Goal: Task Accomplishment & Management: Use online tool/utility

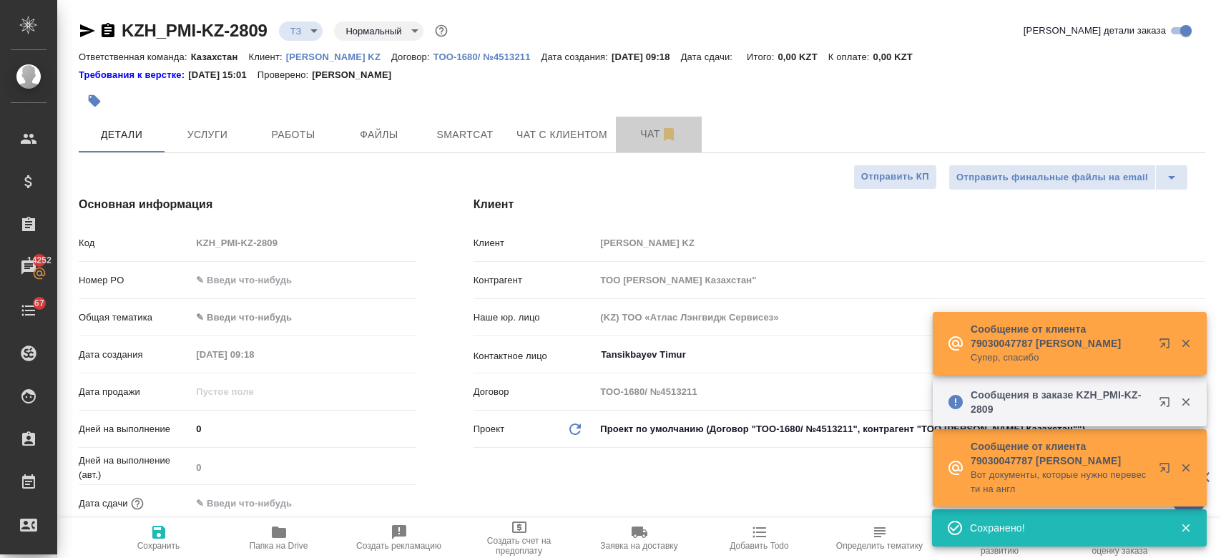
select select "RU"
click at [637, 137] on span "Чат" at bounding box center [658, 134] width 69 height 18
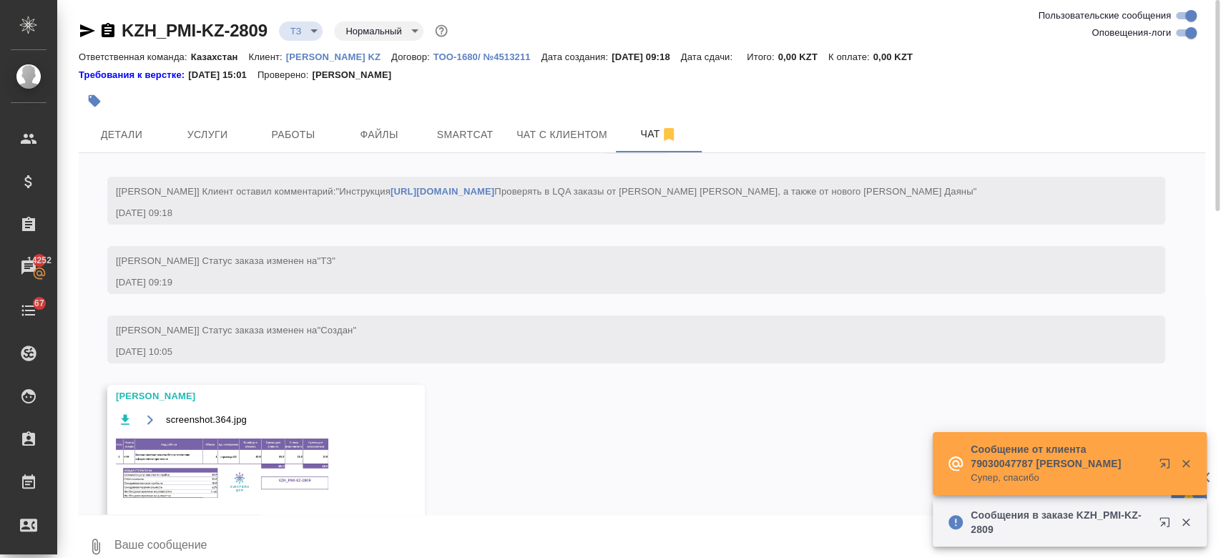
scroll to position [104, 0]
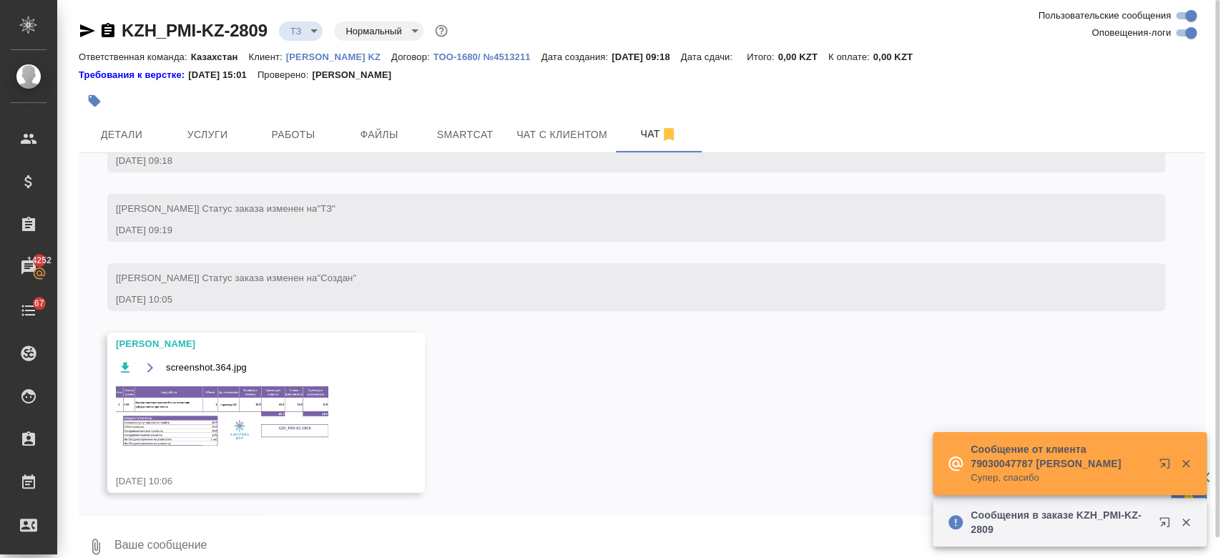
click at [262, 418] on img at bounding box center [223, 416] width 215 height 66
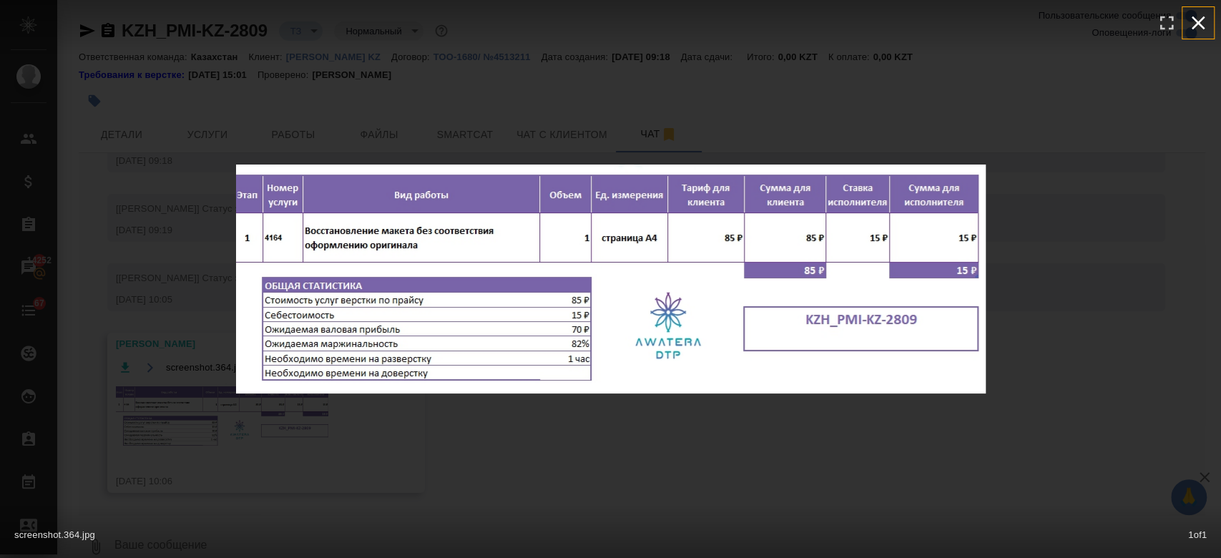
click at [1196, 20] on icon "button" at bounding box center [1199, 23] width 14 height 14
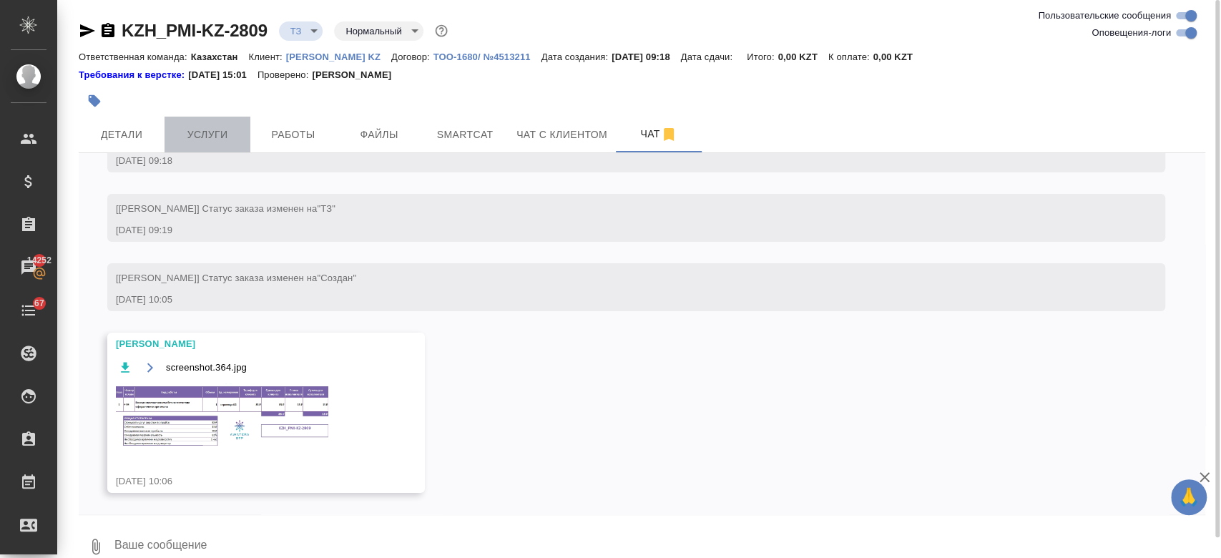
click at [217, 140] on span "Услуги" at bounding box center [207, 135] width 69 height 18
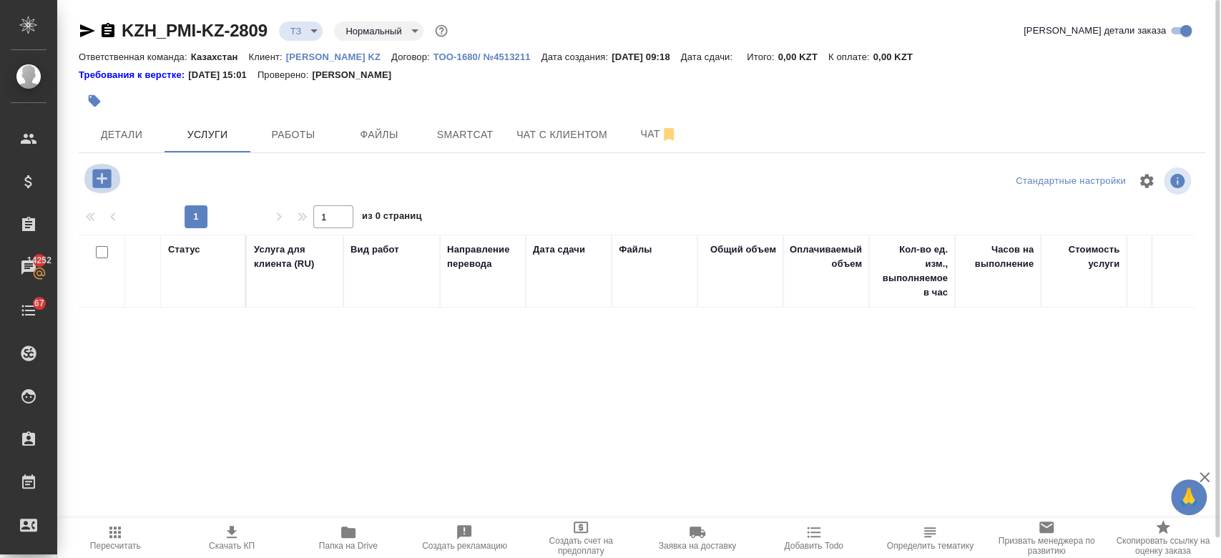
click at [94, 173] on icon "button" at bounding box center [101, 178] width 19 height 19
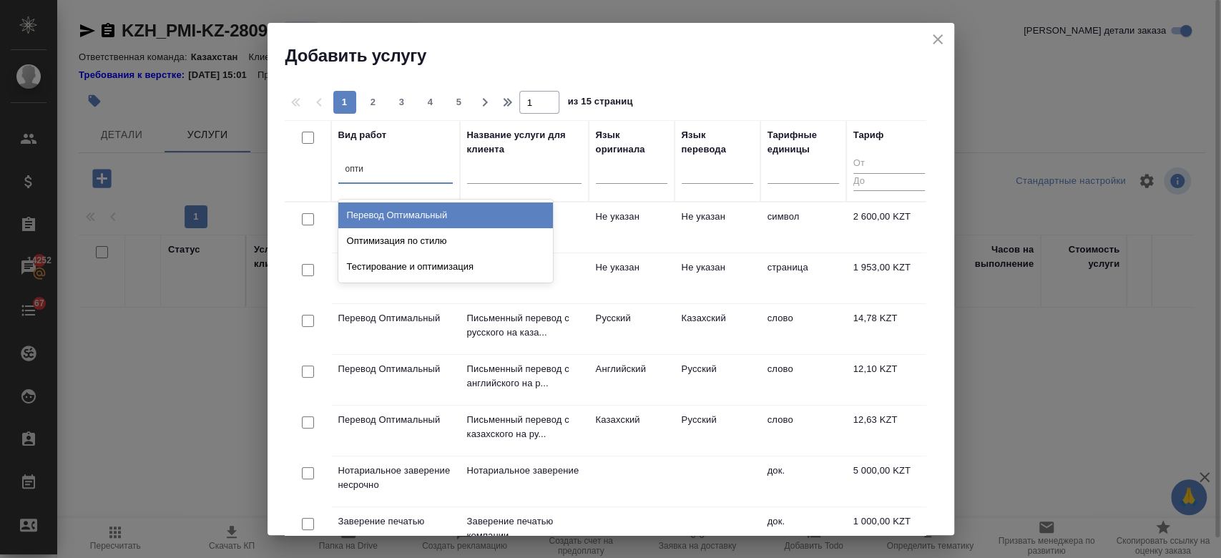
type input "оптим"
click at [383, 205] on div "Перевод Оптимальный" at bounding box center [445, 215] width 215 height 26
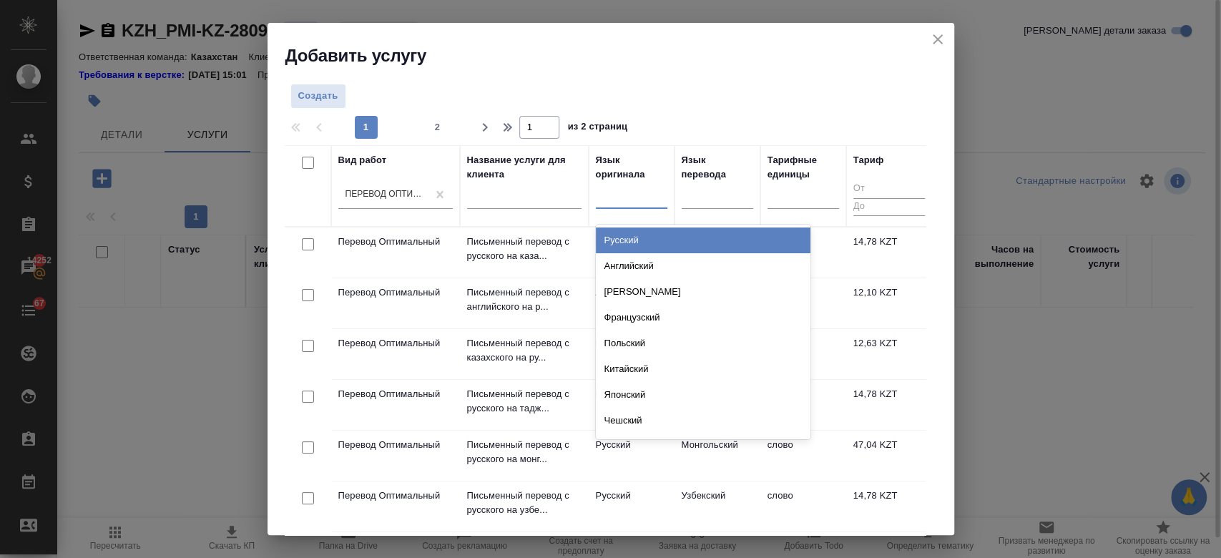
click at [609, 195] on div at bounding box center [632, 194] width 72 height 21
type input "рус"
click at [704, 242] on div "Русский" at bounding box center [703, 240] width 215 height 26
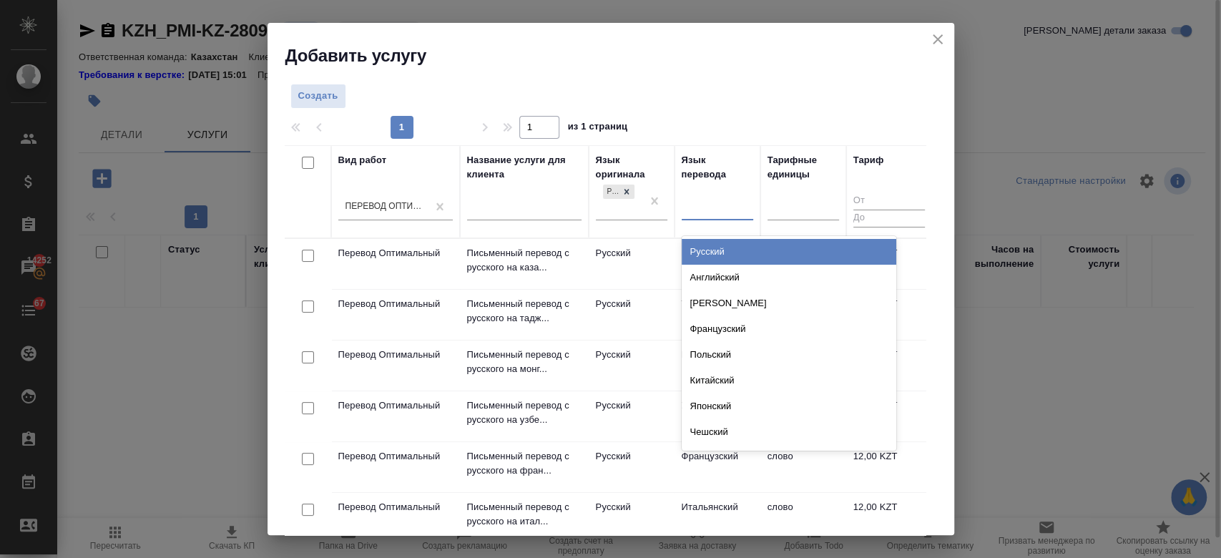
click at [730, 215] on div at bounding box center [718, 206] width 72 height 21
type input "каз"
click at [687, 252] on div "Казахский" at bounding box center [789, 252] width 215 height 26
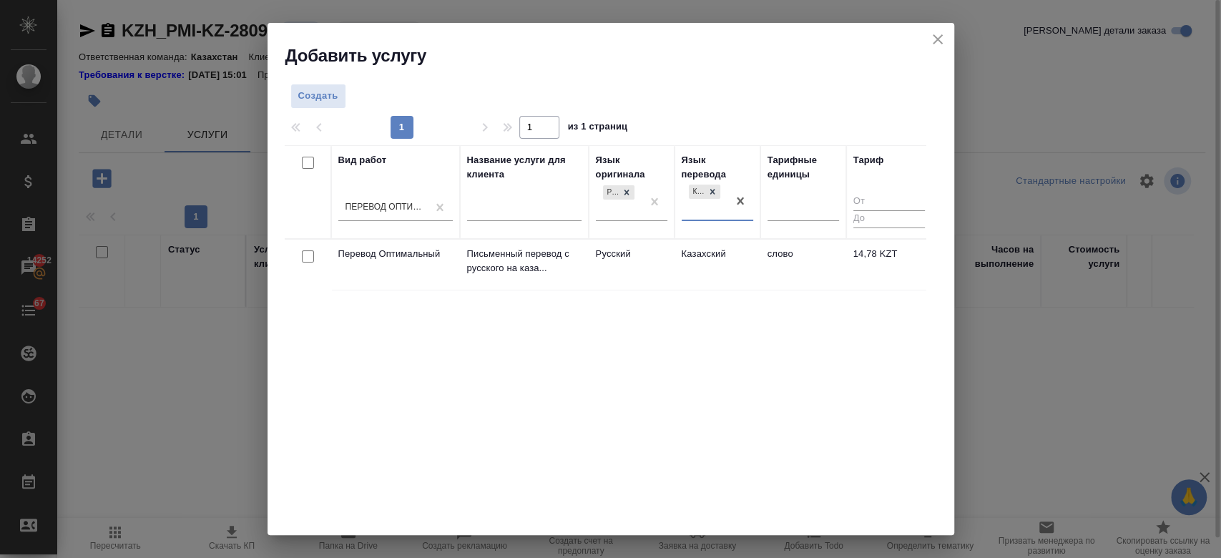
click at [648, 266] on td "Русский" at bounding box center [632, 265] width 86 height 50
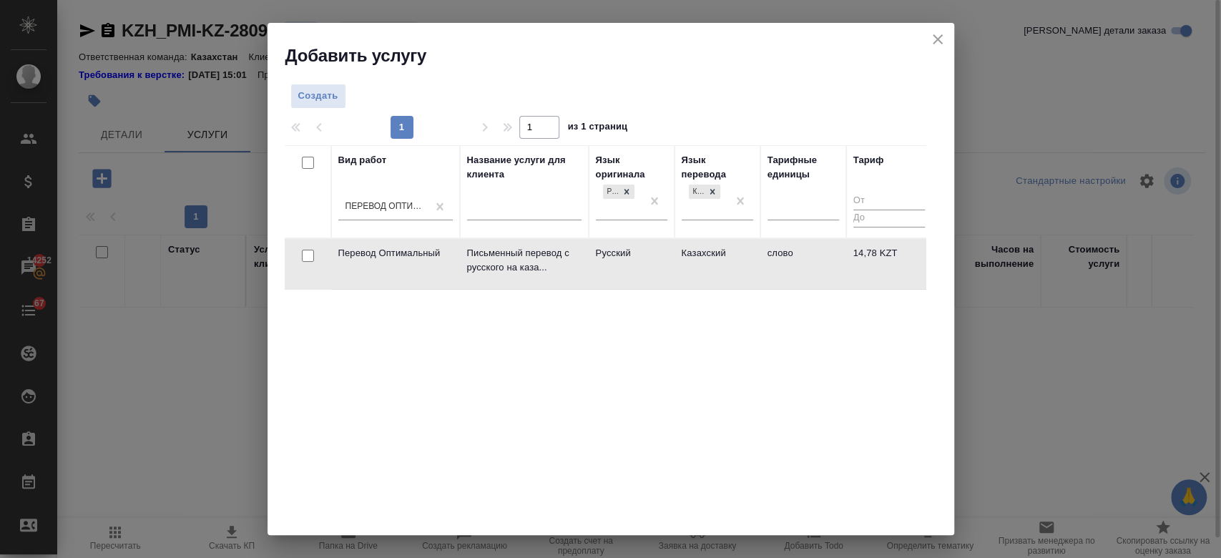
click at [446, 279] on td "Перевод Оптимальный" at bounding box center [395, 264] width 129 height 50
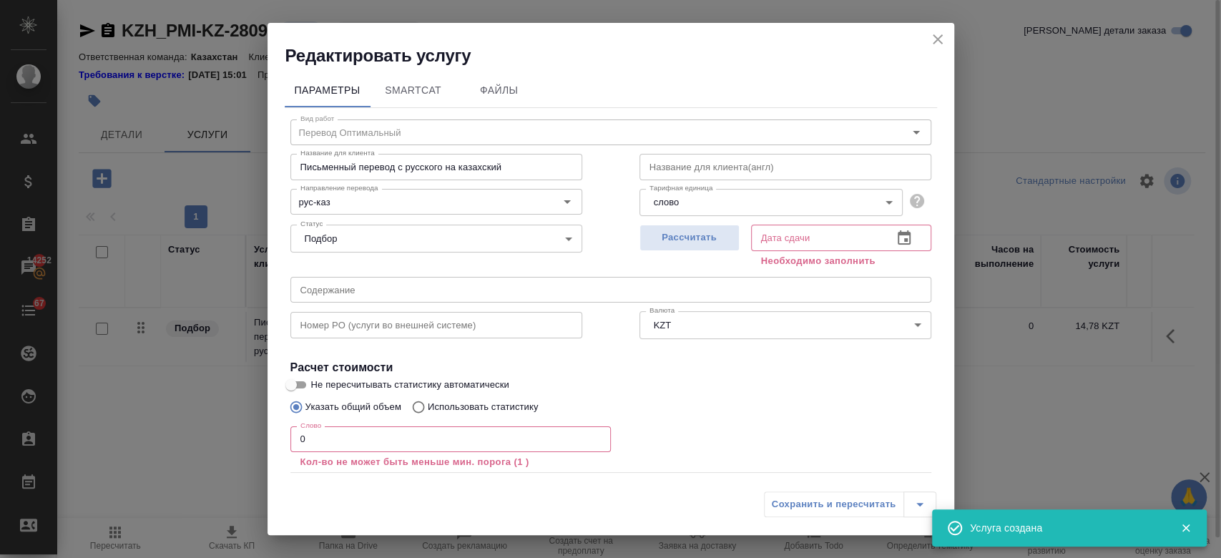
scroll to position [79, 0]
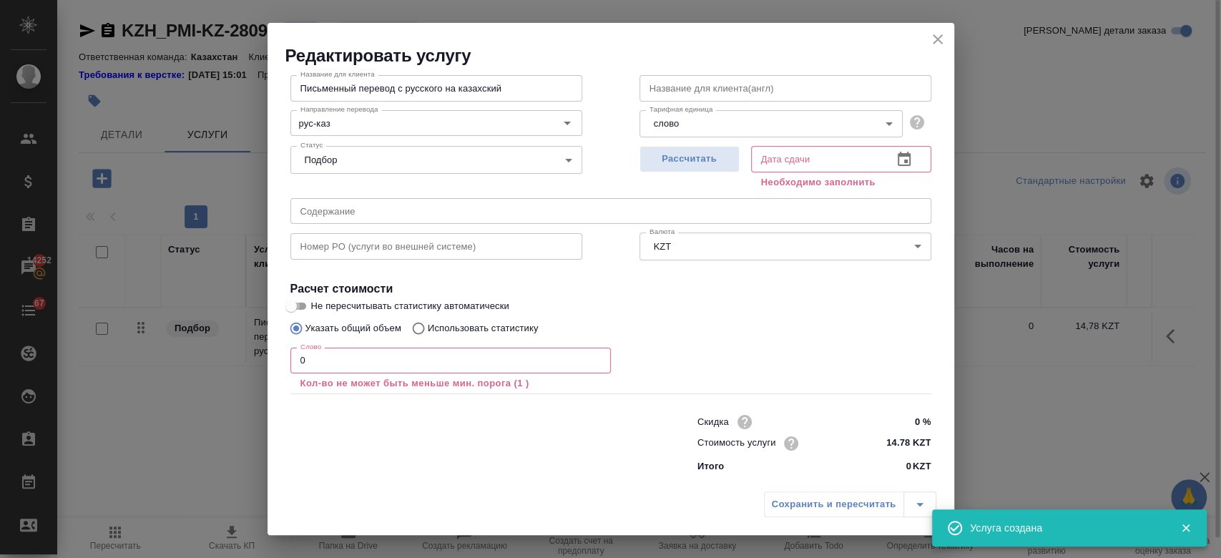
click at [307, 302] on input "Не пересчитывать статистику автоматически" at bounding box center [290, 306] width 51 height 17
checkbox input "true"
click at [337, 350] on input "0" at bounding box center [450, 361] width 320 height 26
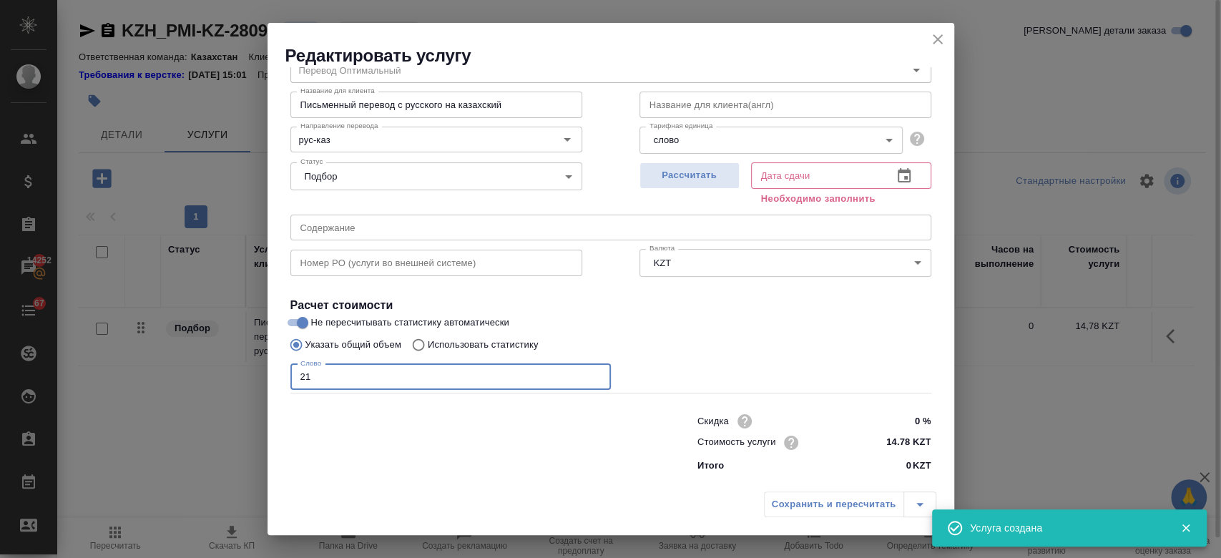
scroll to position [62, 0]
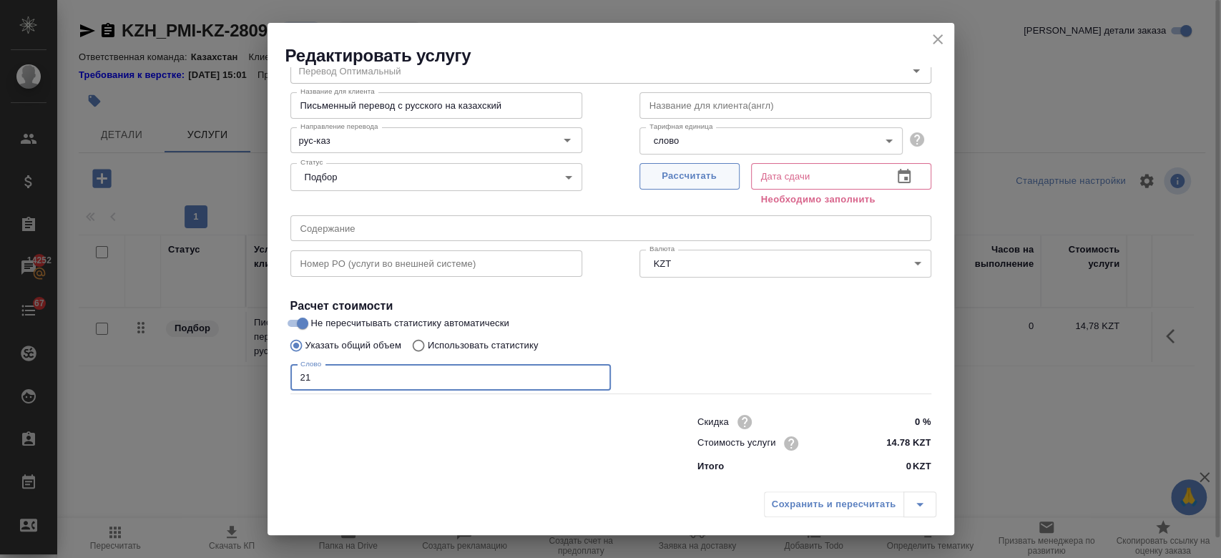
type input "21"
click at [690, 175] on span "Рассчитать" at bounding box center [689, 176] width 84 height 16
type input "20.08.2025 10:17"
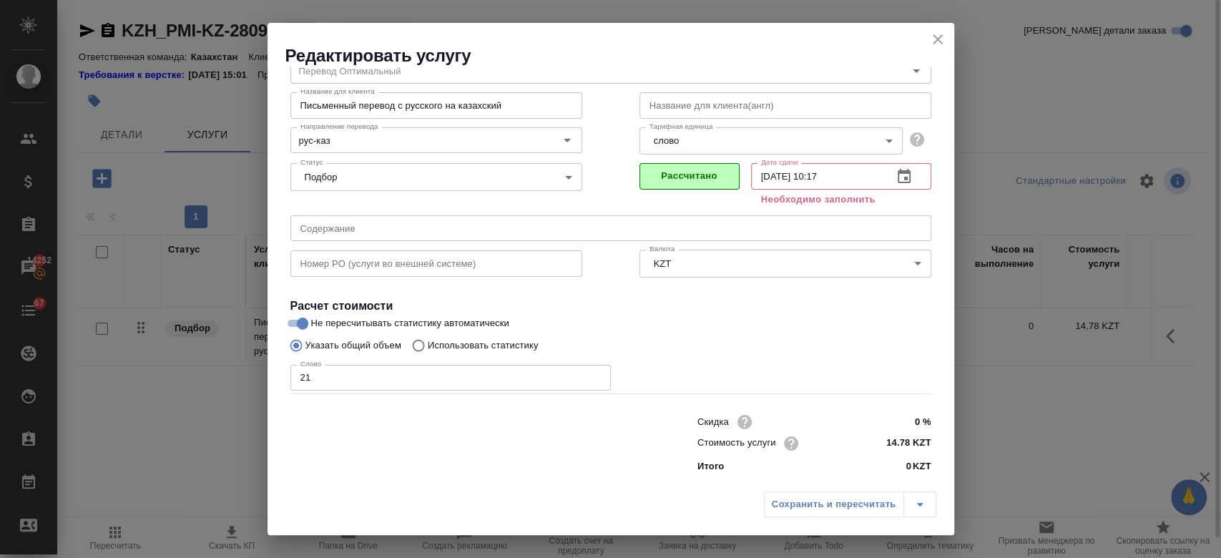
scroll to position [46, 0]
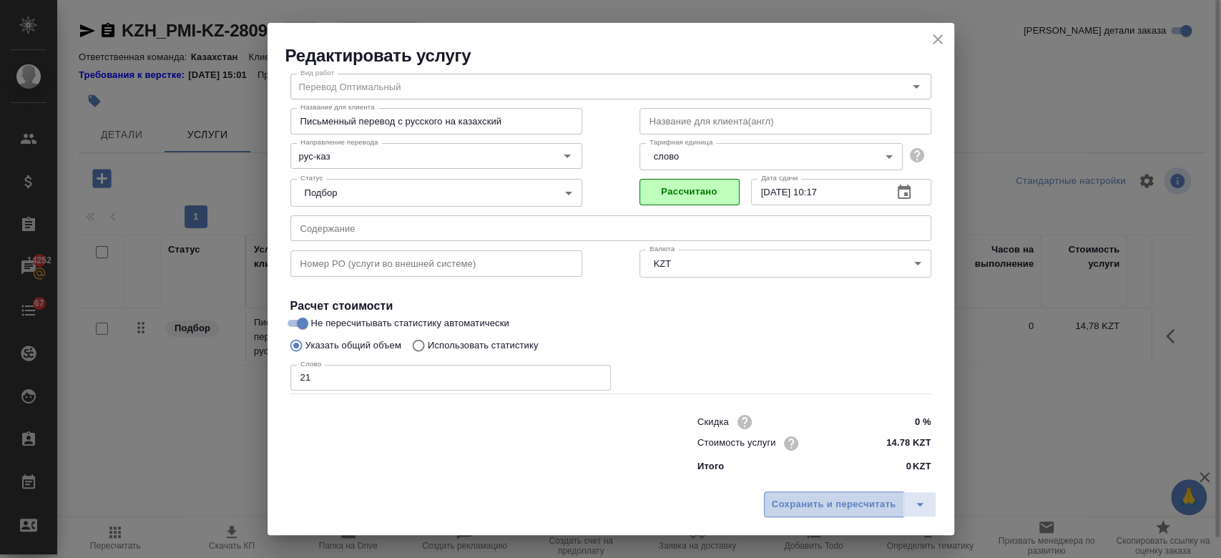
click at [792, 509] on span "Сохранить и пересчитать" at bounding box center [834, 504] width 124 height 16
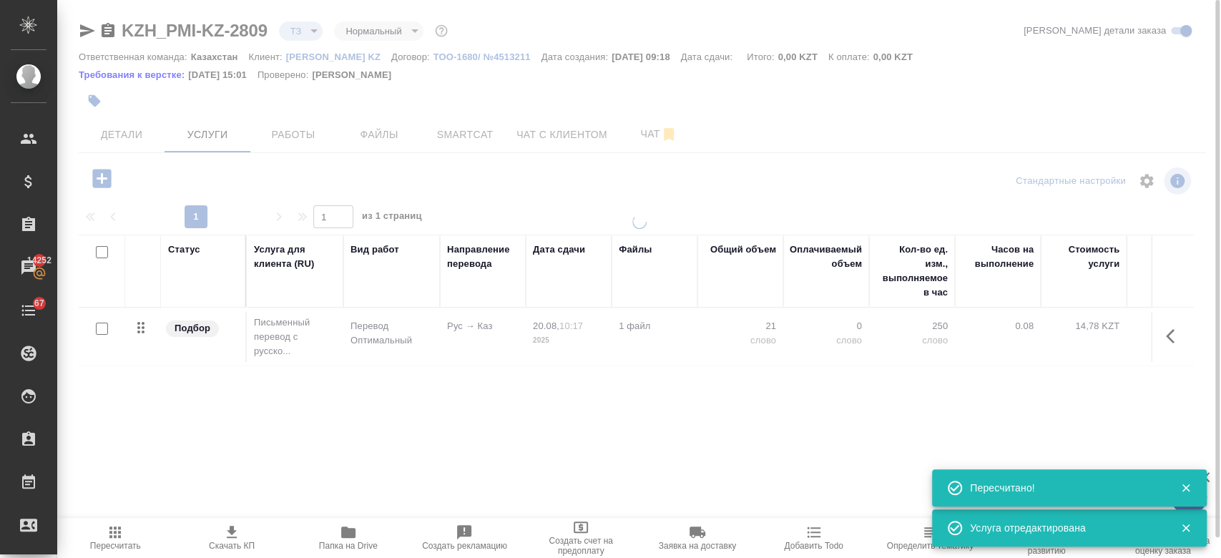
type input "new"
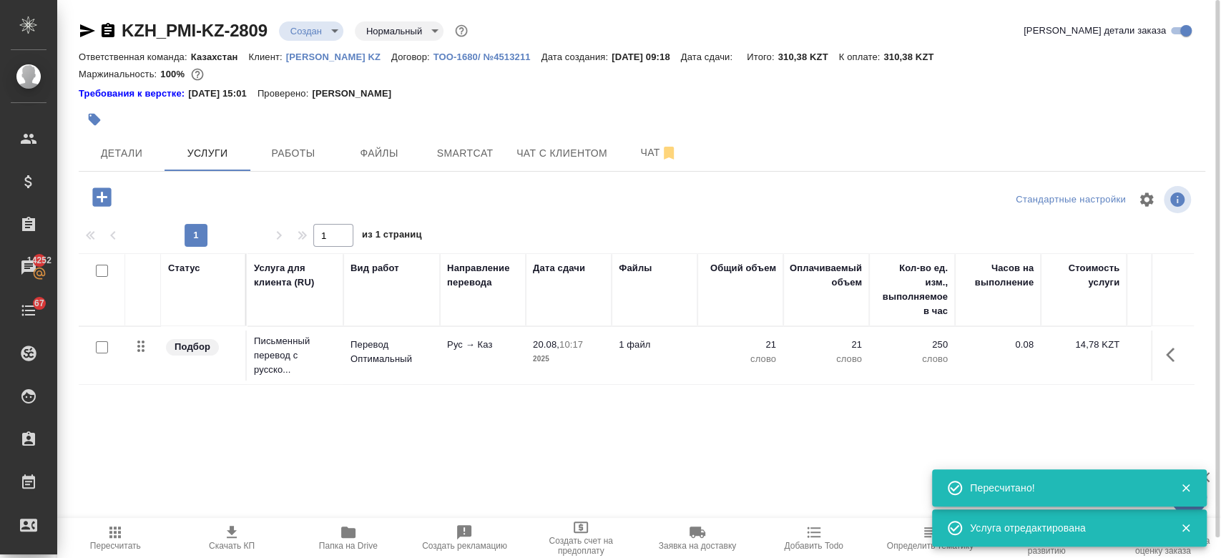
click at [100, 195] on icon "button" at bounding box center [101, 196] width 19 height 19
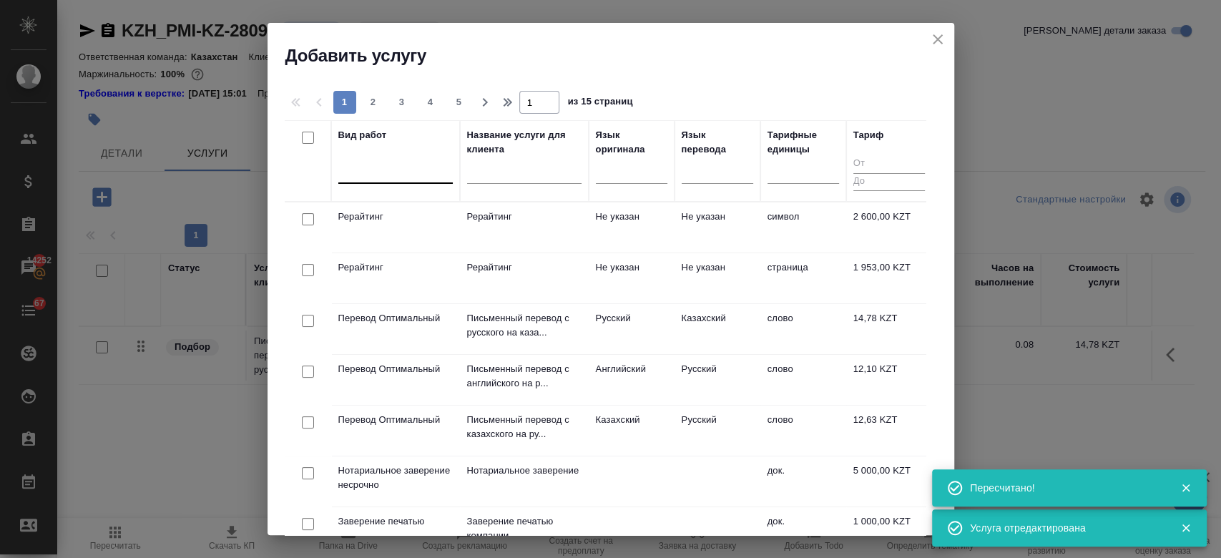
click at [416, 170] on div at bounding box center [395, 169] width 114 height 21
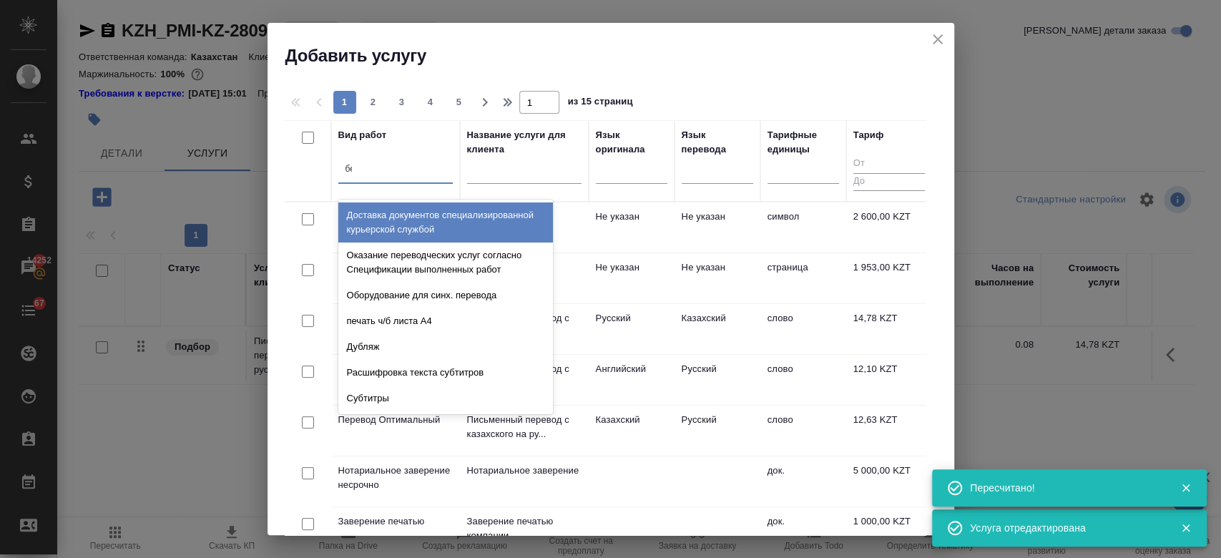
type input "без"
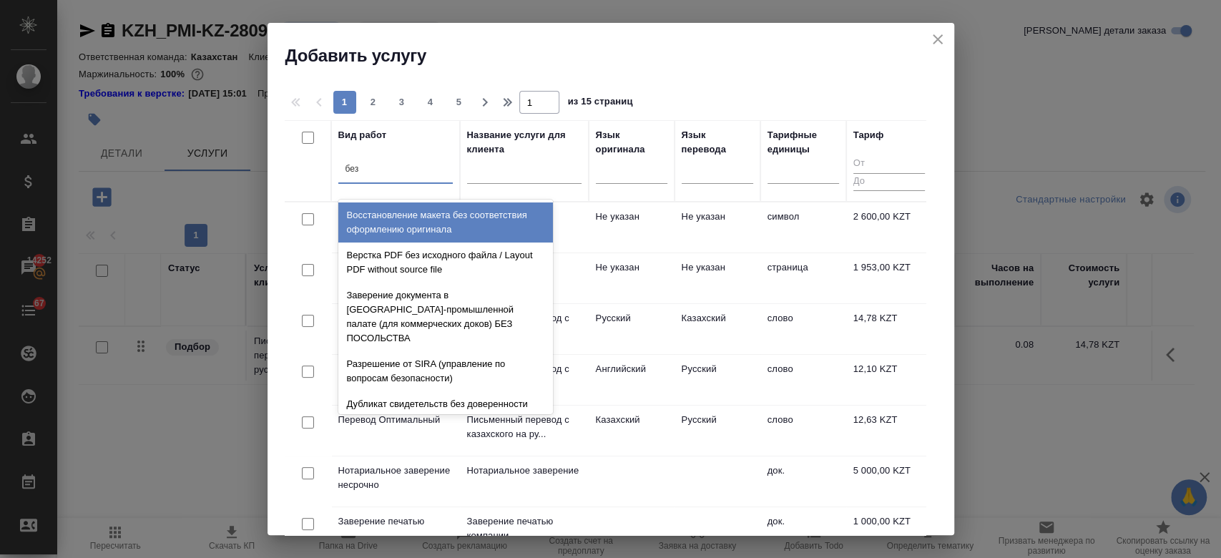
click at [429, 217] on div "Восстановление макета без соответствия оформлению оригинала" at bounding box center [445, 222] width 215 height 40
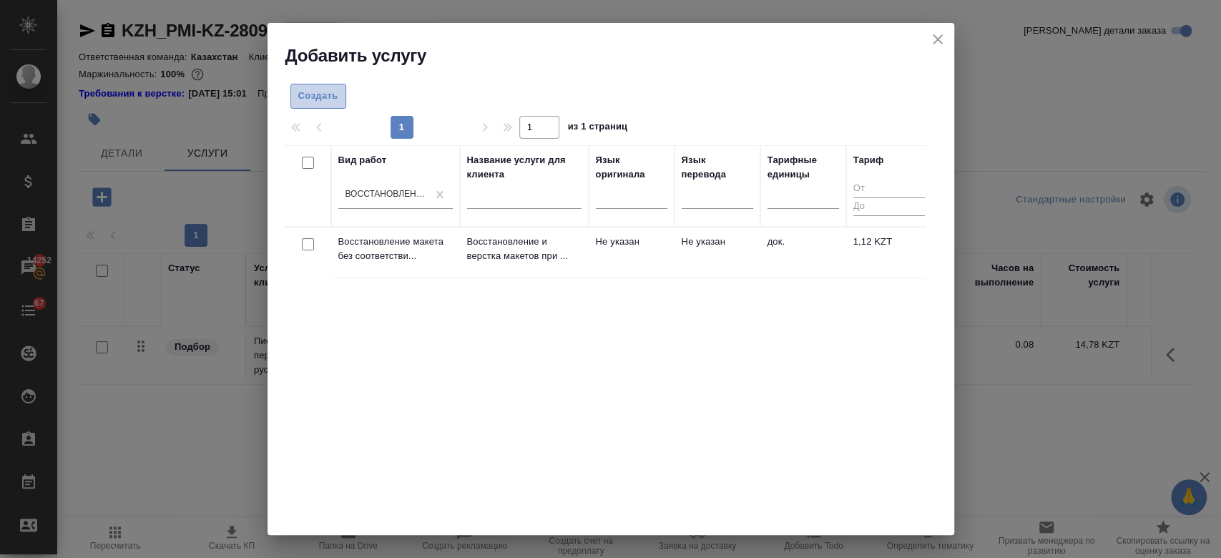
click at [329, 89] on span "Создать" at bounding box center [318, 96] width 40 height 16
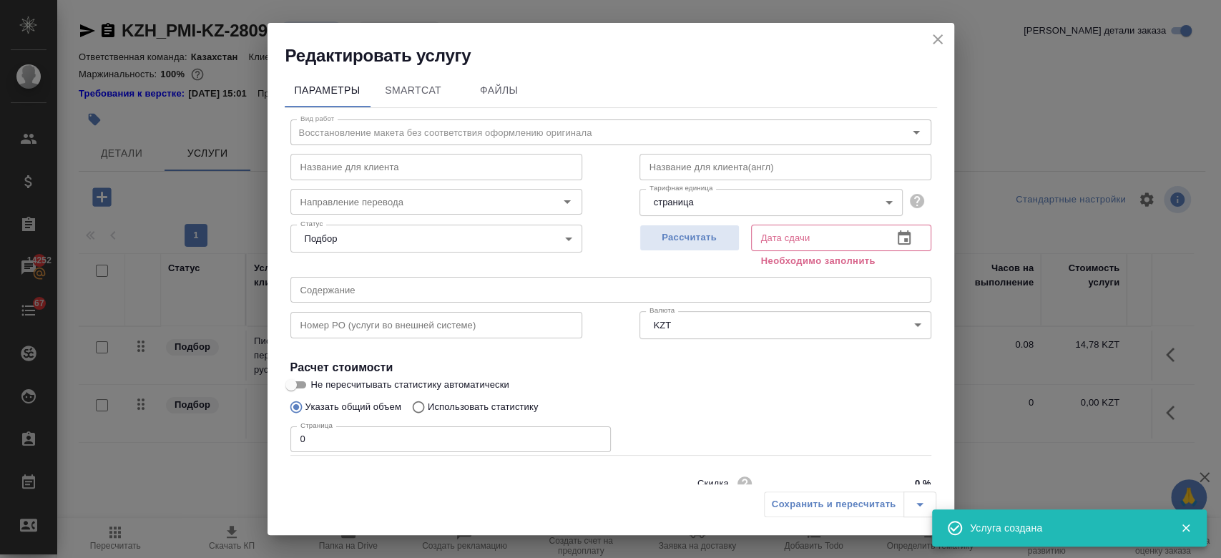
scroll to position [62, 0]
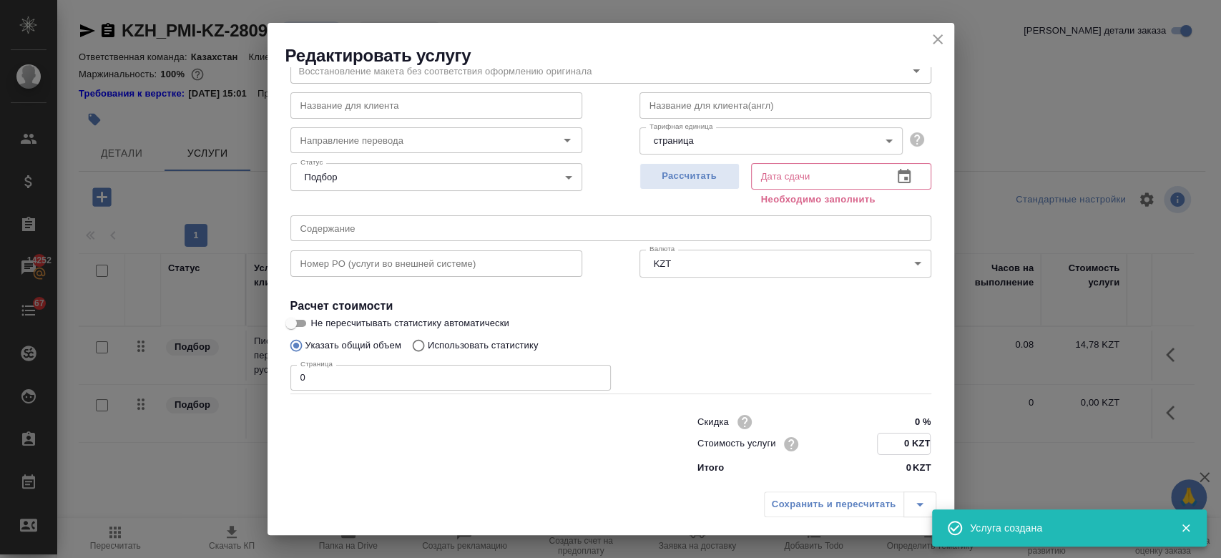
click at [895, 438] on input "0 KZT" at bounding box center [904, 443] width 52 height 21
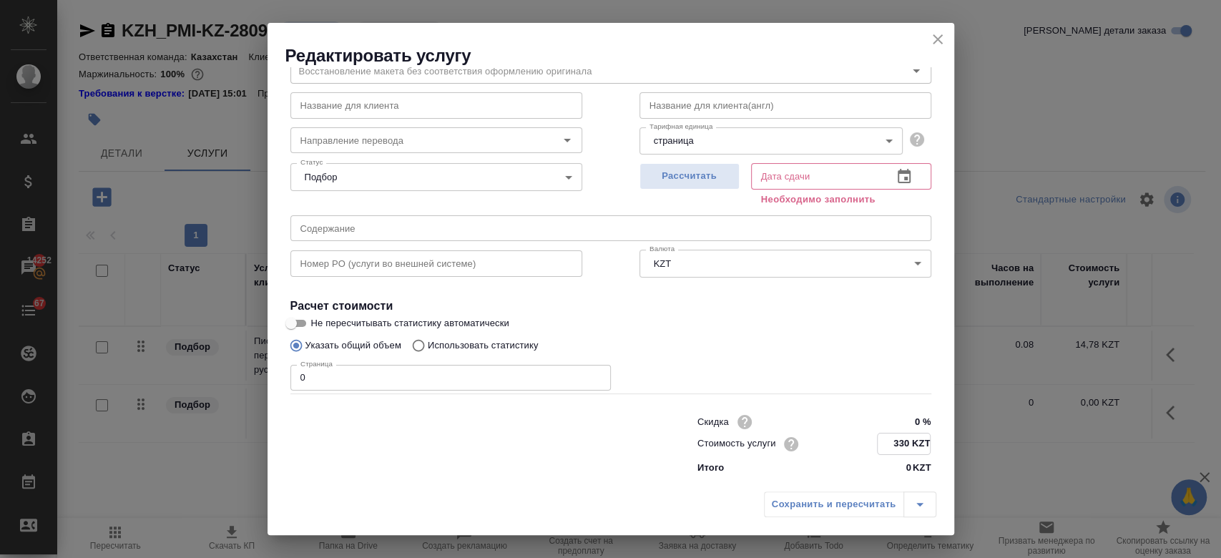
type input "330 KZT"
click at [393, 365] on input "0" at bounding box center [450, 378] width 320 height 26
type input "1"
click at [652, 179] on span "Рассчитать" at bounding box center [689, 176] width 84 height 16
type input "20.08.2025 10:15"
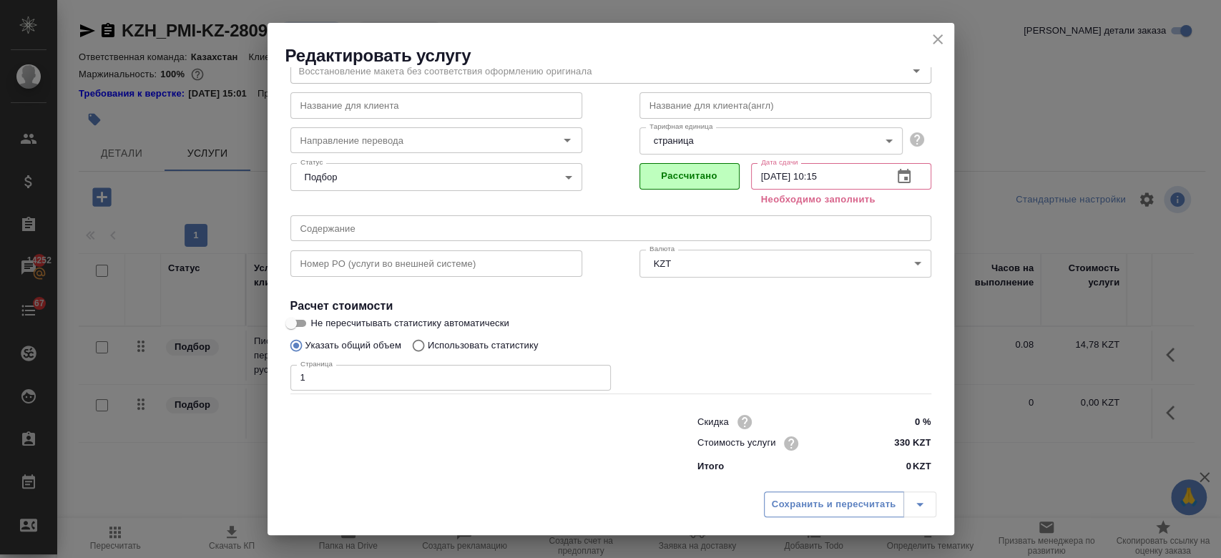
scroll to position [46, 0]
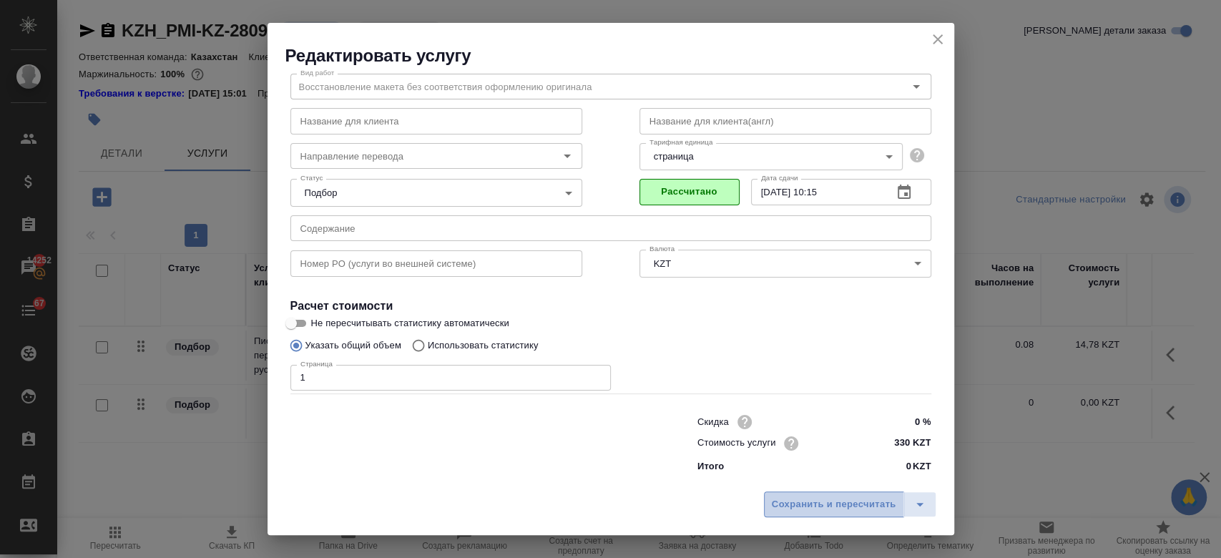
click at [805, 504] on span "Сохранить и пересчитать" at bounding box center [834, 504] width 124 height 16
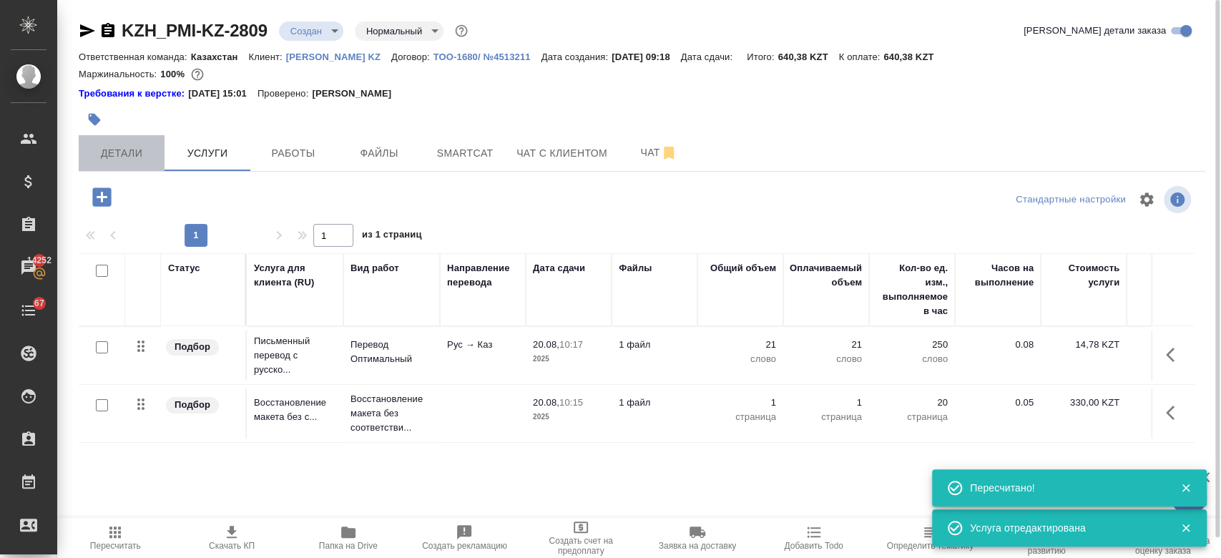
click at [103, 155] on span "Детали" at bounding box center [121, 153] width 69 height 18
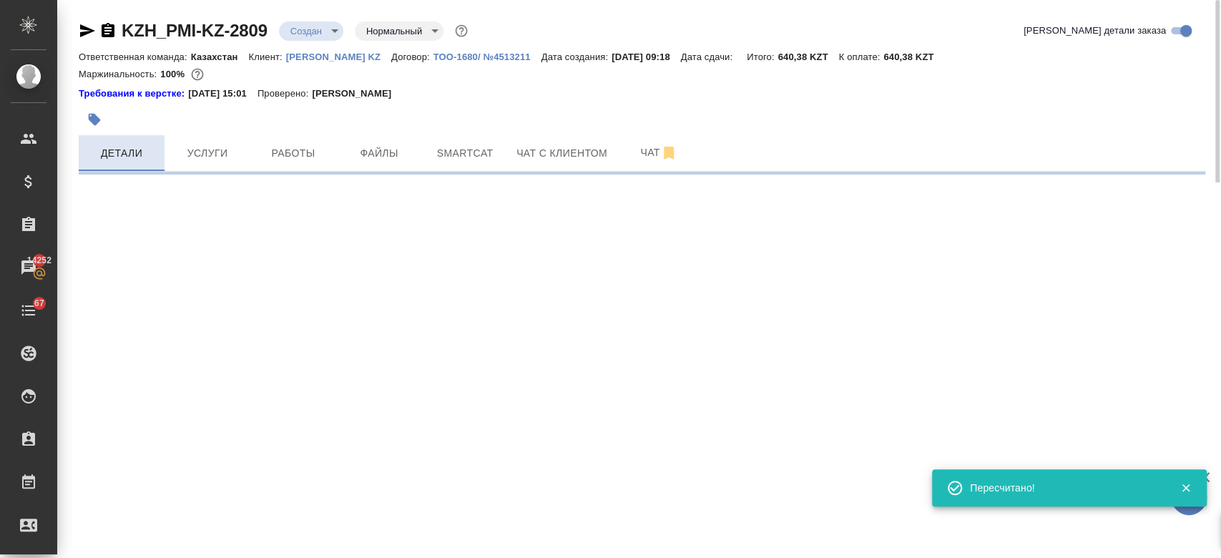
select select "RU"
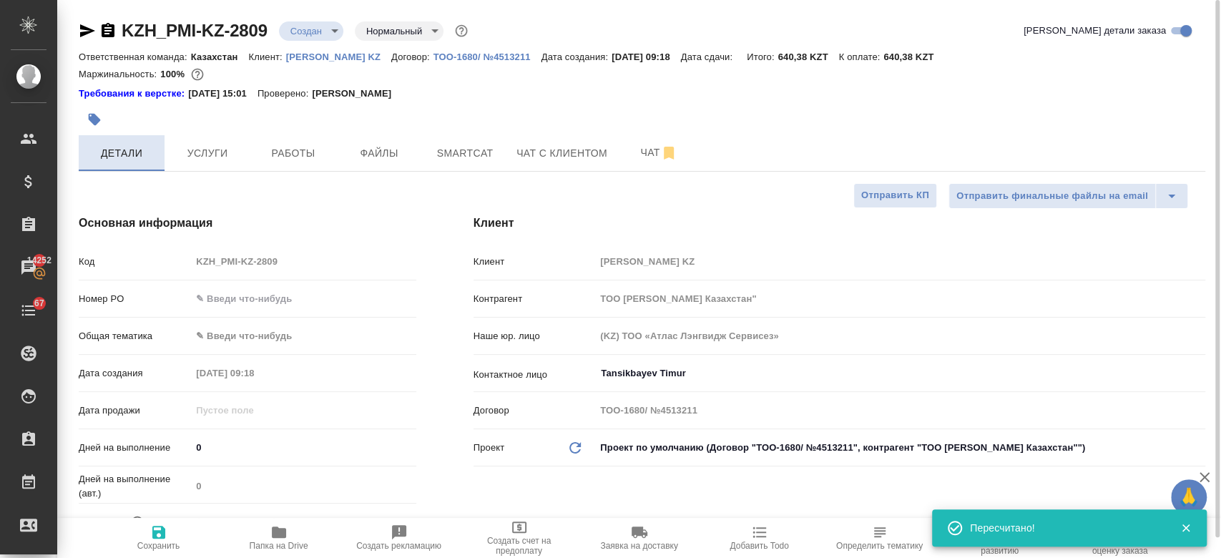
type textarea "x"
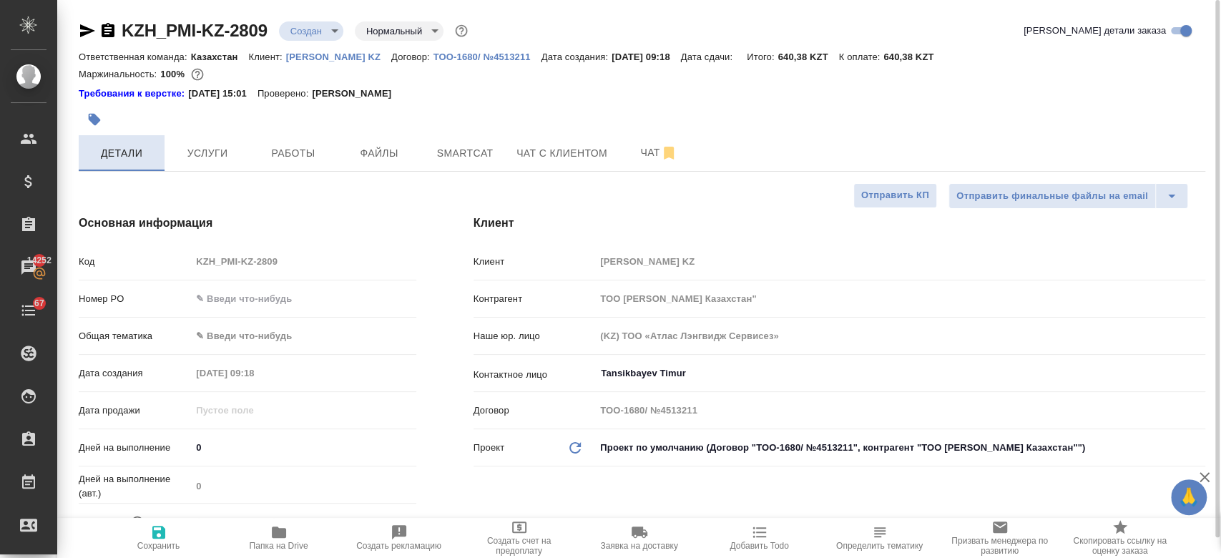
type input "[PERSON_NAME]"
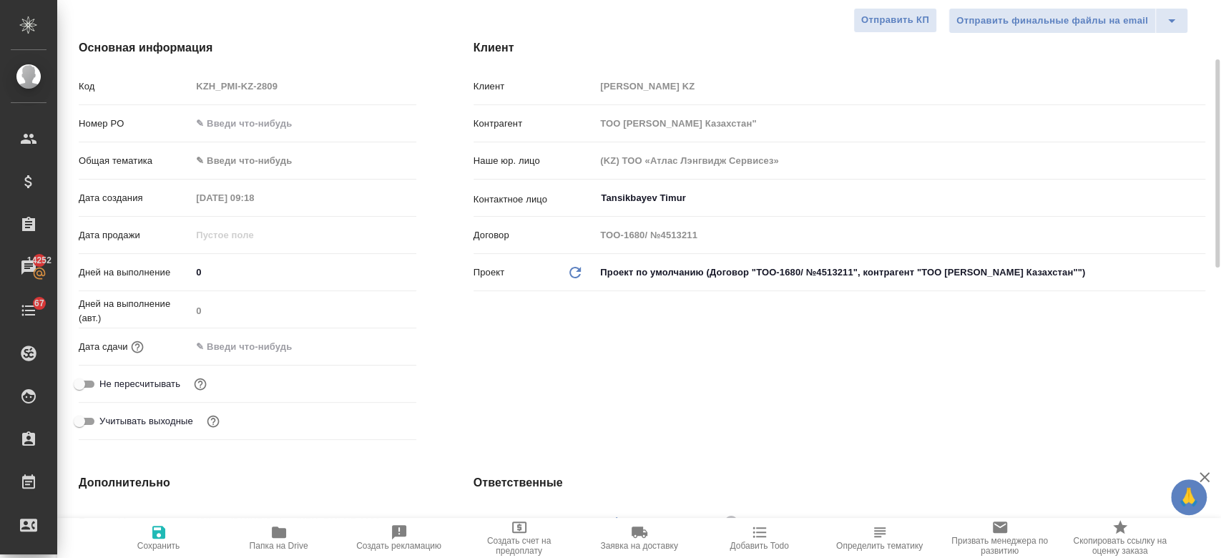
scroll to position [182, 0]
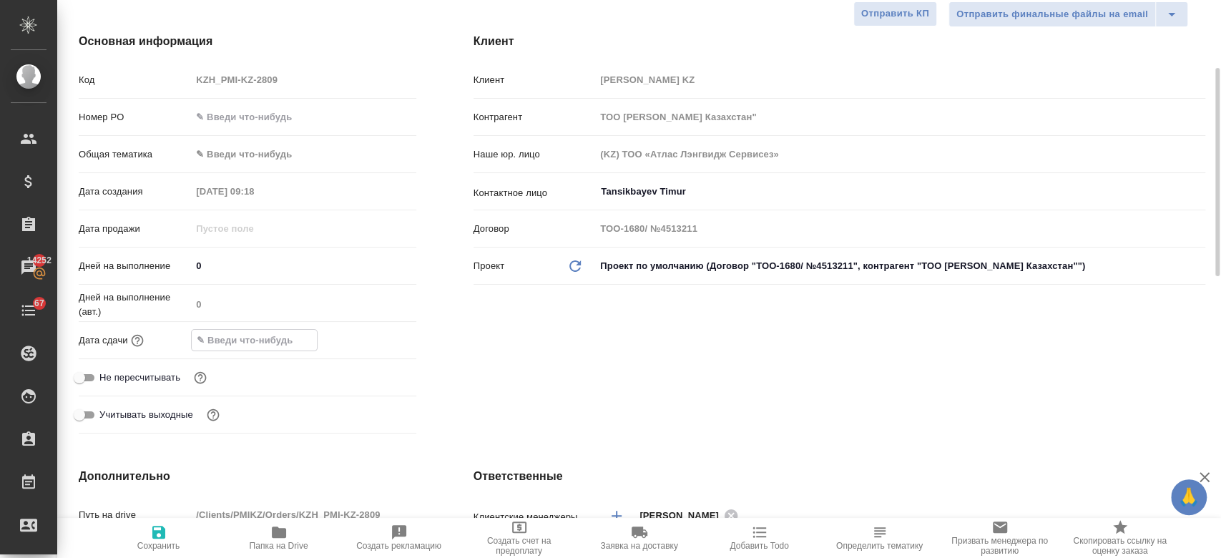
click at [269, 345] on input "text" at bounding box center [254, 340] width 125 height 21
click at [375, 338] on icon "button" at bounding box center [374, 339] width 17 height 17
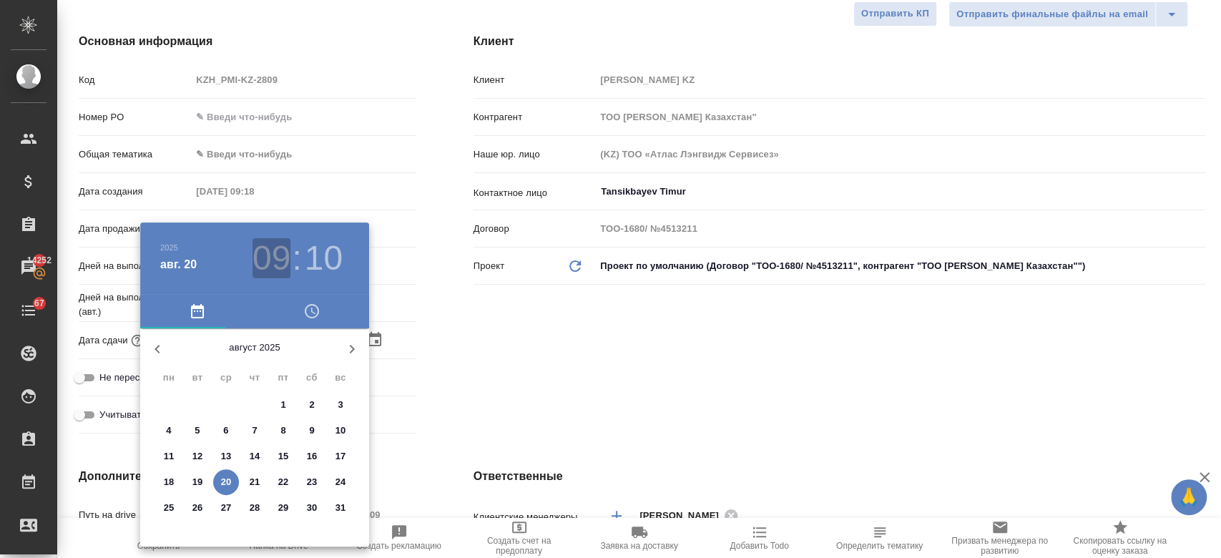
click at [269, 263] on h3 "09" at bounding box center [271, 258] width 38 height 40
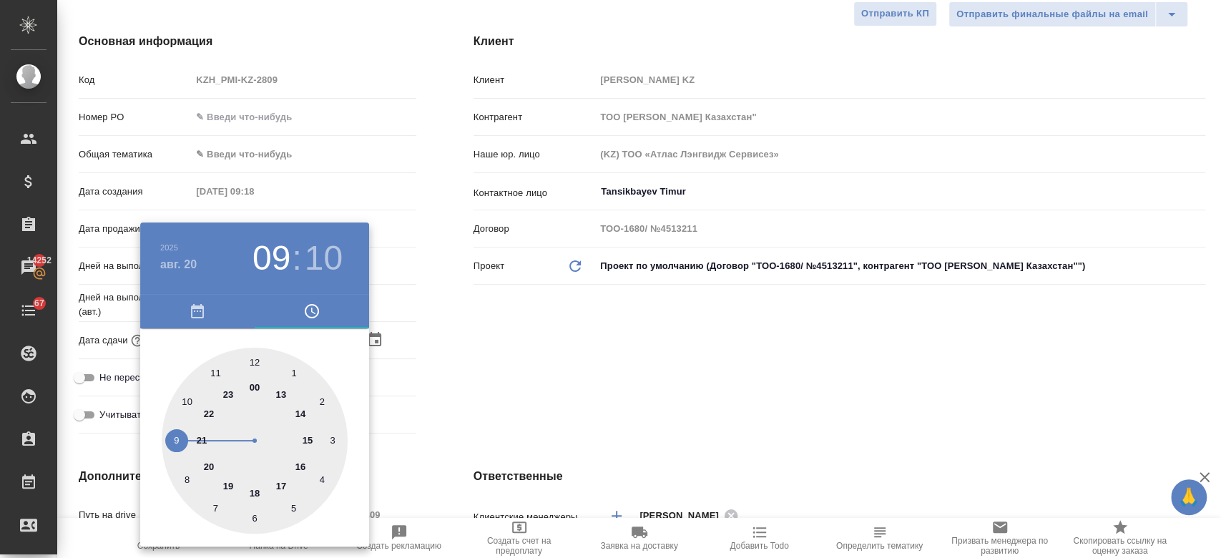
click at [254, 362] on div at bounding box center [255, 441] width 186 height 186
type input "20.08.2025 12:10"
type textarea "x"
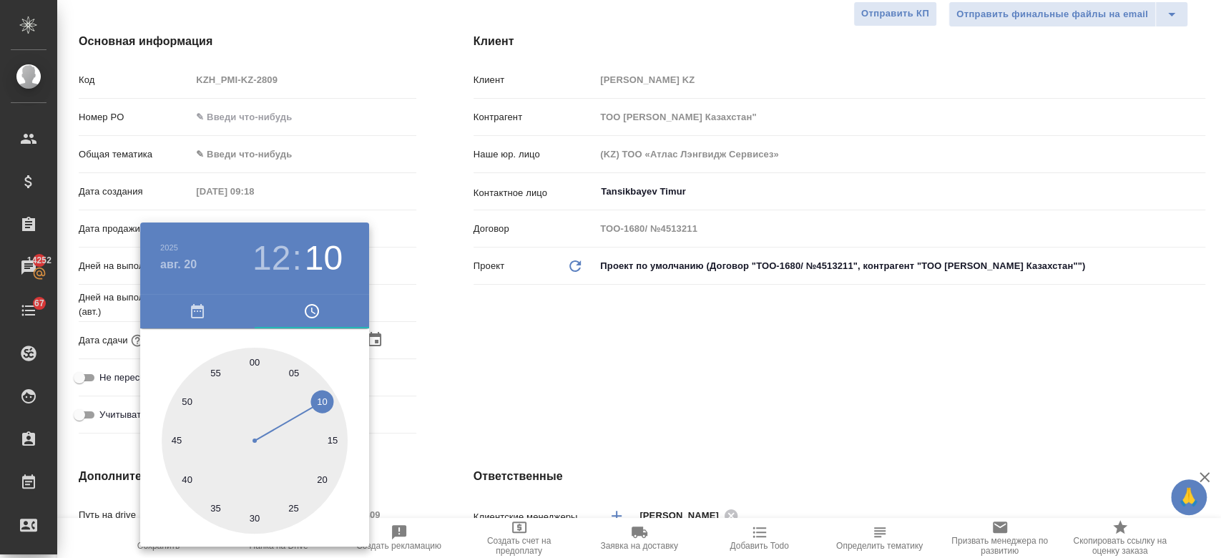
click at [255, 516] on div at bounding box center [255, 441] width 186 height 186
type input "20.08.2025 12:30"
type textarea "x"
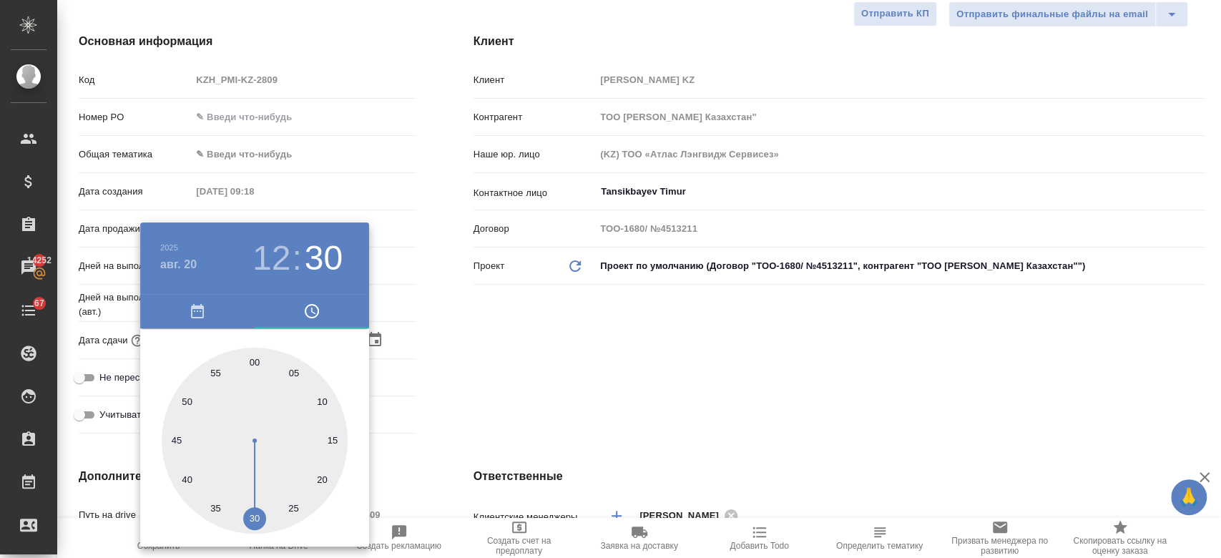
click at [582, 395] on div at bounding box center [610, 279] width 1221 height 558
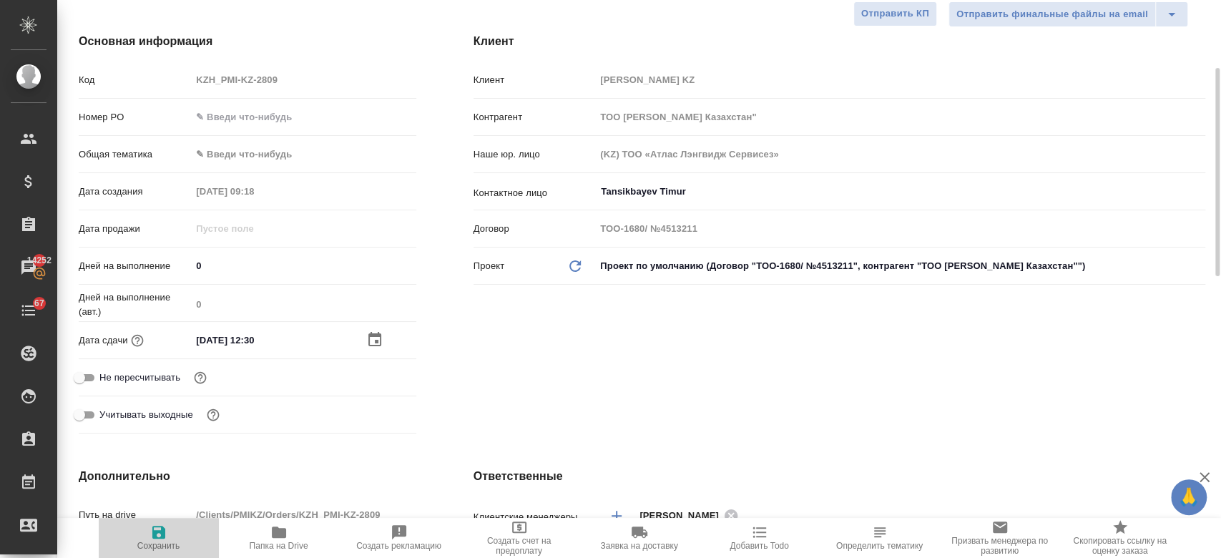
click at [177, 519] on button "Сохранить" at bounding box center [159, 538] width 120 height 40
type textarea "x"
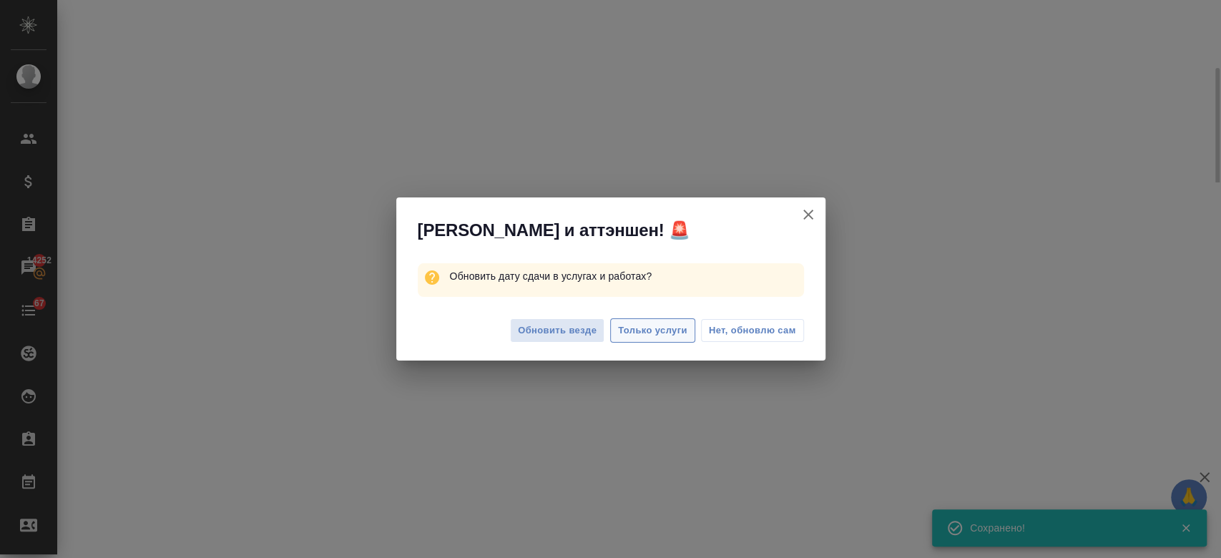
click at [651, 333] on span "Только услуги" at bounding box center [652, 331] width 69 height 16
select select "RU"
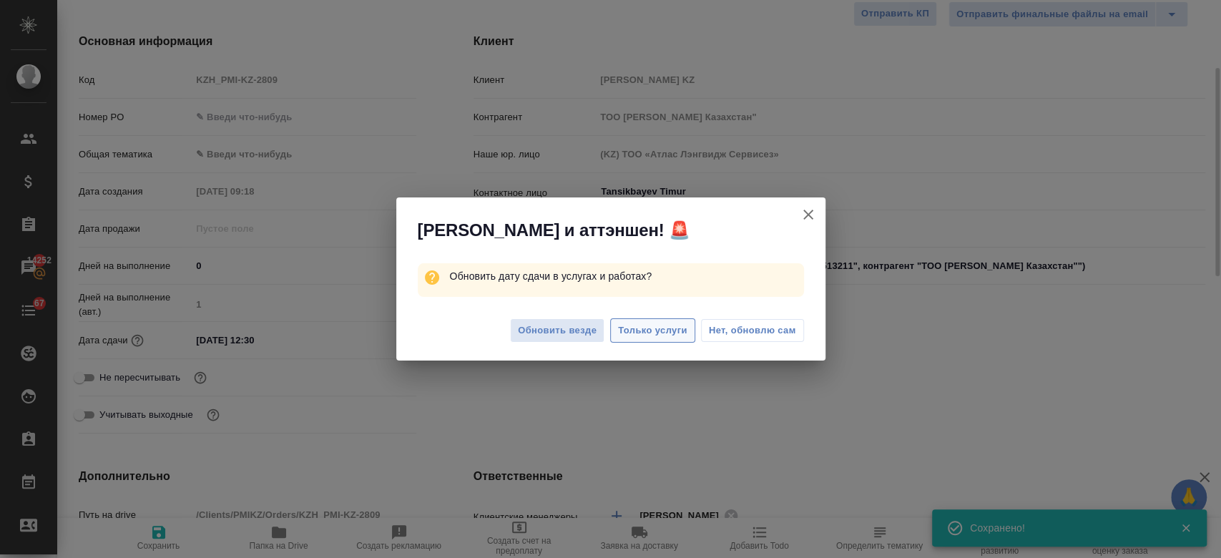
type textarea "x"
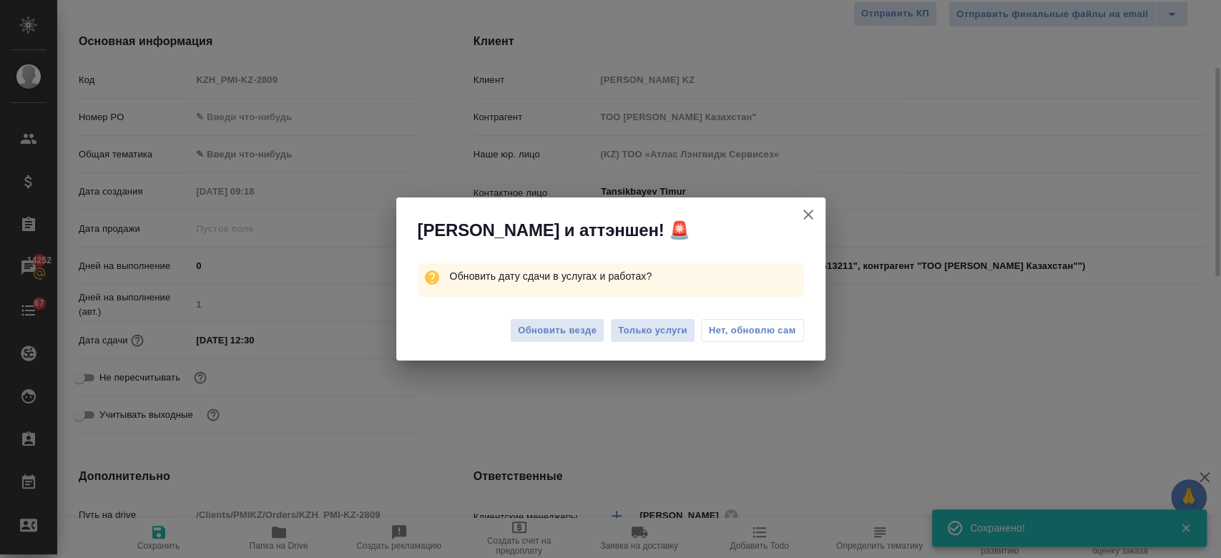
type textarea "x"
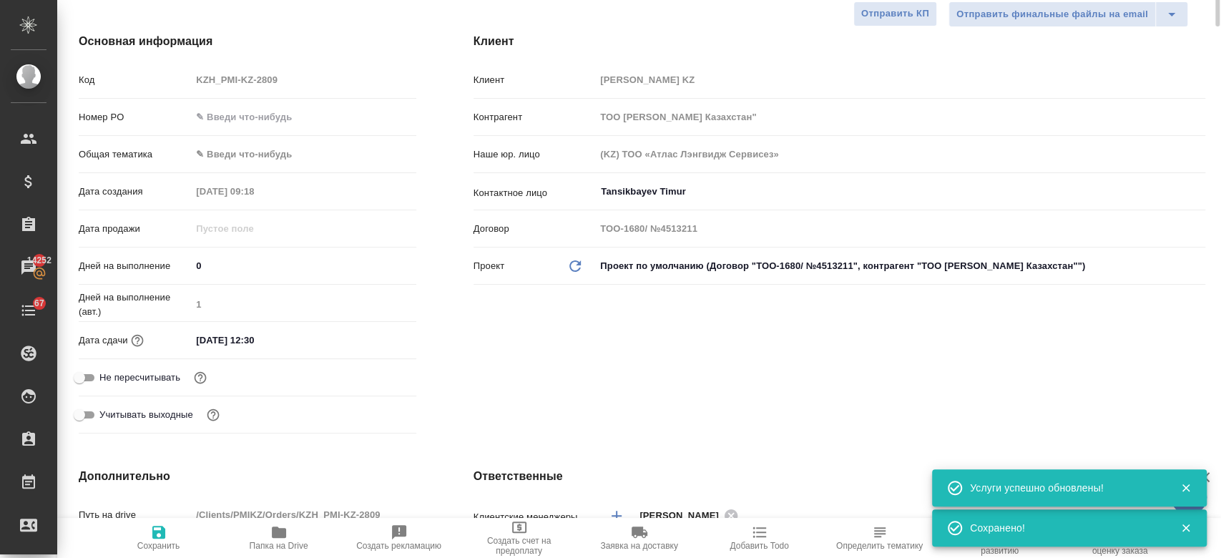
scroll to position [0, 0]
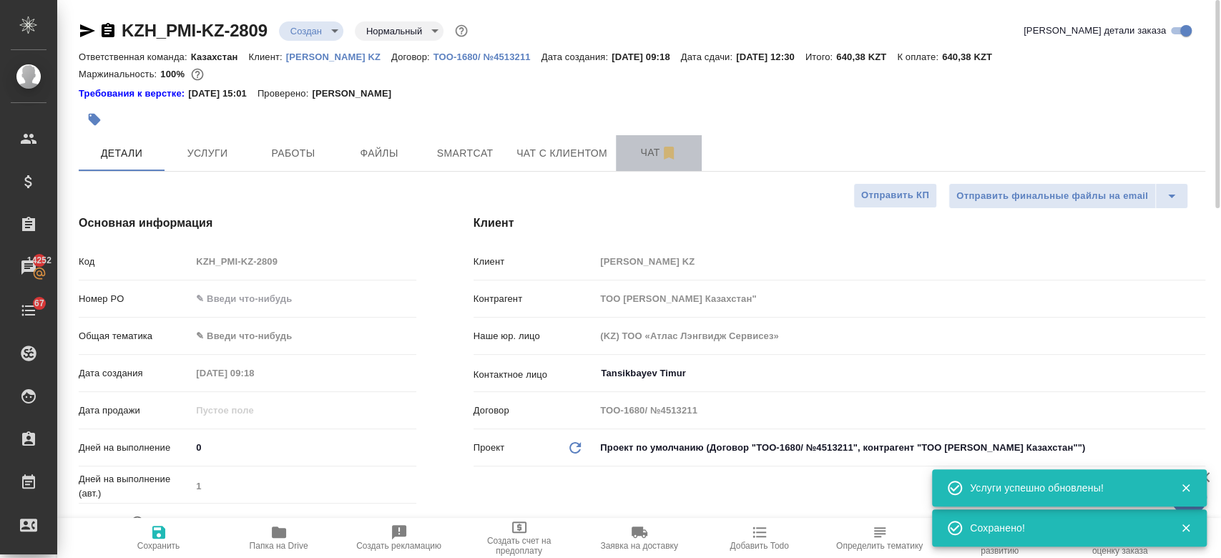
click at [657, 144] on span "Чат" at bounding box center [658, 153] width 69 height 18
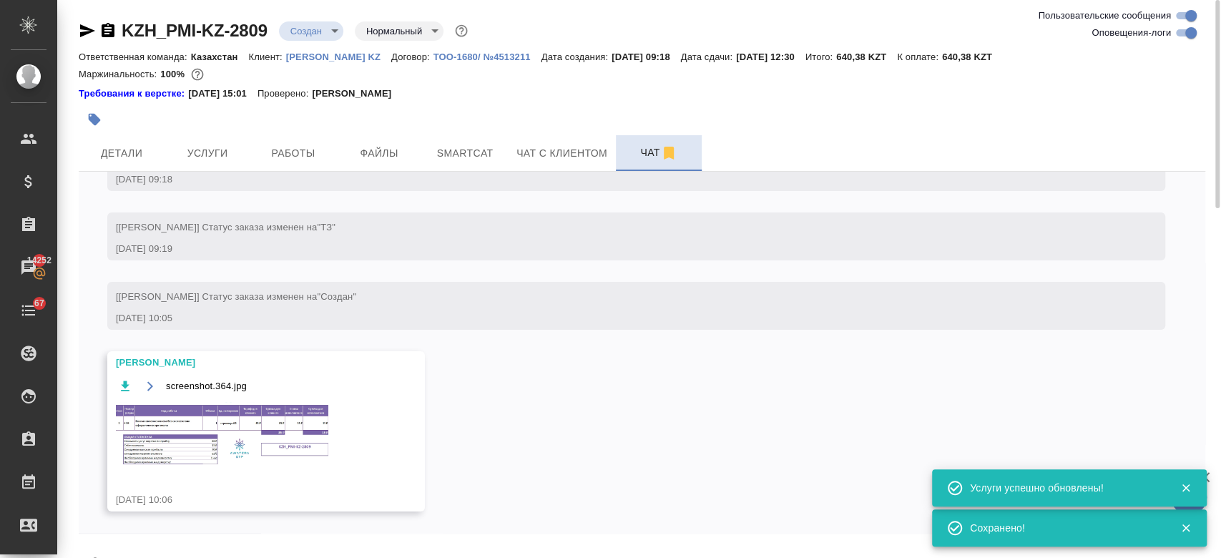
scroll to position [104, 0]
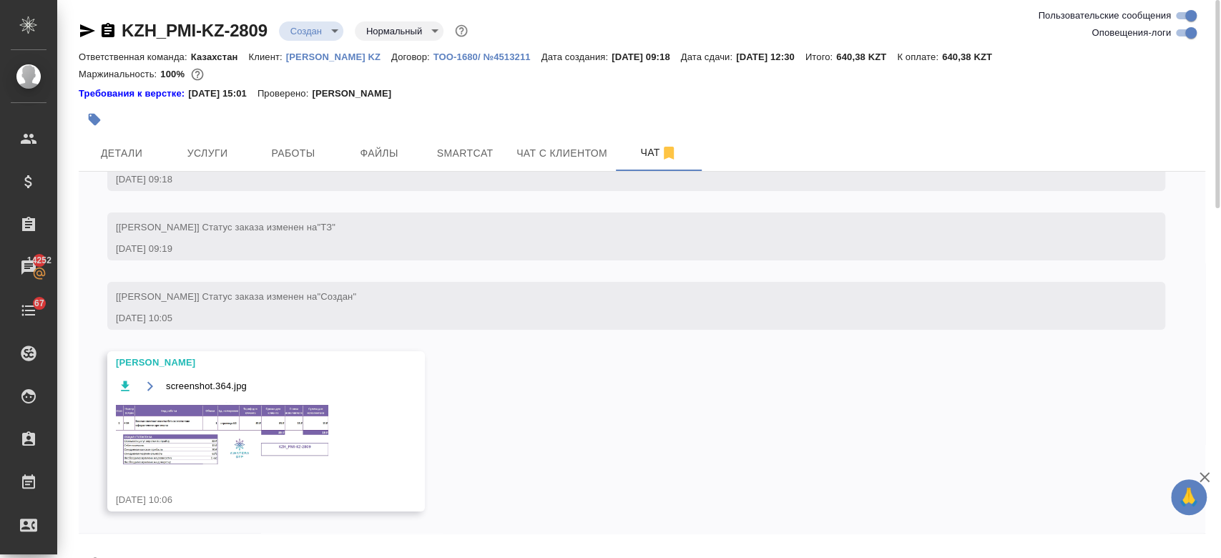
click at [268, 435] on img at bounding box center [223, 435] width 215 height 66
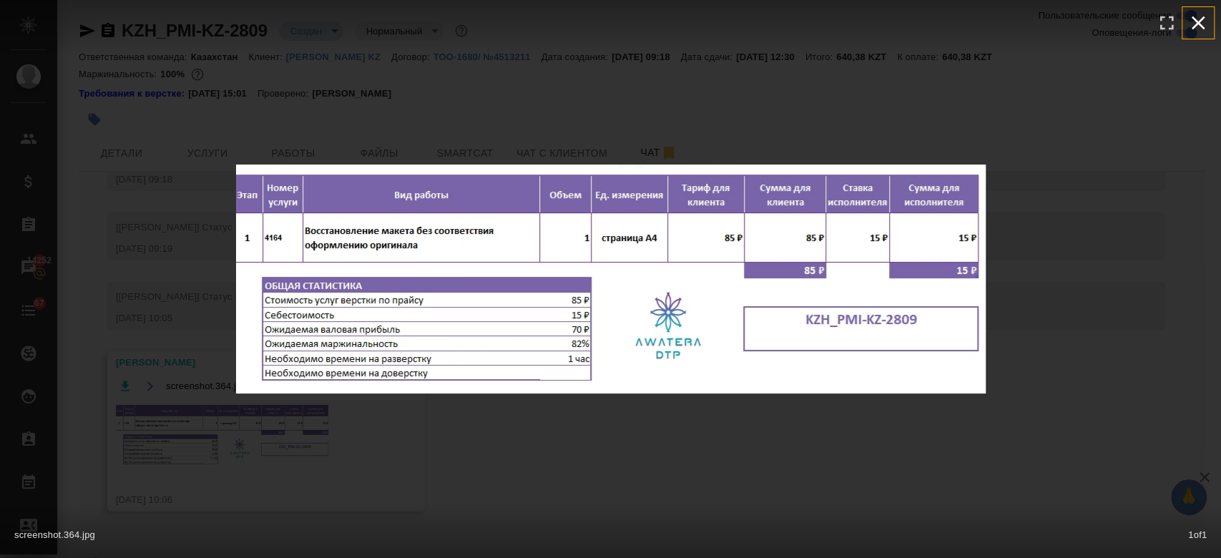
click at [1203, 19] on icon "button" at bounding box center [1198, 22] width 23 height 23
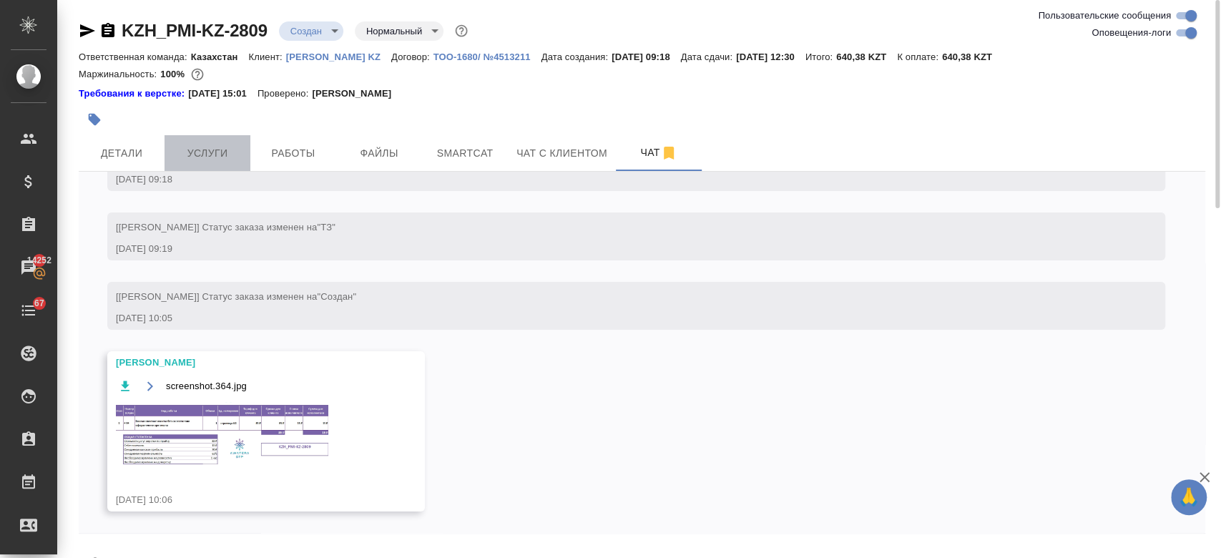
click at [185, 152] on span "Услуги" at bounding box center [207, 153] width 69 height 18
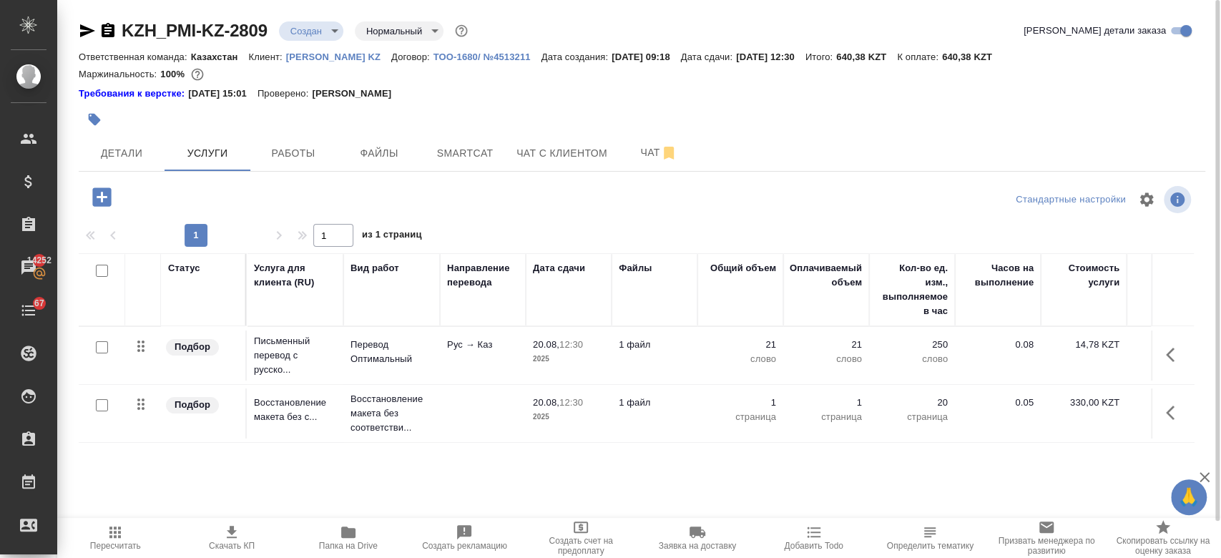
scroll to position [0, 233]
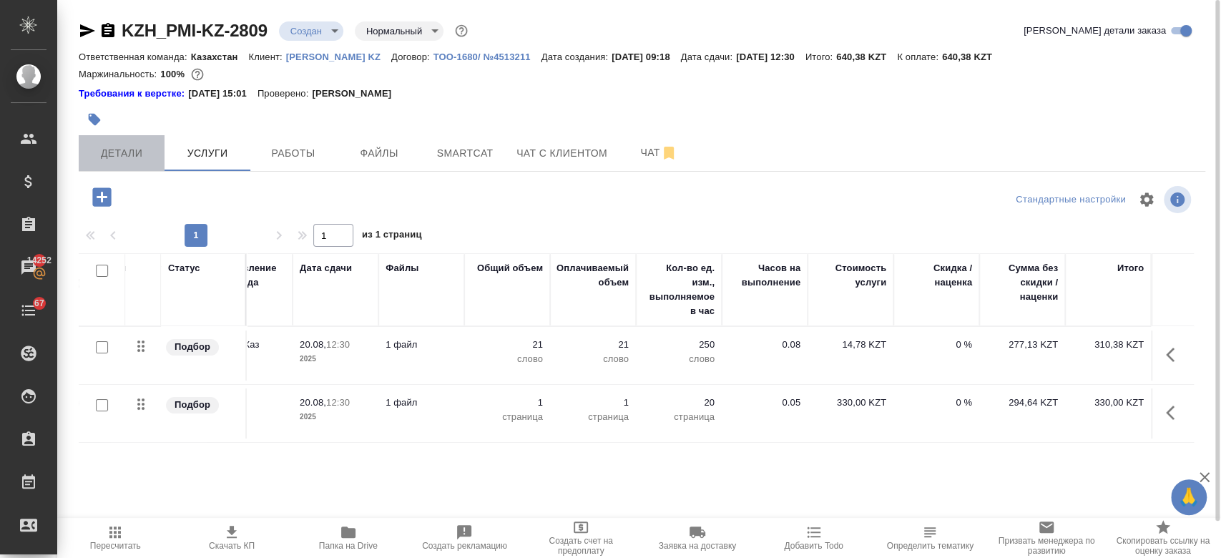
click at [147, 151] on span "Детали" at bounding box center [121, 153] width 69 height 18
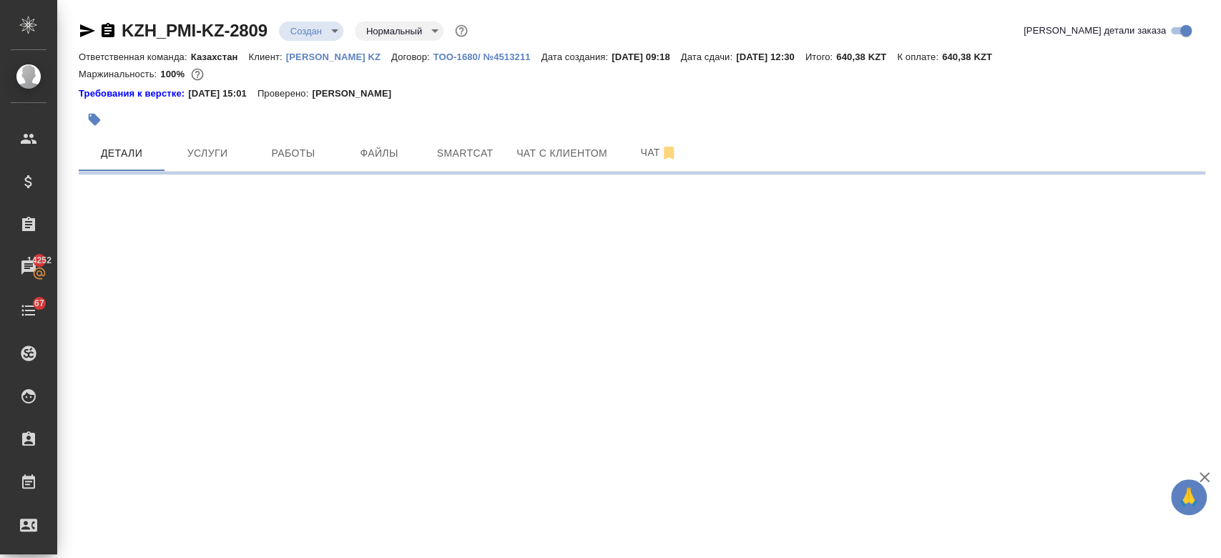
select select "RU"
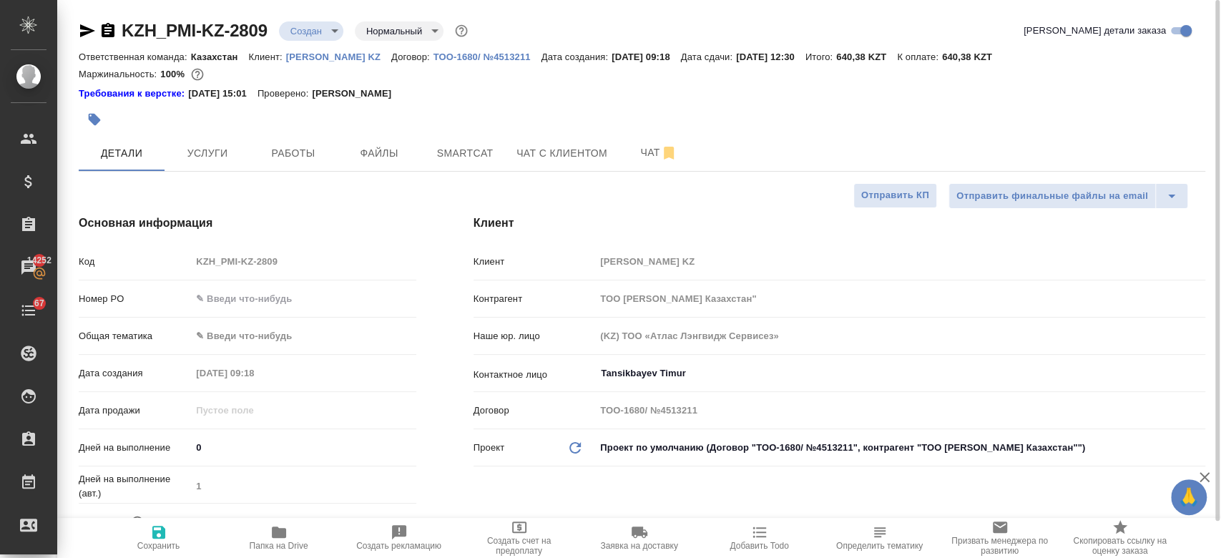
type textarea "x"
click at [221, 167] on button "Услуги" at bounding box center [208, 153] width 86 height 36
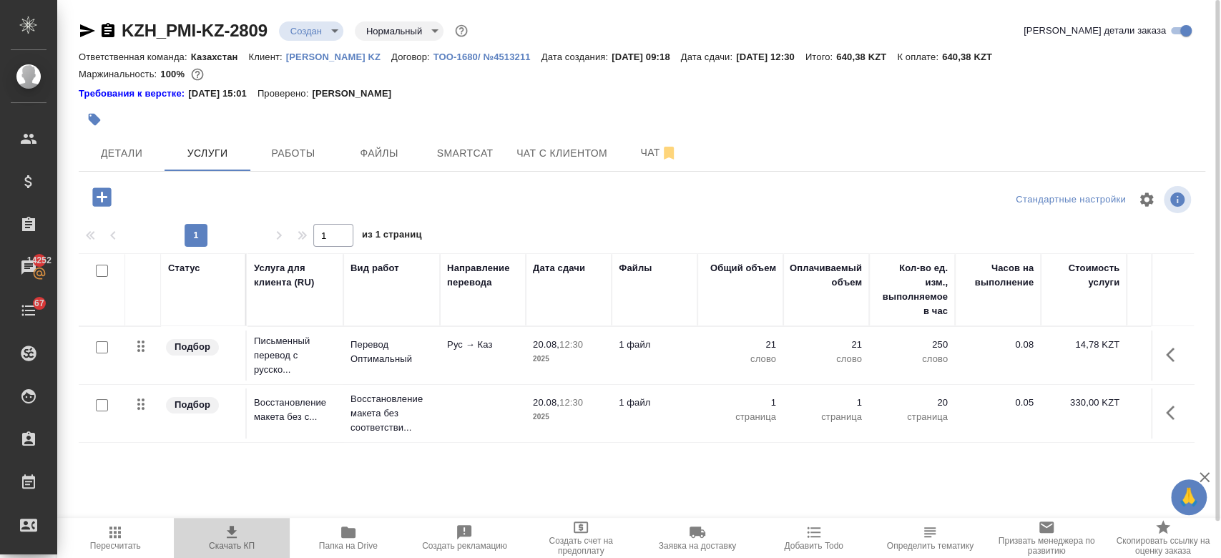
click at [222, 531] on span "Скачать КП" at bounding box center [231, 537] width 99 height 27
click at [543, 107] on div at bounding box center [454, 119] width 751 height 31
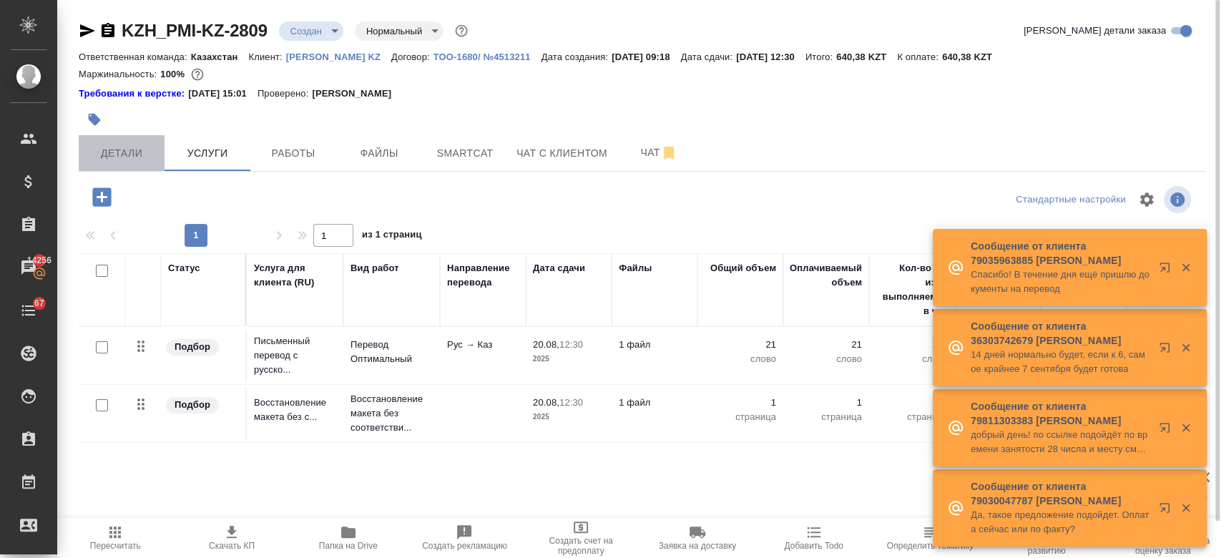
click at [149, 163] on button "Детали" at bounding box center [122, 153] width 86 height 36
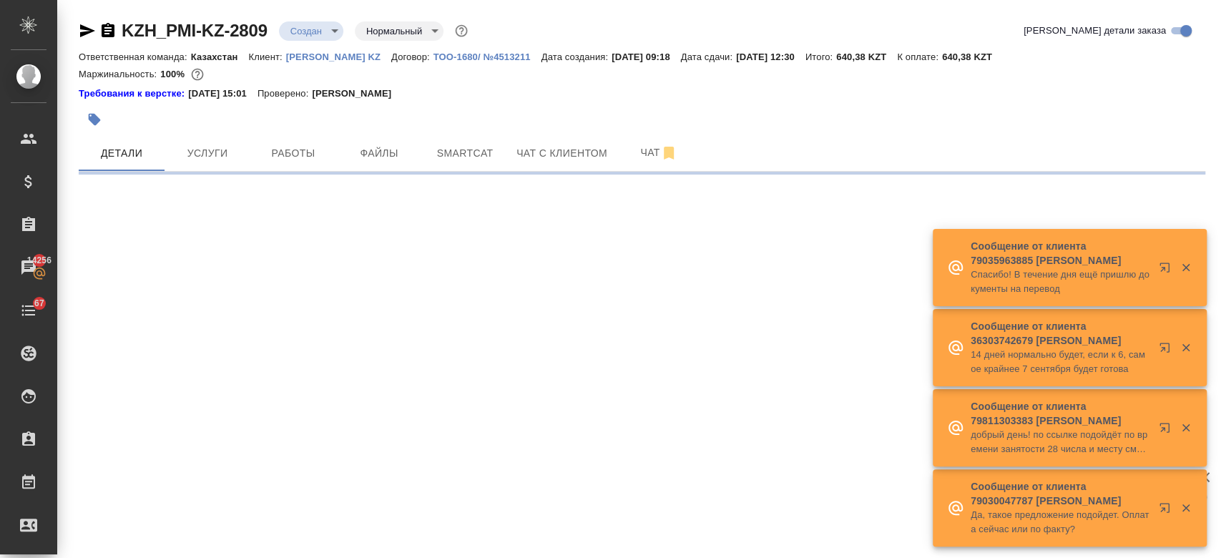
select select "RU"
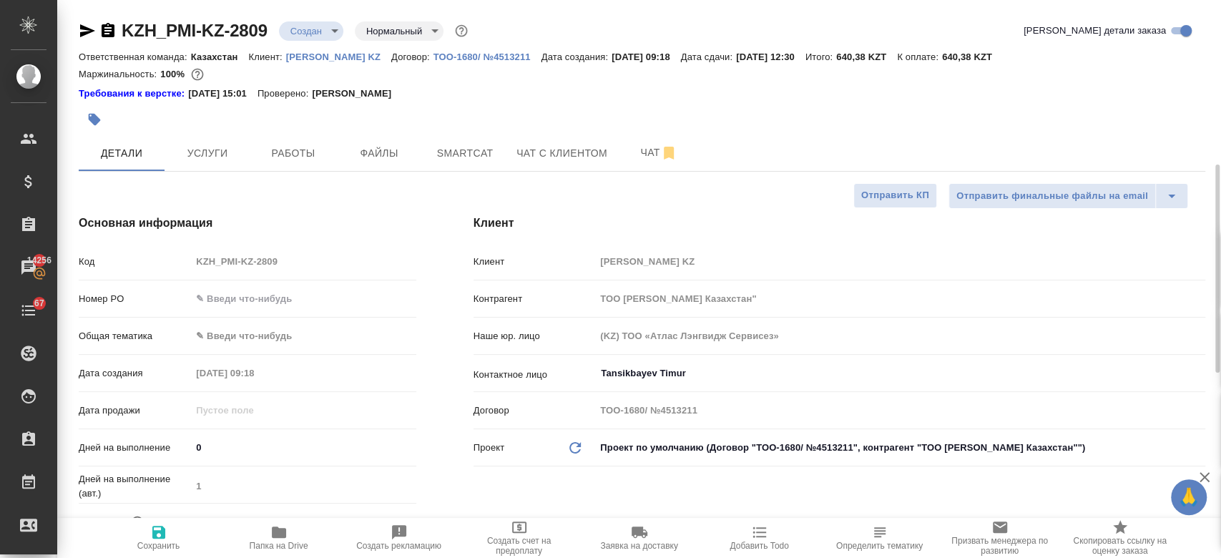
type textarea "x"
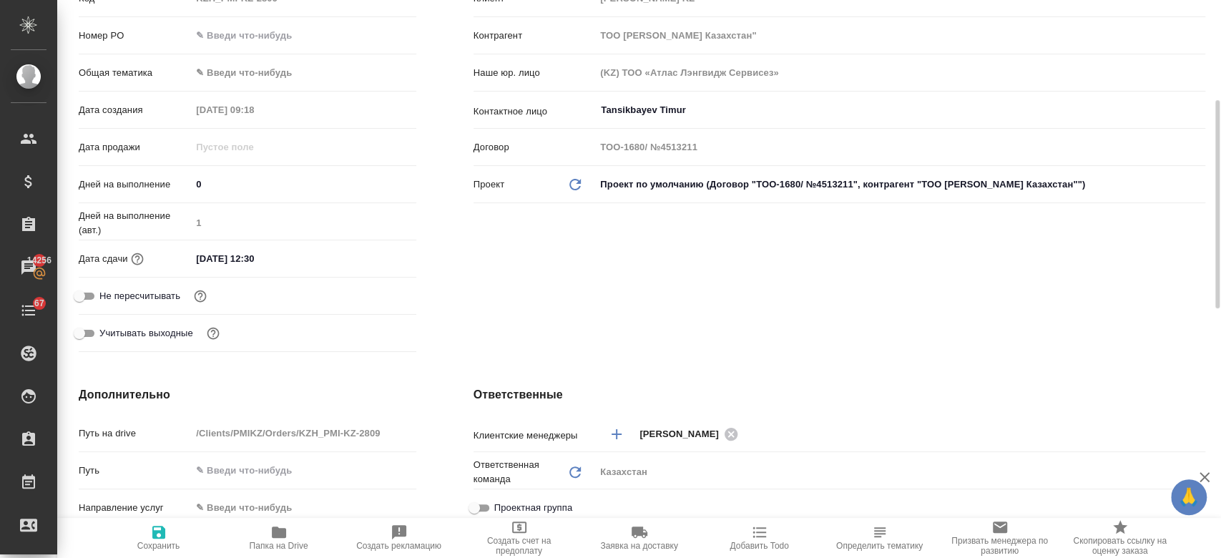
scroll to position [265, 0]
click at [258, 251] on input "20.08.2025 12:30" at bounding box center [254, 257] width 125 height 21
click at [373, 259] on icon "button" at bounding box center [374, 256] width 17 height 17
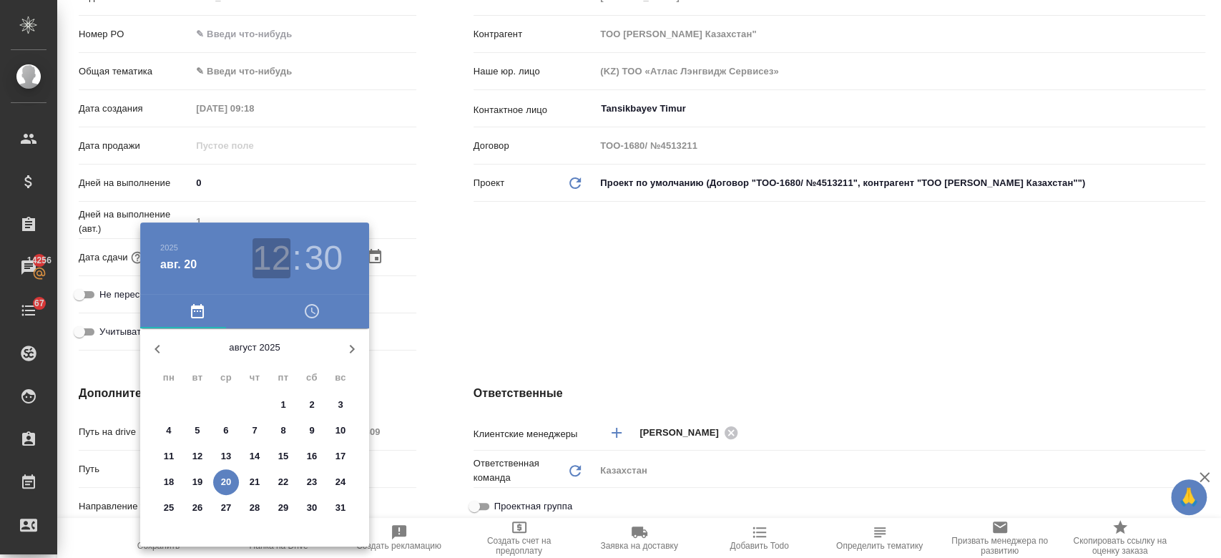
click at [286, 265] on h3 "12" at bounding box center [271, 258] width 38 height 40
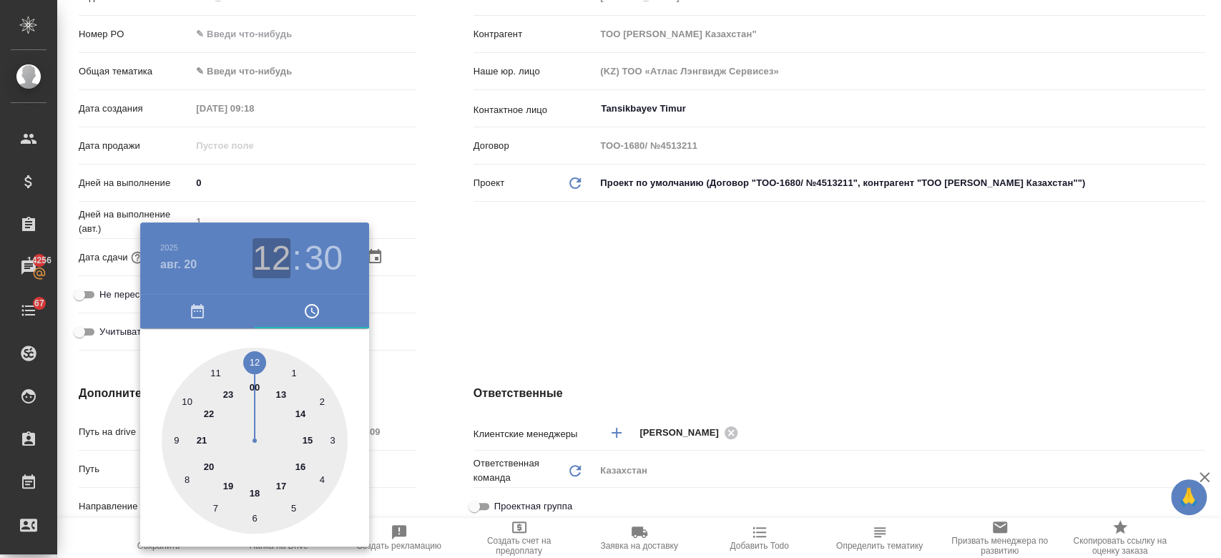
click at [268, 273] on h3 "12" at bounding box center [271, 258] width 38 height 40
click at [284, 391] on div at bounding box center [255, 441] width 186 height 186
type input "20.08.2025 13:30"
type textarea "x"
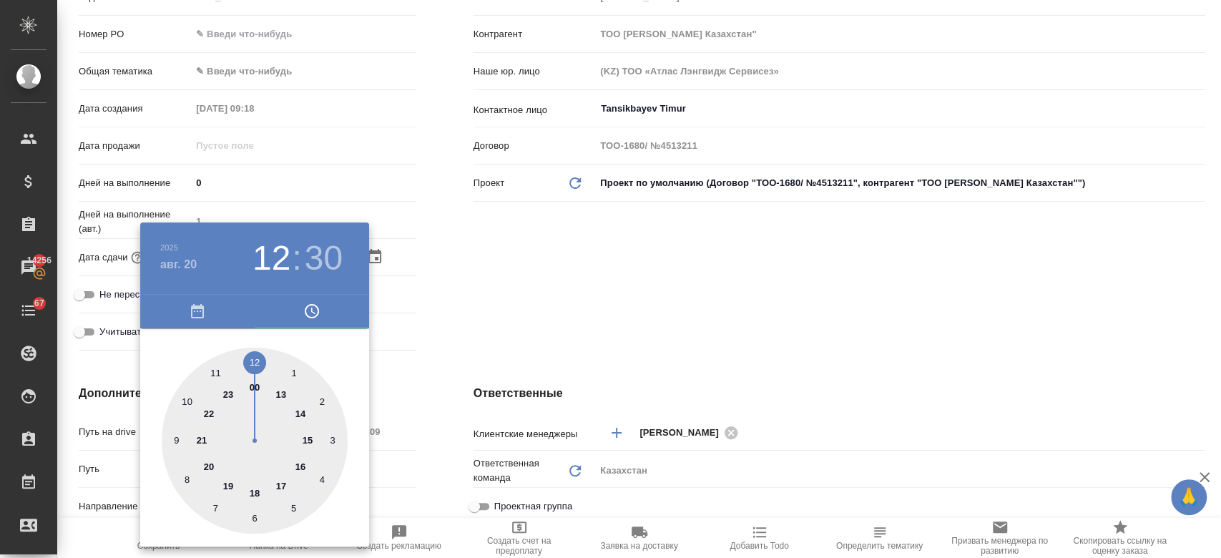
type textarea "x"
click at [254, 365] on div at bounding box center [255, 441] width 186 height 186
type input "[DATE] 13:00"
type textarea "x"
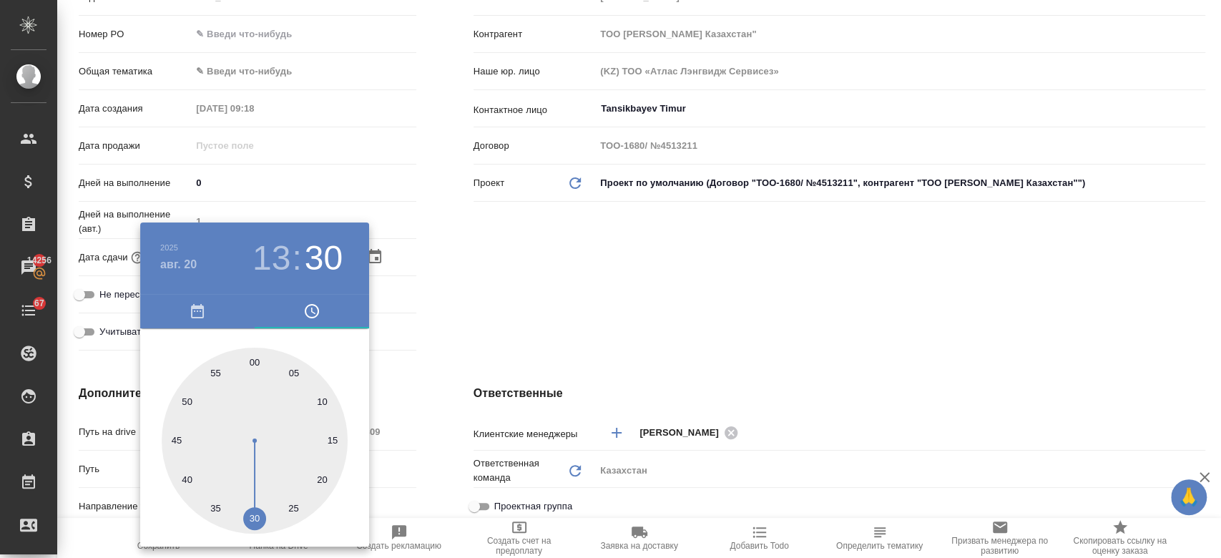
type textarea "x"
click at [506, 283] on div at bounding box center [610, 279] width 1221 height 558
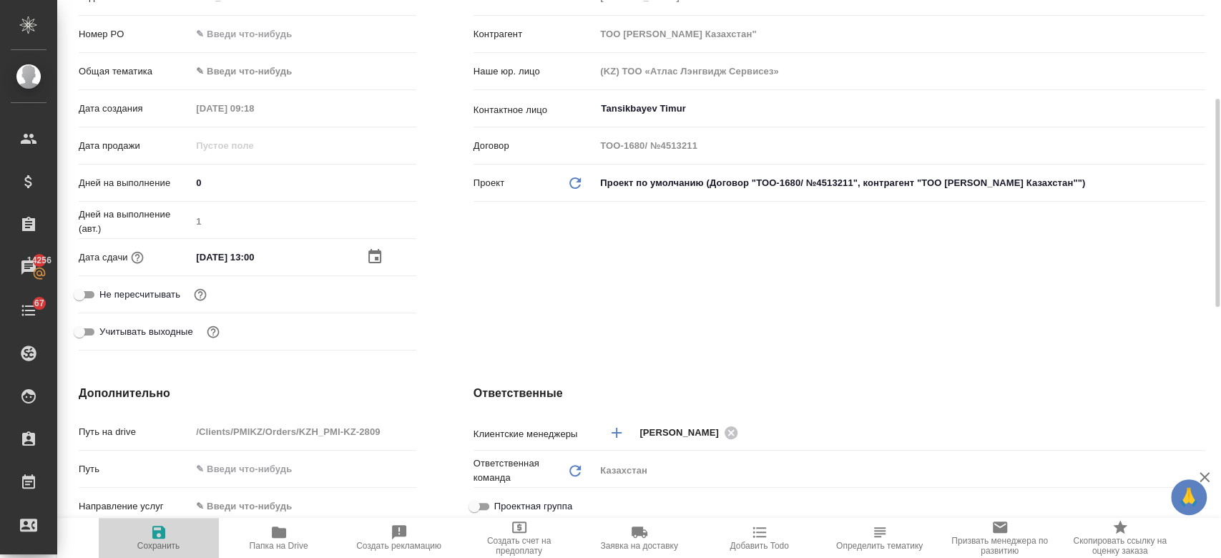
click at [154, 536] on icon "button" at bounding box center [158, 532] width 13 height 13
type textarea "x"
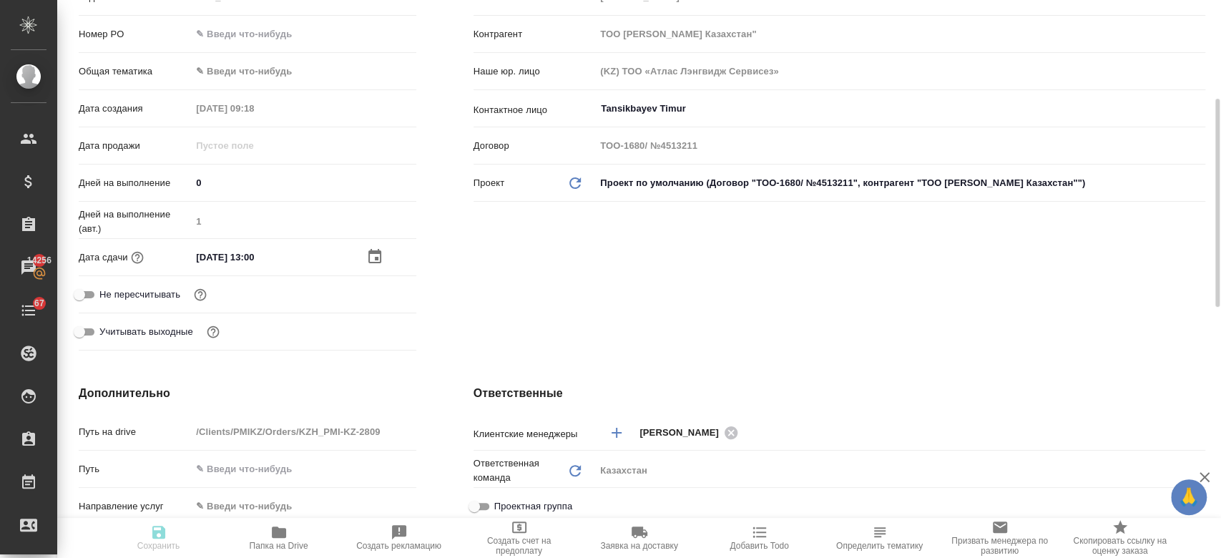
type textarea "x"
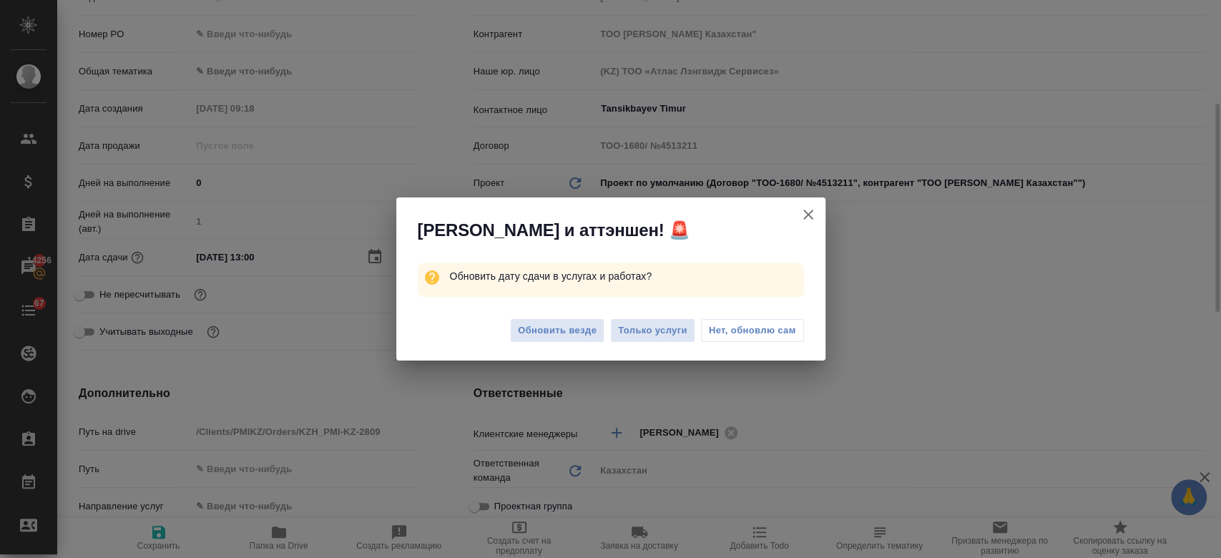
scroll to position [268, 0]
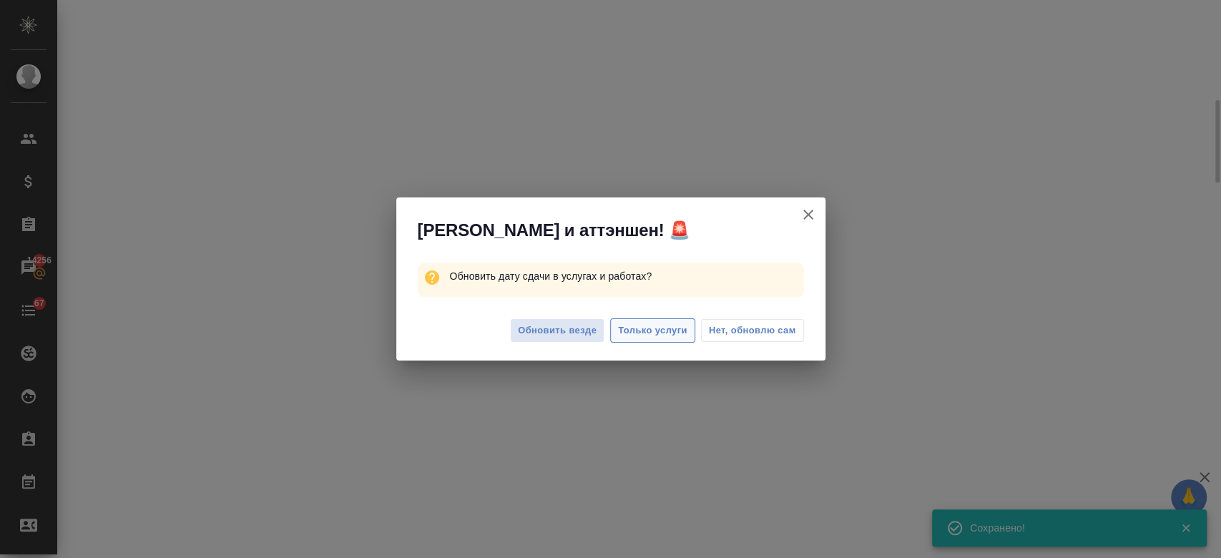
select select "RU"
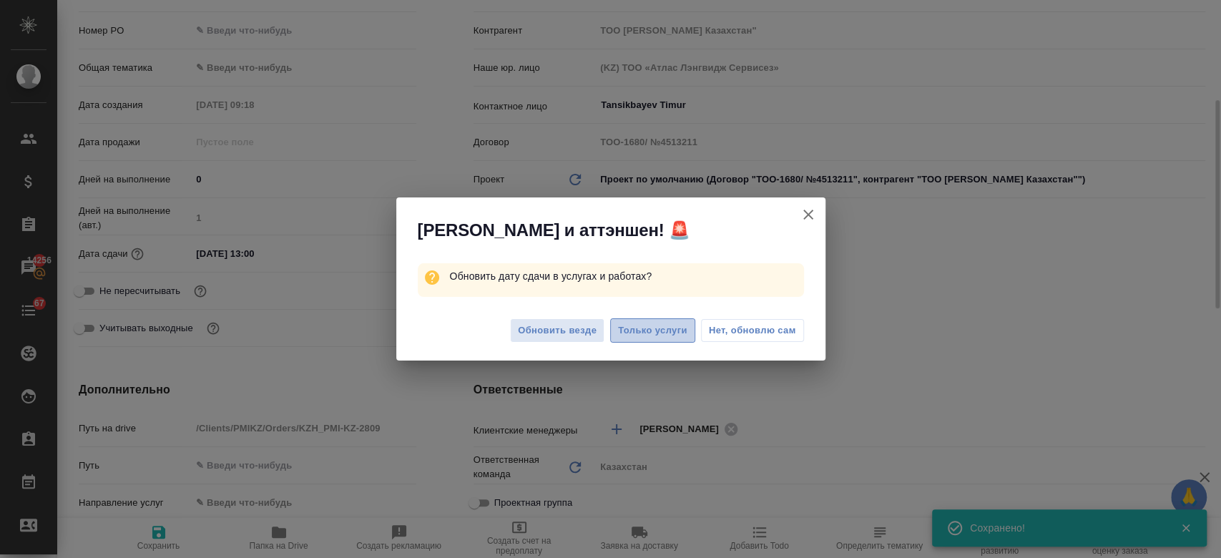
click at [648, 323] on span "Только услуги" at bounding box center [652, 331] width 69 height 16
type textarea "x"
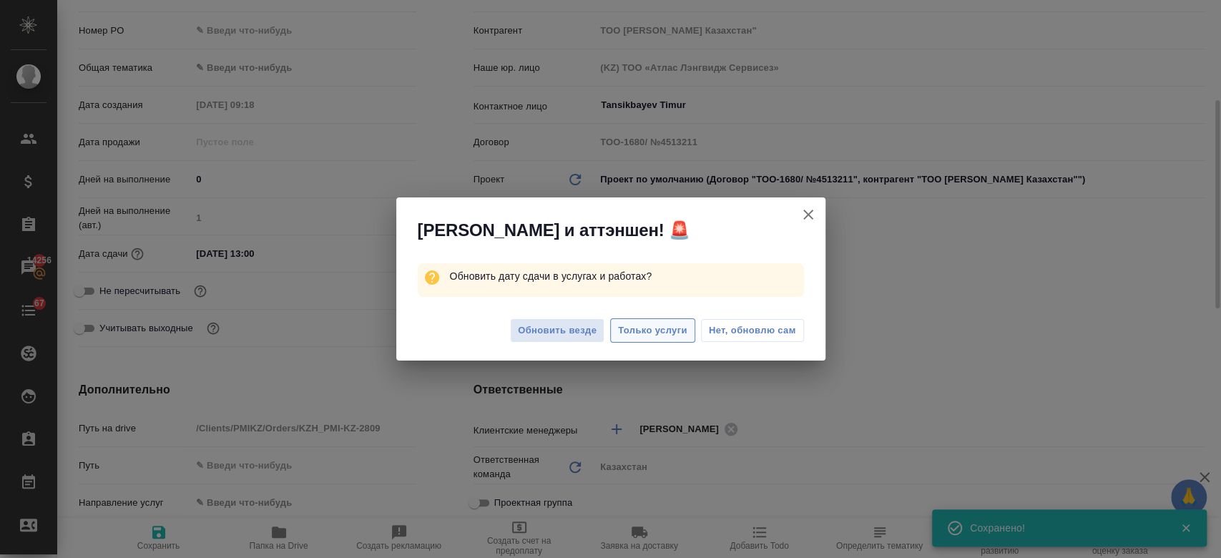
type textarea "x"
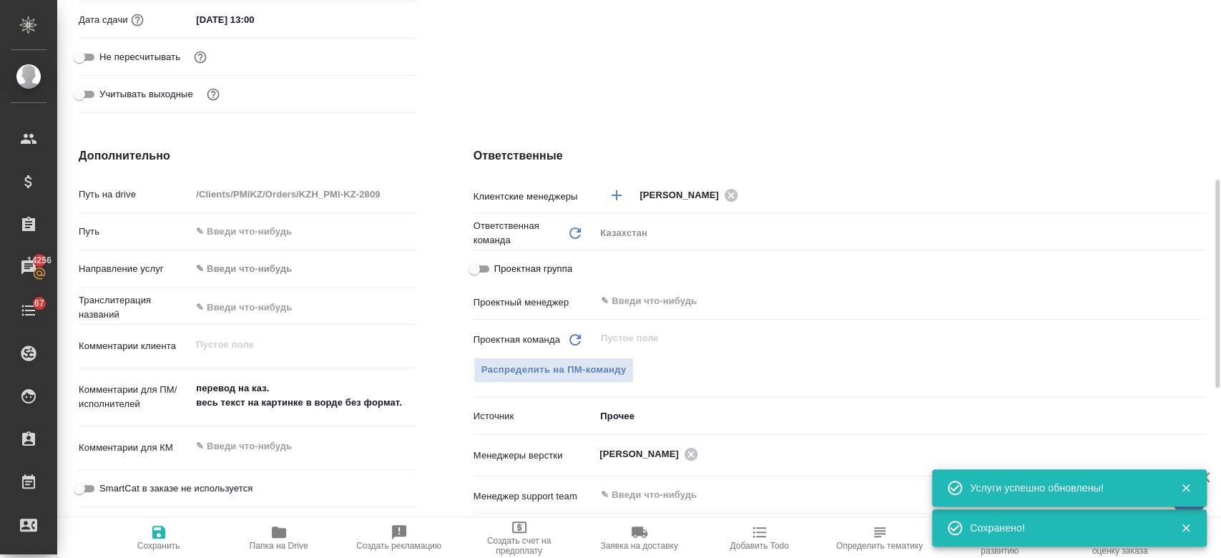
scroll to position [506, 0]
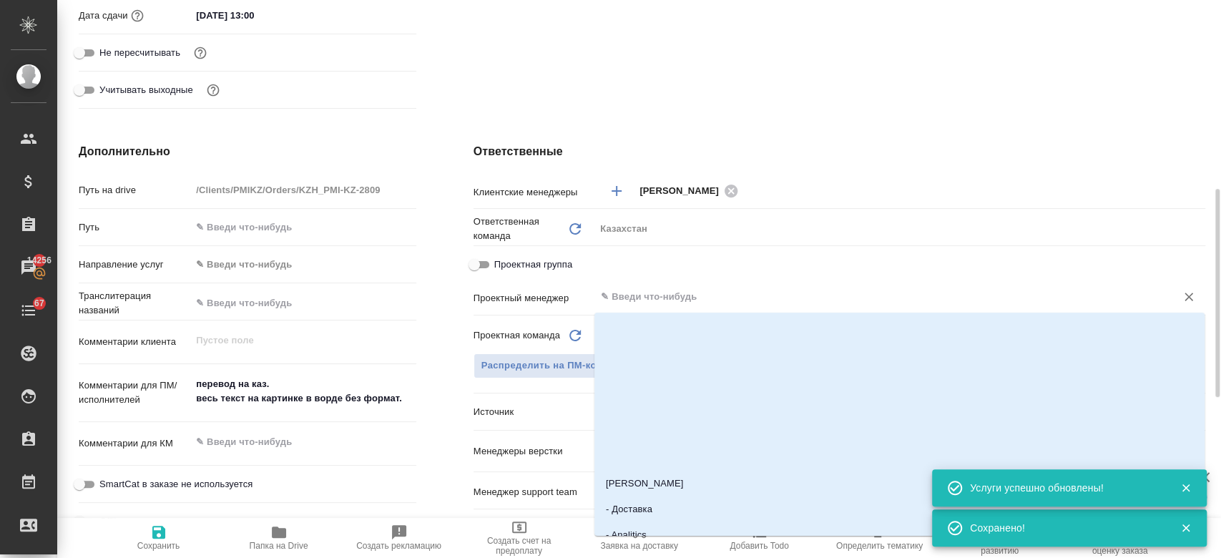
click at [635, 298] on input "text" at bounding box center [876, 296] width 554 height 17
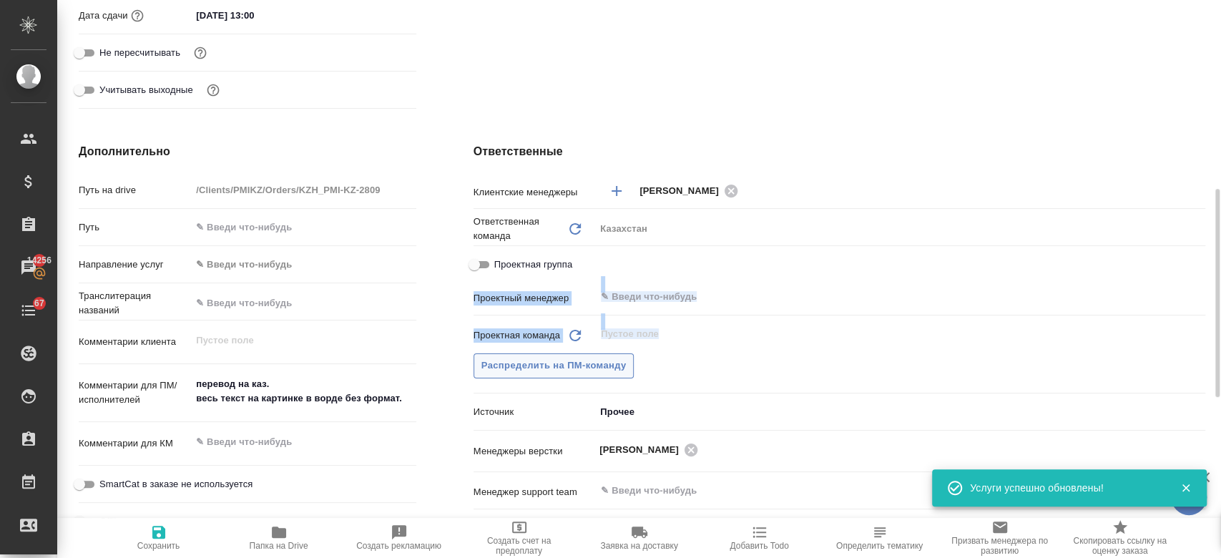
drag, startPoint x: 684, startPoint y: 255, endPoint x: 559, endPoint y: 366, distance: 168.2
click at [559, 366] on div "Клиентские менеджеры Кошербаева Назерке ​ Ответственная команда Обновить Казахс…" at bounding box center [839, 420] width 732 height 486
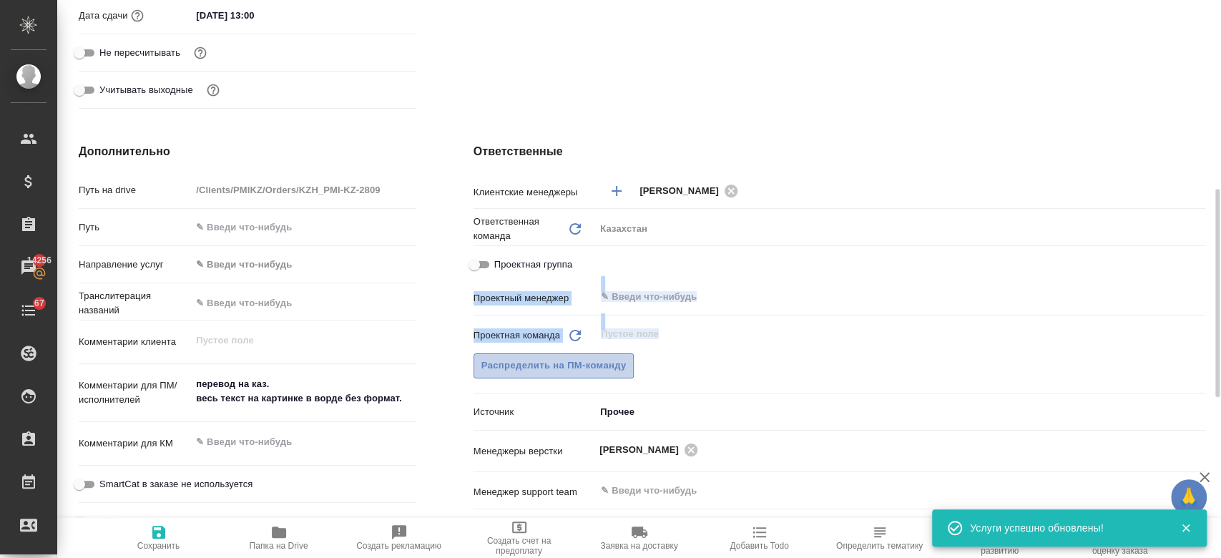
click at [559, 366] on span "Распределить на ПМ-команду" at bounding box center [553, 366] width 145 height 16
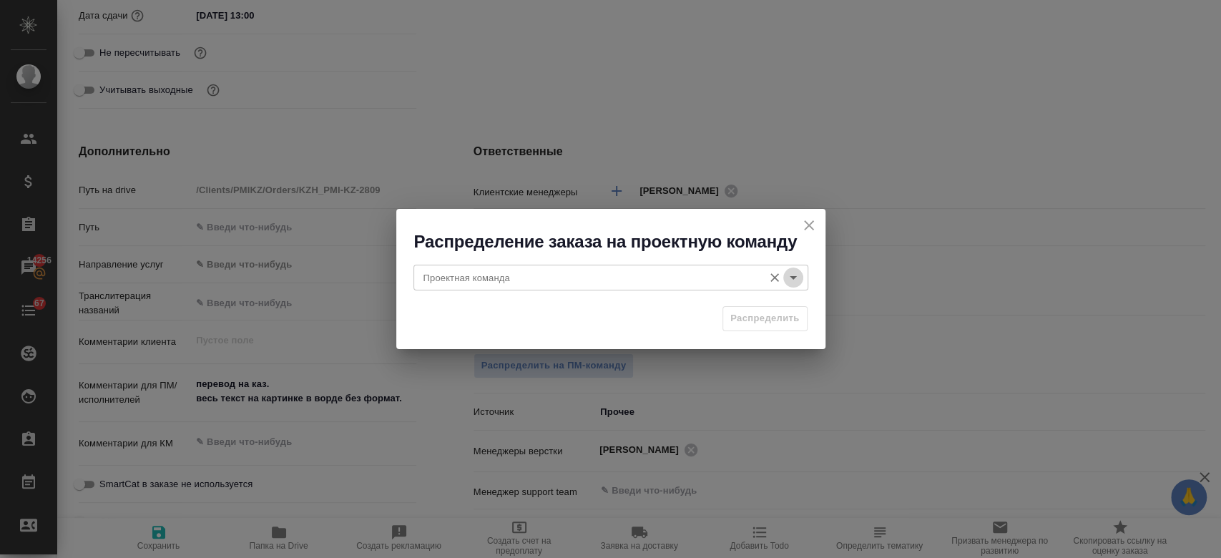
click at [799, 271] on icon "Open" at bounding box center [793, 277] width 17 height 17
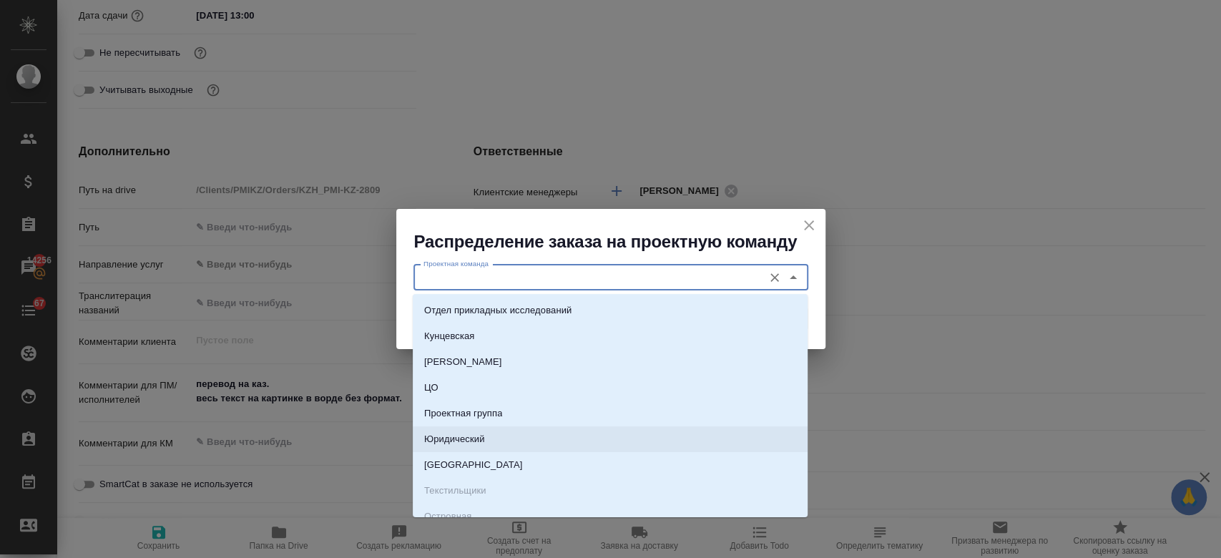
click at [583, 432] on li "Юридический" at bounding box center [610, 439] width 395 height 26
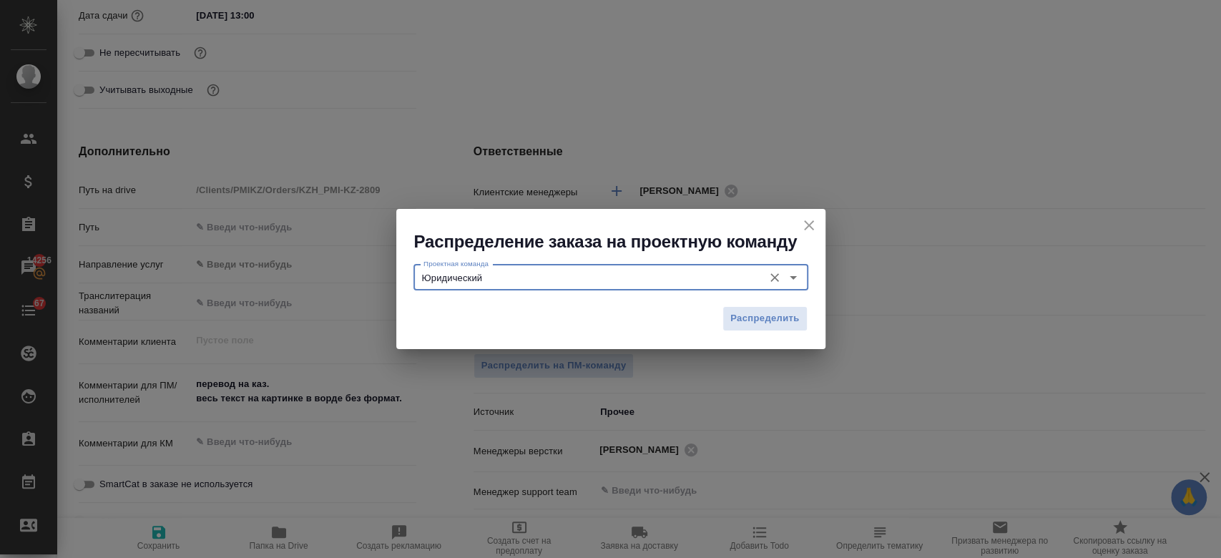
type input "Юридический"
click at [740, 313] on span "Распределить" at bounding box center [764, 318] width 69 height 16
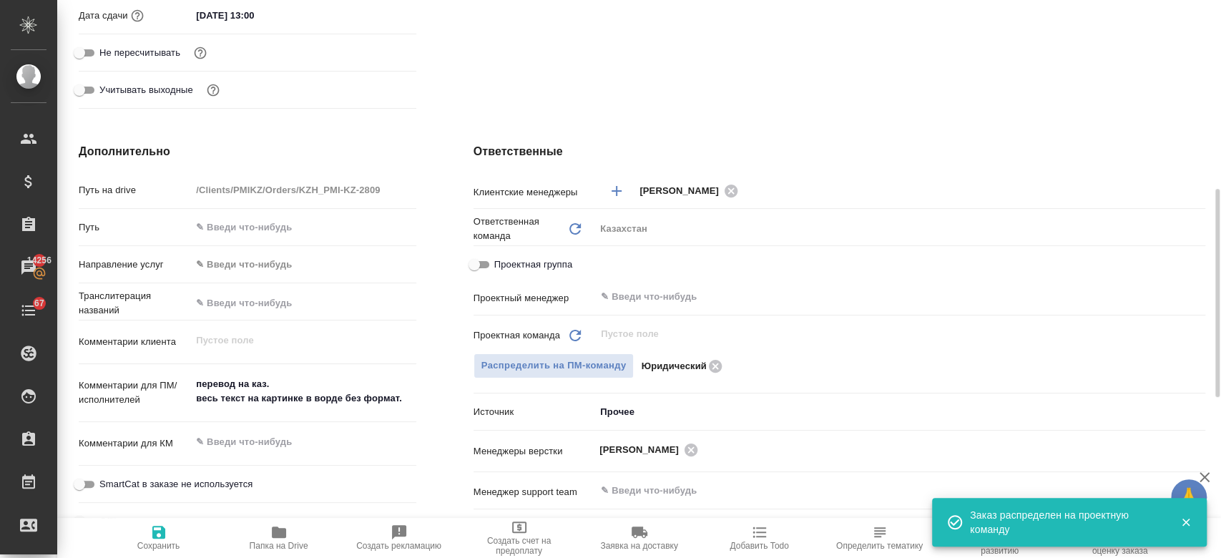
type textarea "x"
click at [149, 548] on span "Сохранить" at bounding box center [158, 546] width 43 height 10
type textarea "x"
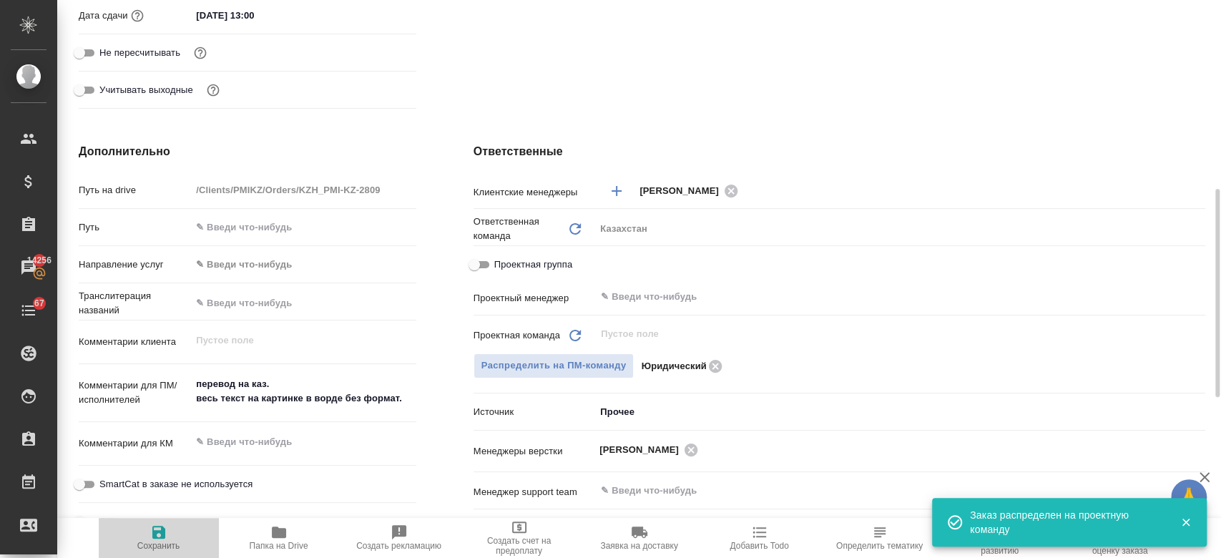
type textarea "x"
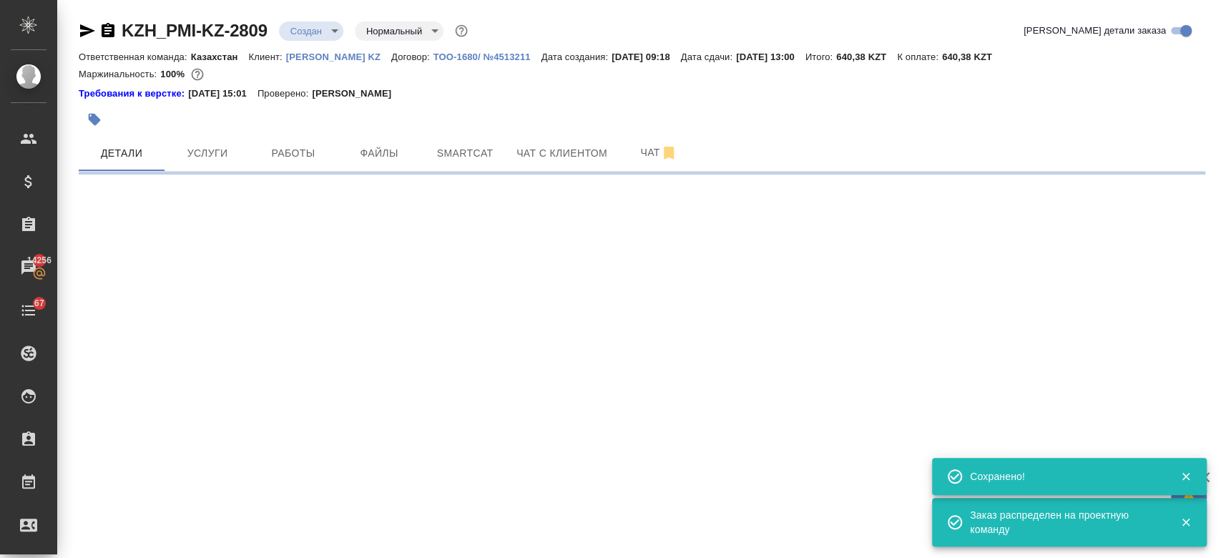
scroll to position [0, 0]
select select "RU"
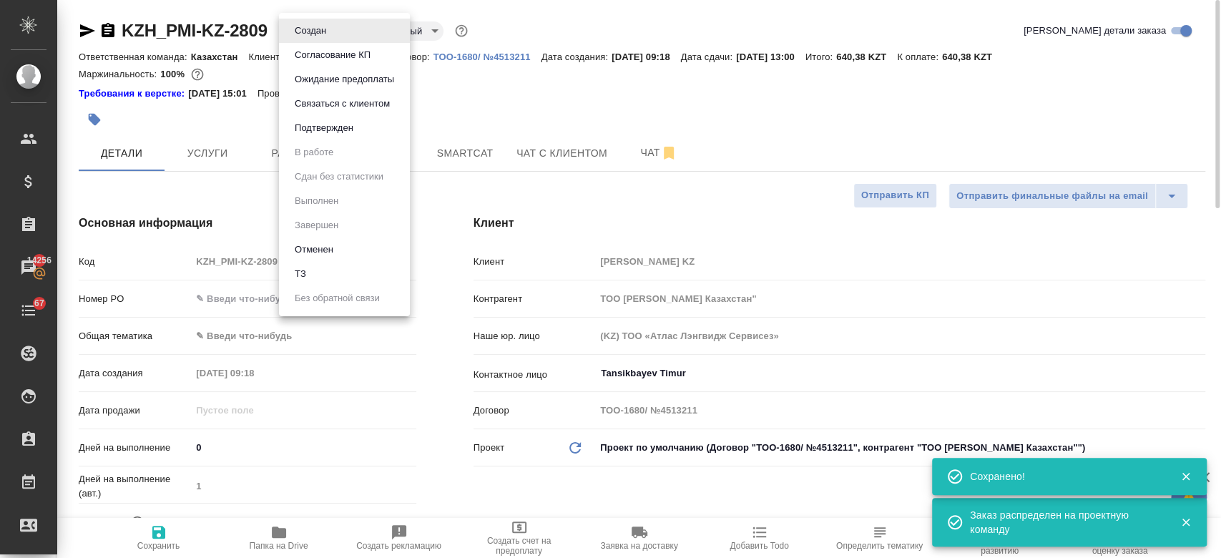
type textarea "x"
click at [325, 29] on body "🙏 .cls-1 fill:#fff; AWATERA Kosherbayeva Nazerke Клиенты Спецификации Заказы 14…" at bounding box center [610, 279] width 1221 height 558
type textarea "x"
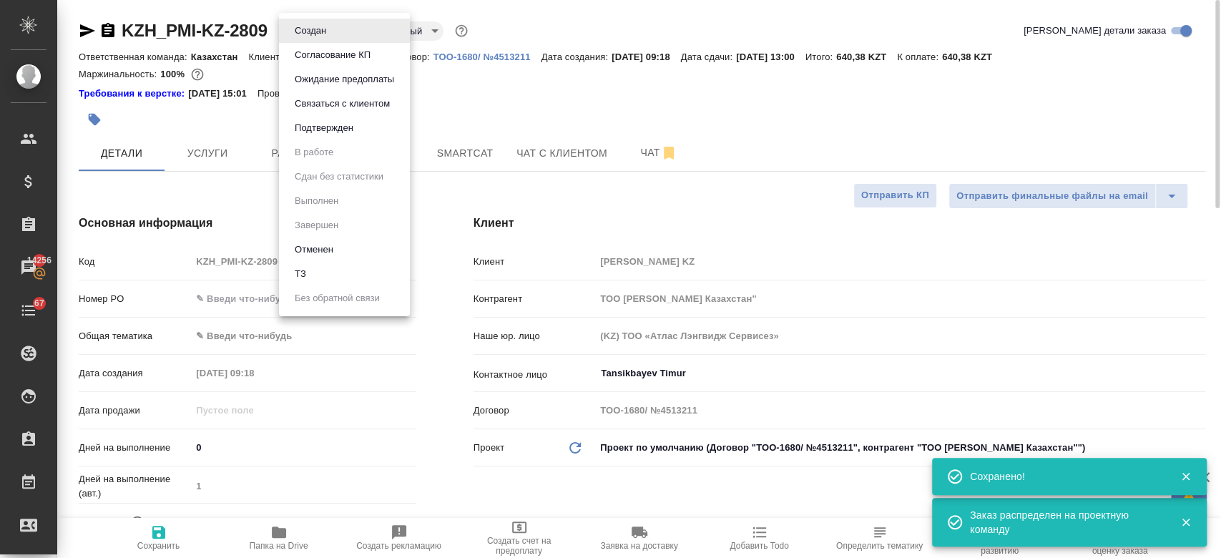
type textarea "x"
click at [333, 137] on li "Подтвержден" at bounding box center [344, 128] width 131 height 24
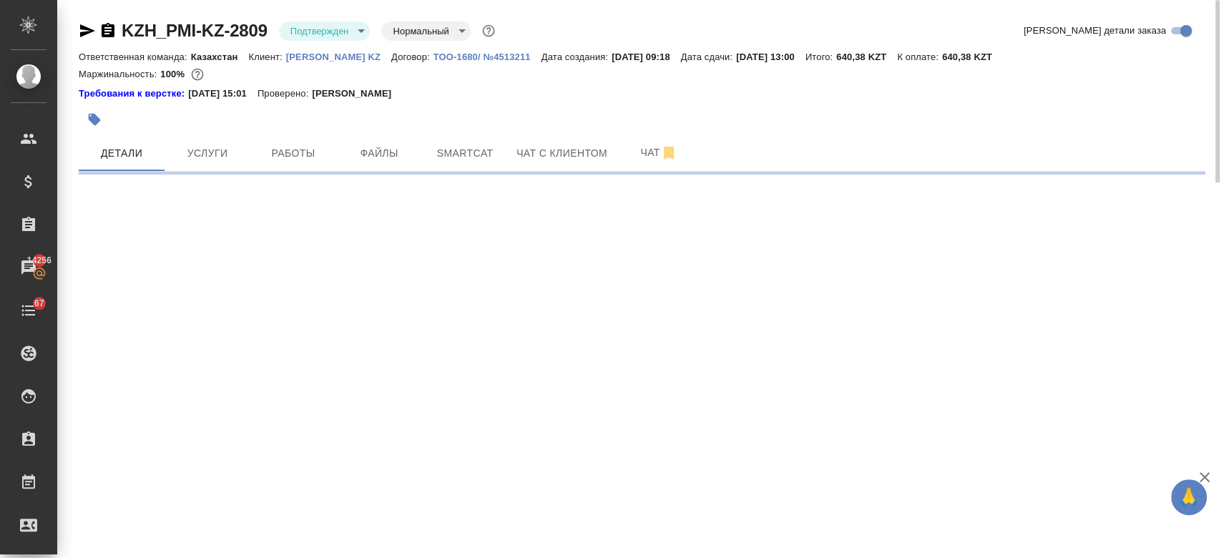
select select "RU"
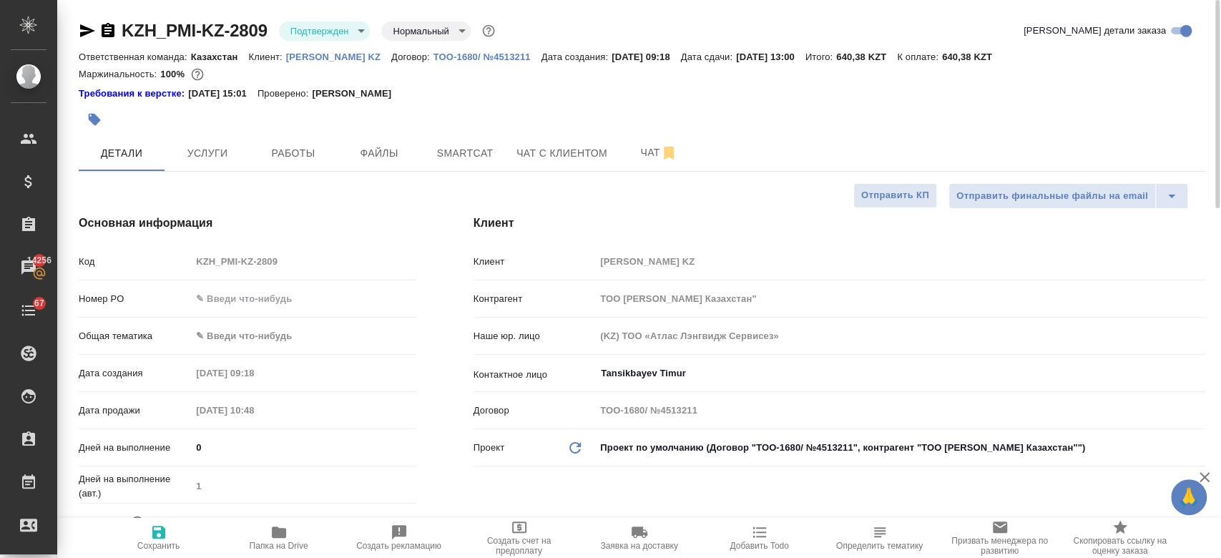
type textarea "x"
click at [87, 30] on icon "button" at bounding box center [87, 30] width 15 height 13
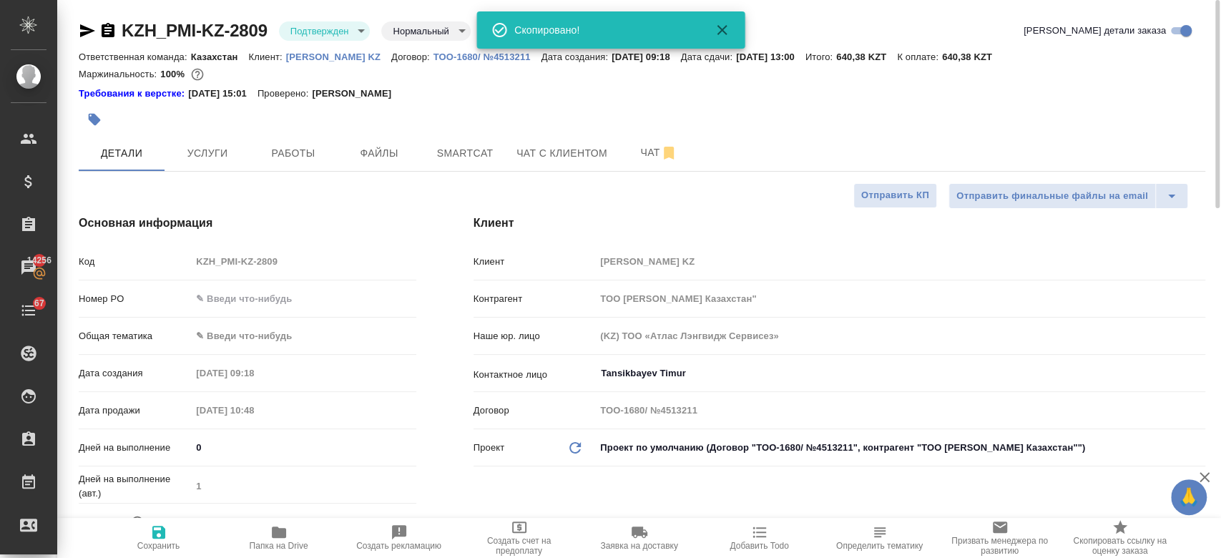
type textarea "x"
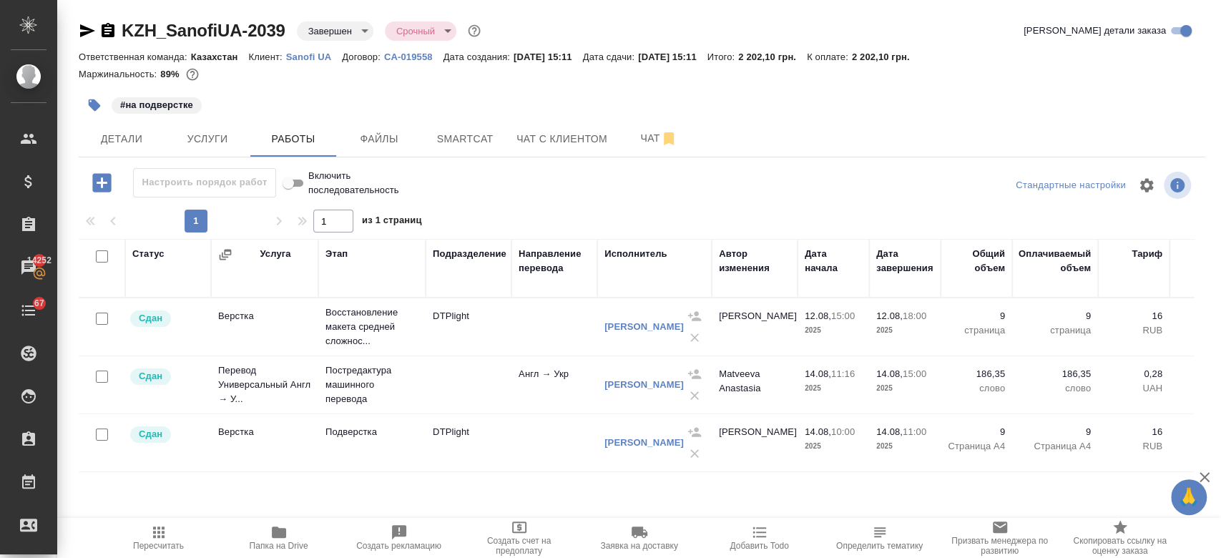
click at [317, 50] on link "Sanofi UA" at bounding box center [314, 56] width 56 height 12
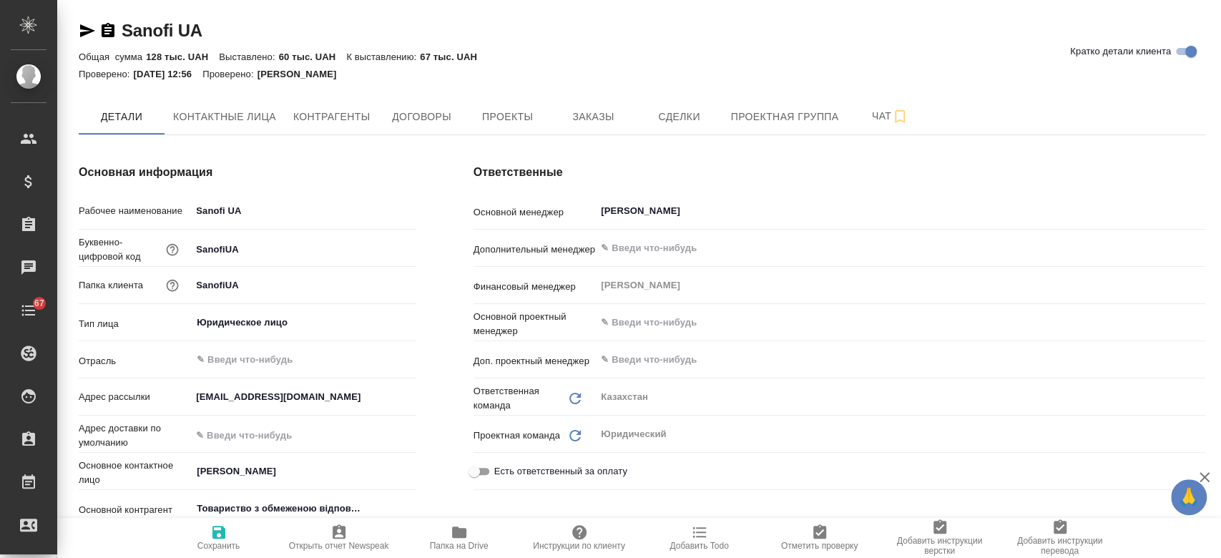
type textarea "x"
click at [593, 122] on span "Заказы" at bounding box center [593, 117] width 69 height 18
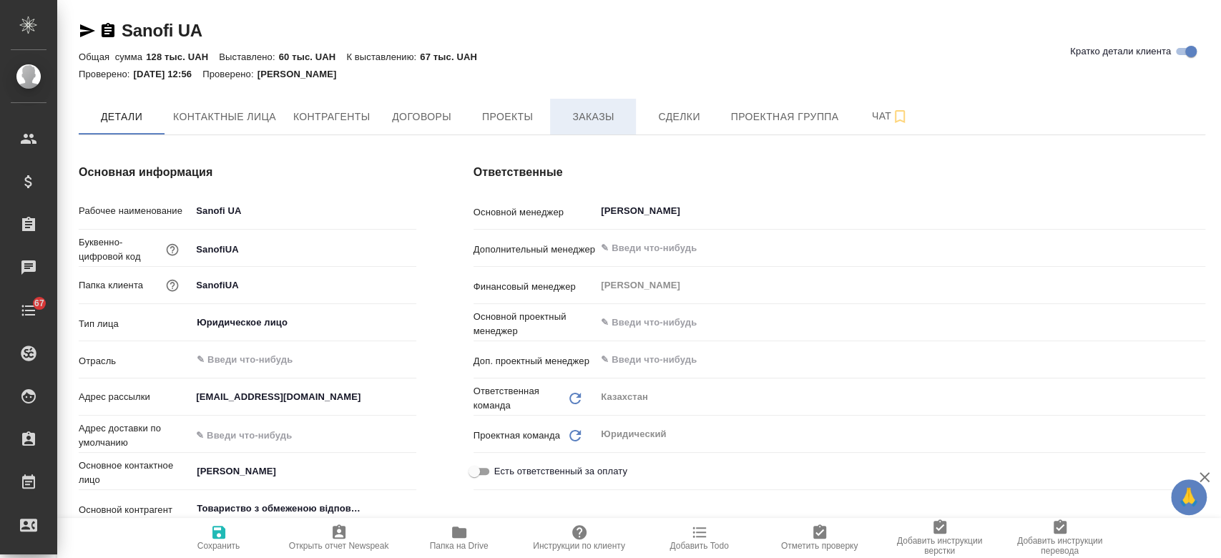
type textarea "x"
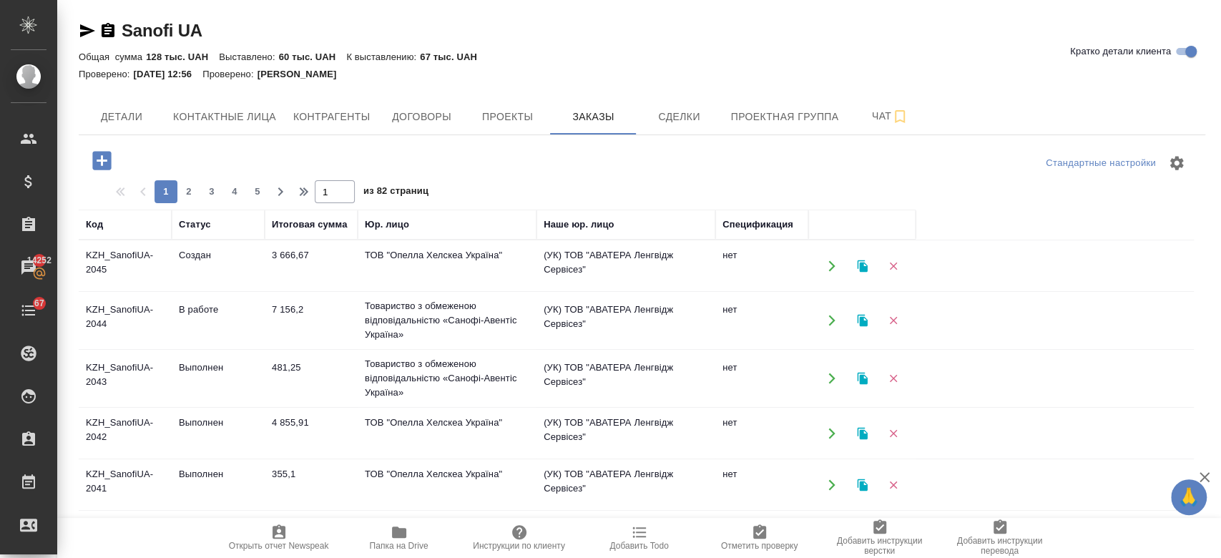
click at [138, 257] on td "KZH_SanofiUA-2045" at bounding box center [125, 266] width 93 height 50
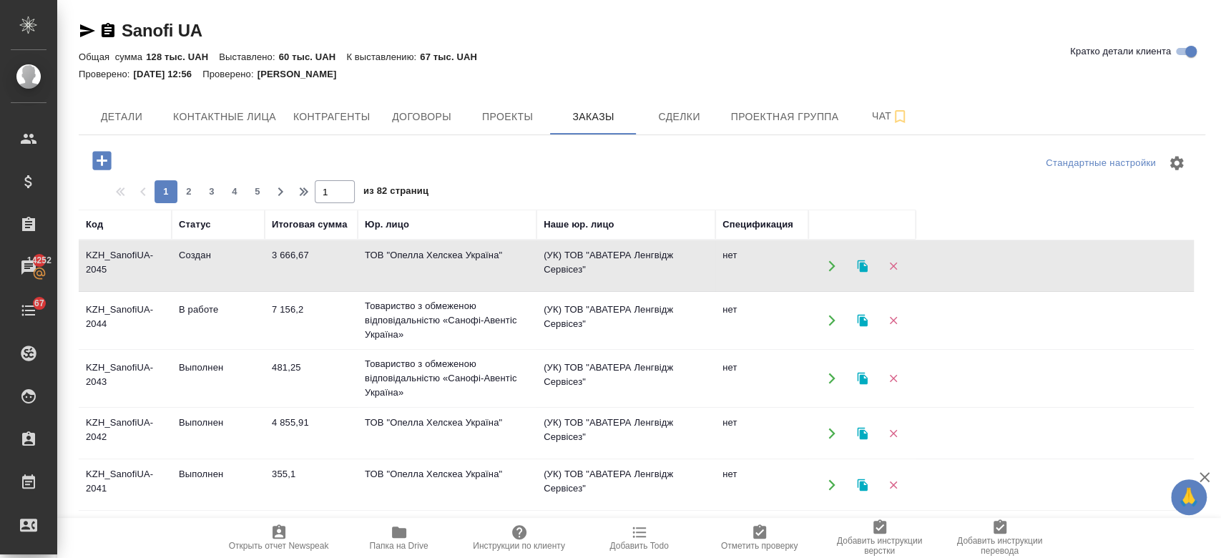
click at [138, 257] on td "KZH_SanofiUA-2045" at bounding box center [125, 266] width 93 height 50
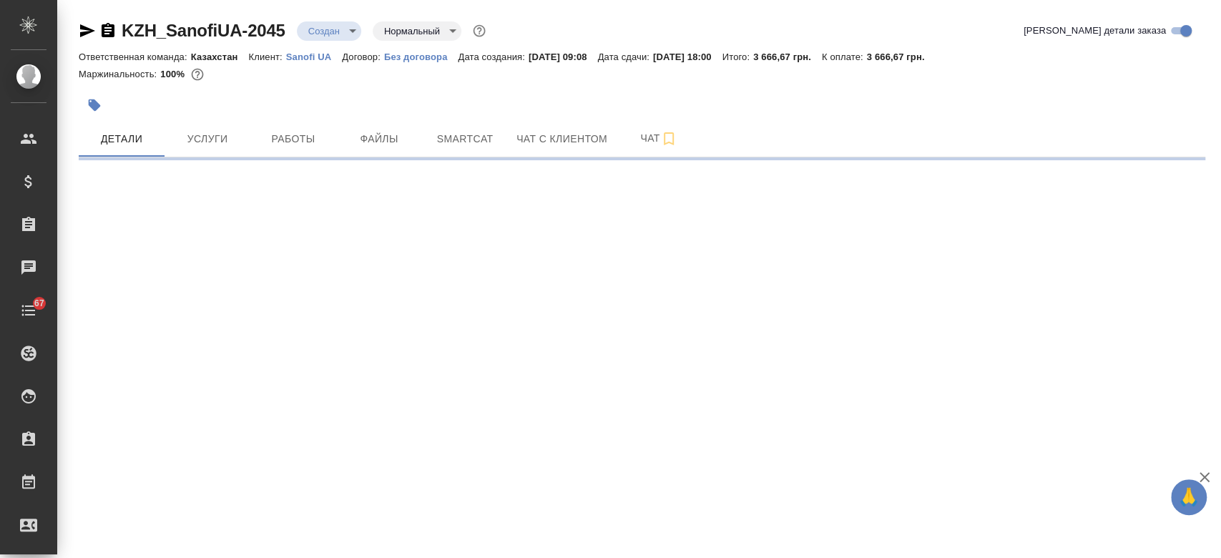
select select "RU"
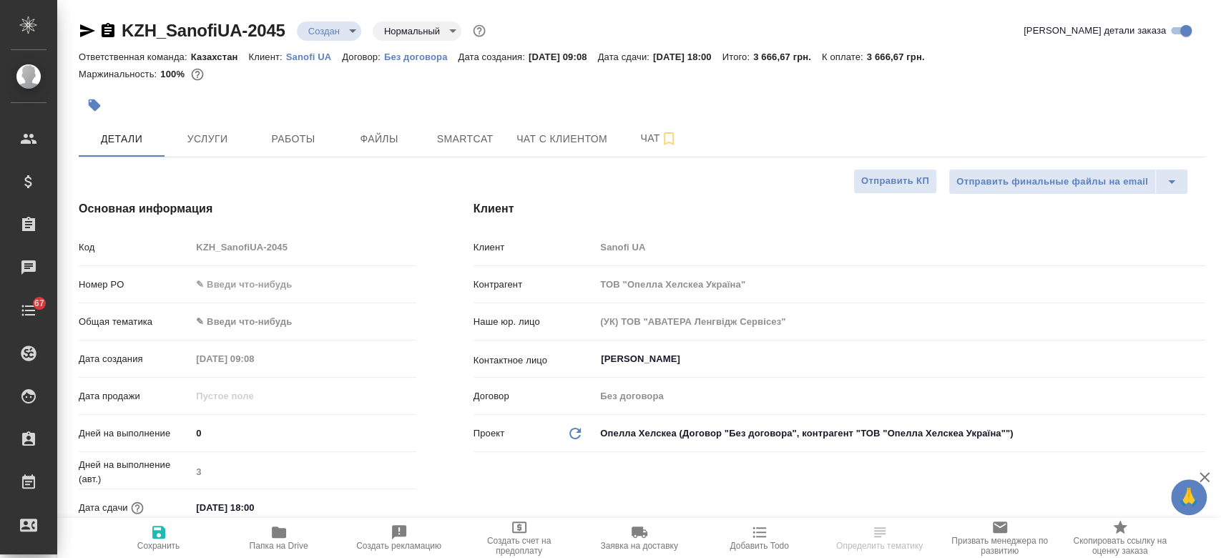
type textarea "x"
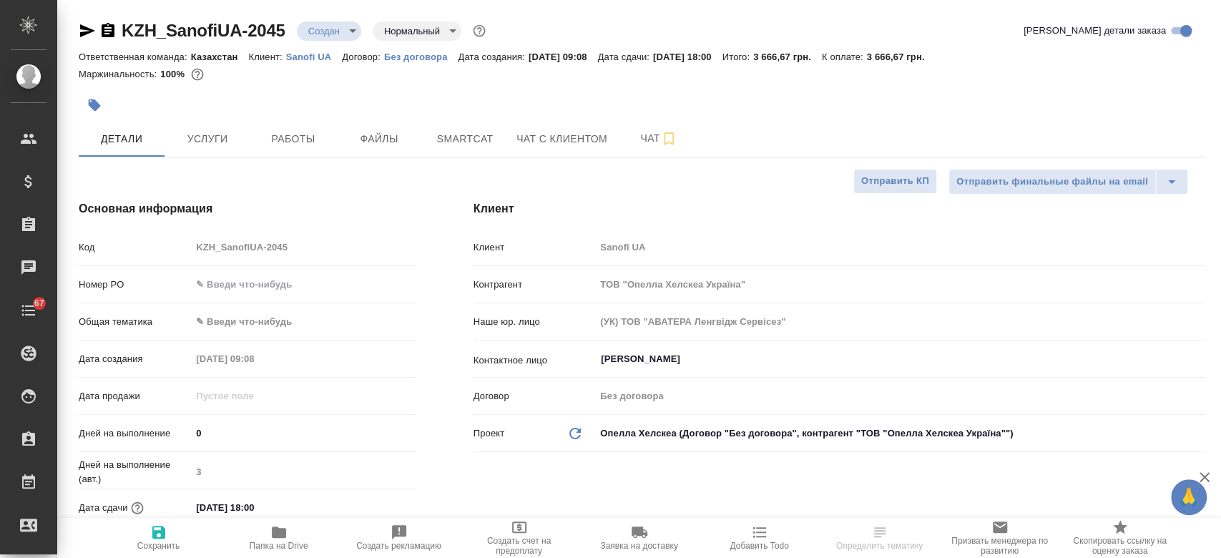
type textarea "x"
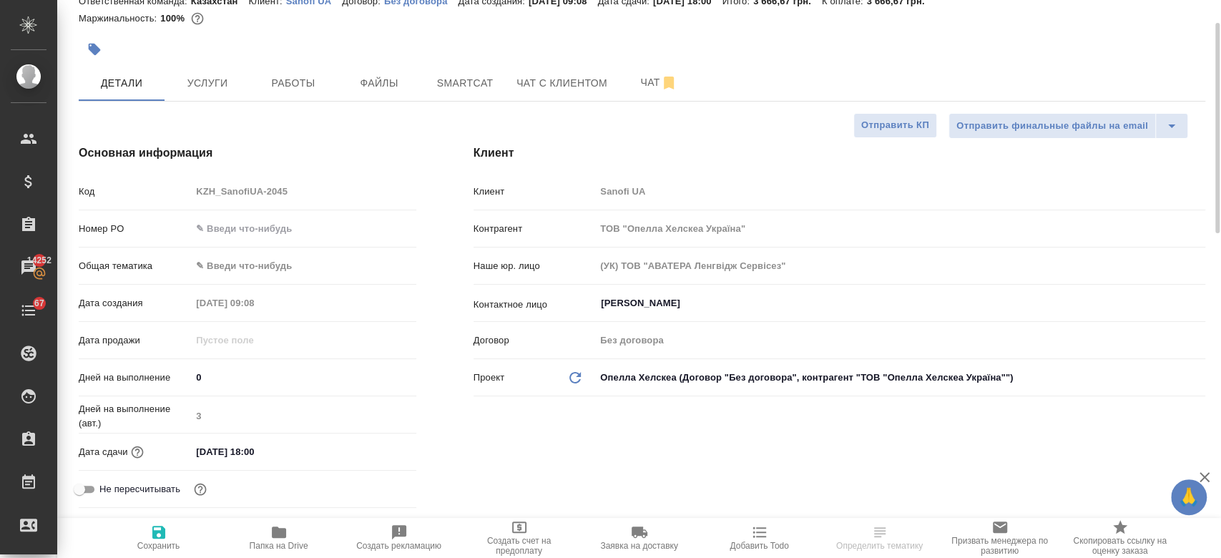
scroll to position [57, 0]
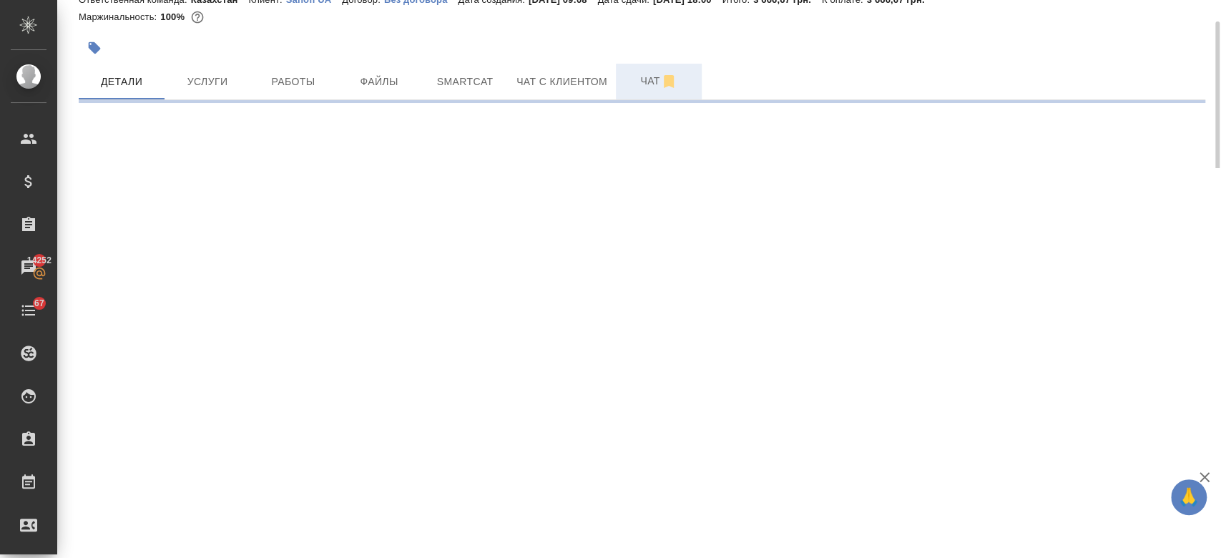
select select "RU"
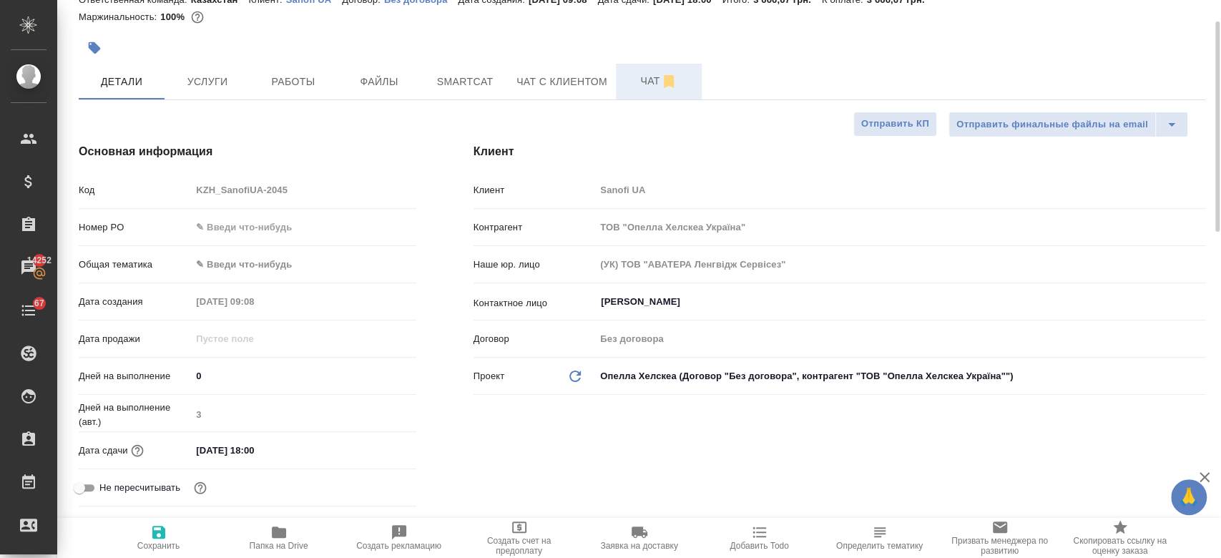
type textarea "x"
click at [637, 83] on span "Чат" at bounding box center [658, 81] width 69 height 18
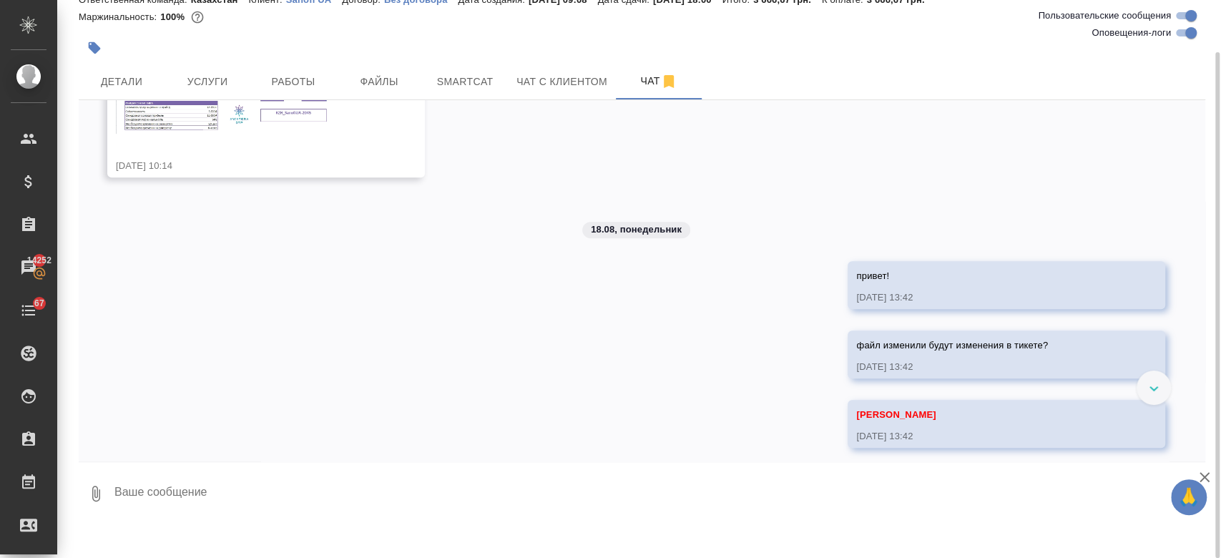
scroll to position [440, 0]
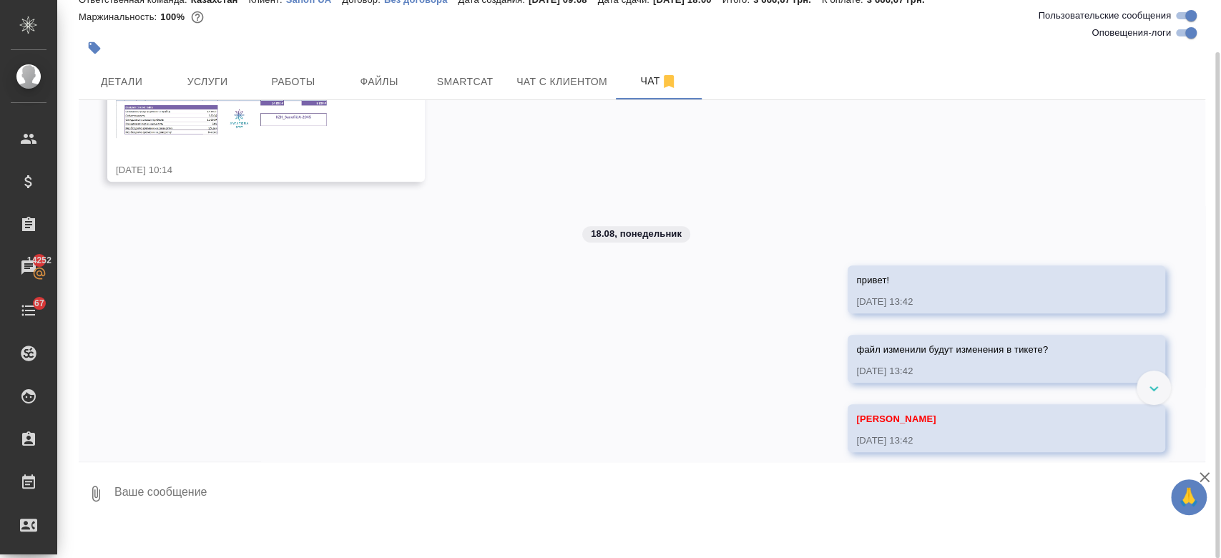
click at [284, 122] on img at bounding box center [223, 103] width 215 height 69
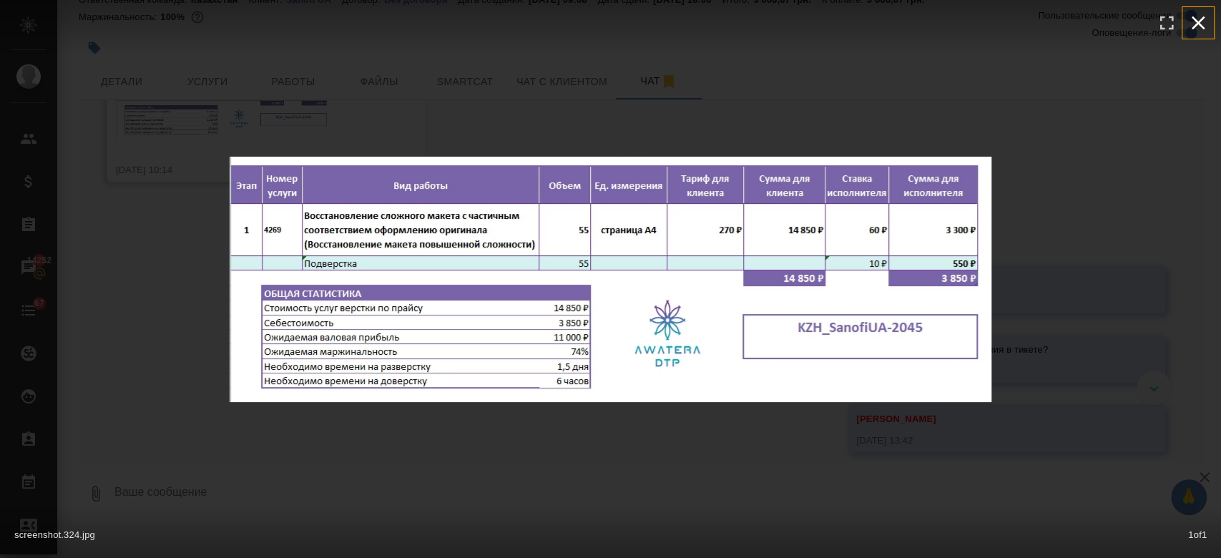
click at [1199, 16] on icon "button" at bounding box center [1198, 22] width 23 height 23
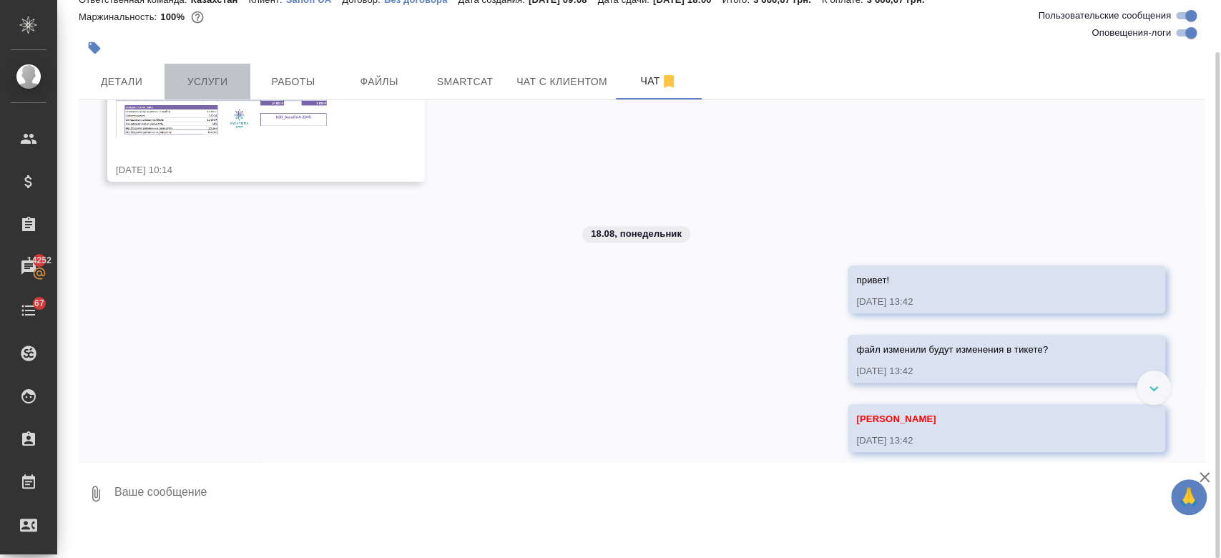
click at [203, 82] on span "Услуги" at bounding box center [207, 82] width 69 height 18
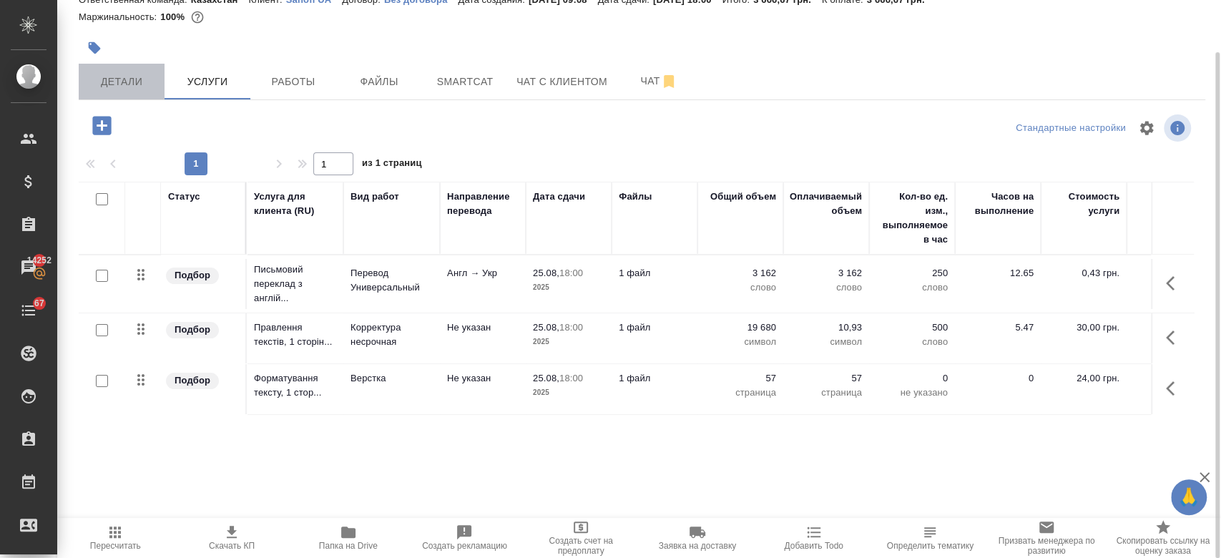
click at [127, 89] on span "Детали" at bounding box center [121, 82] width 69 height 18
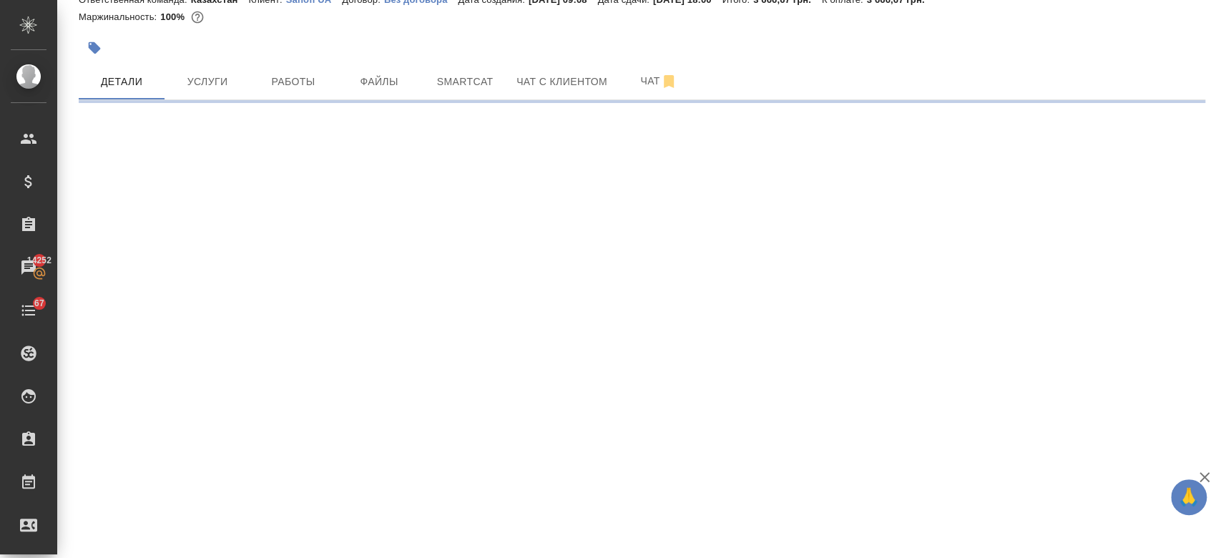
select select "RU"
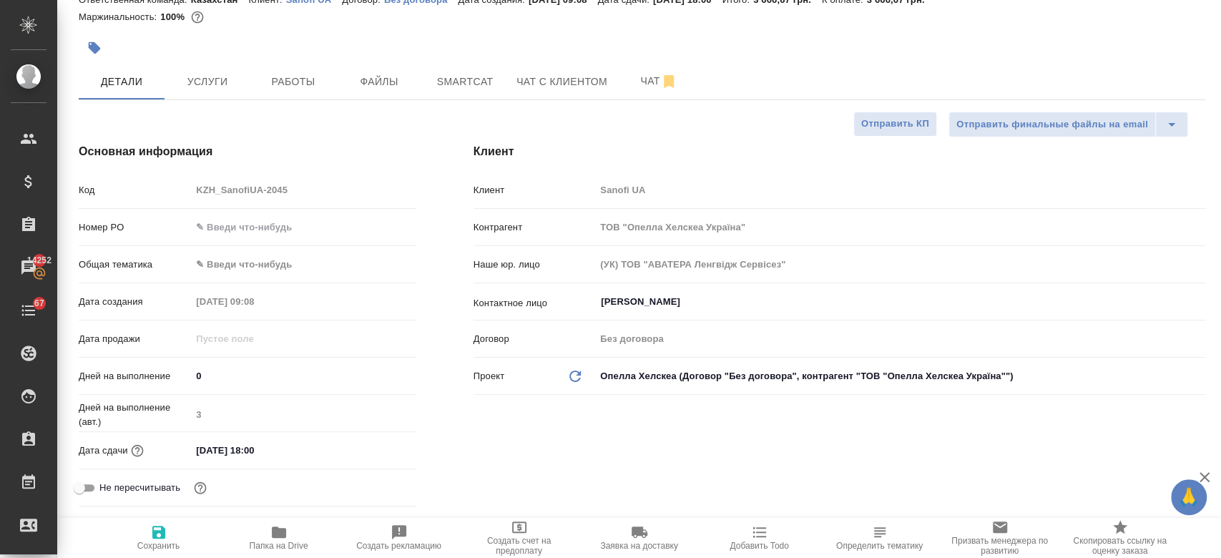
type textarea "x"
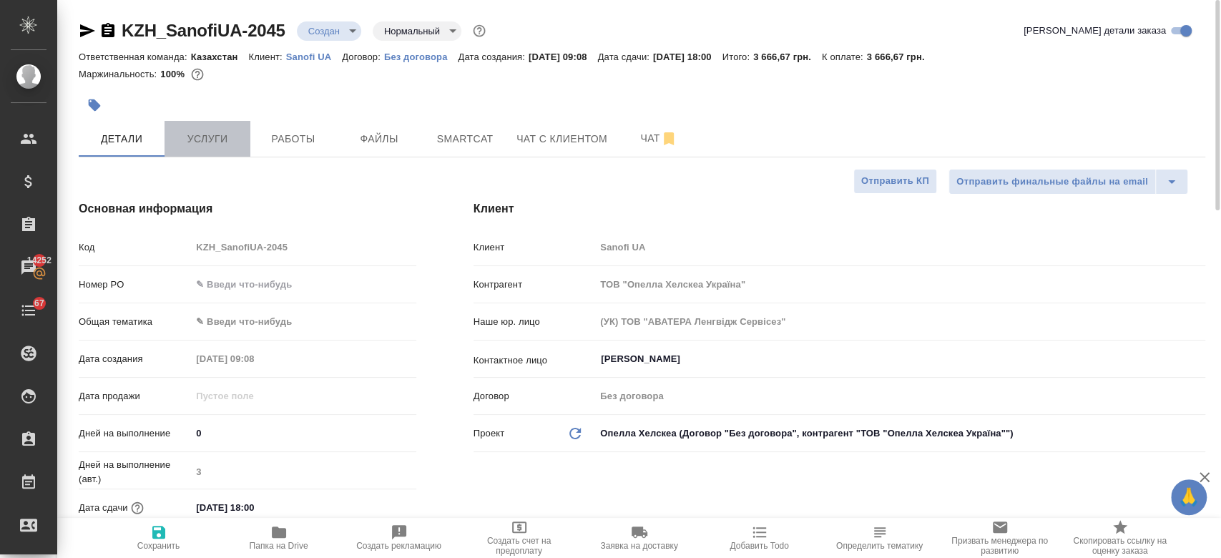
click at [200, 134] on span "Услуги" at bounding box center [207, 139] width 69 height 18
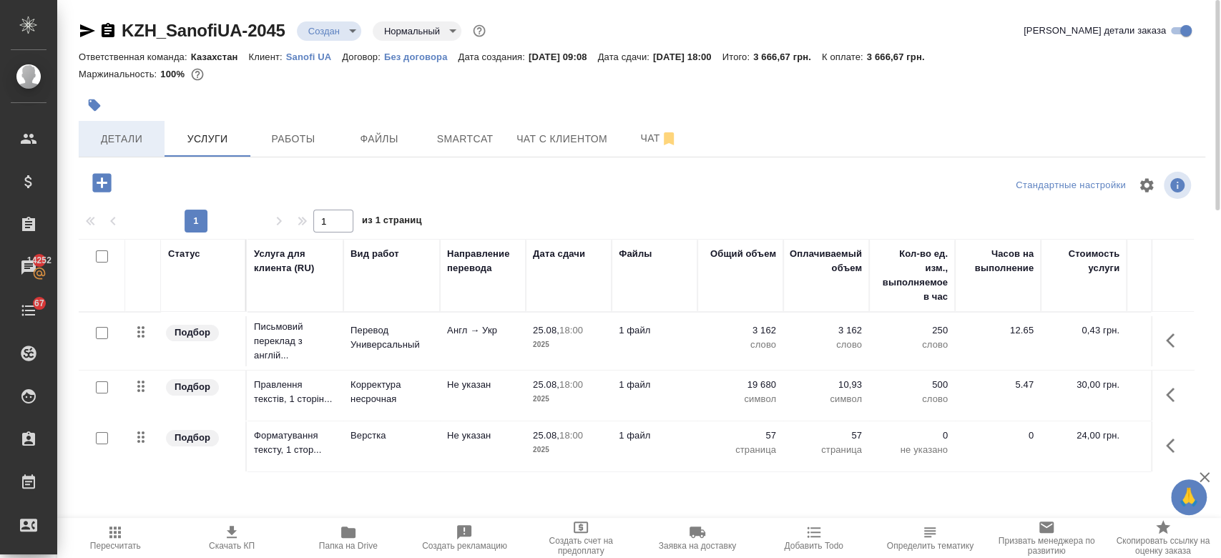
click at [133, 134] on span "Детали" at bounding box center [121, 139] width 69 height 18
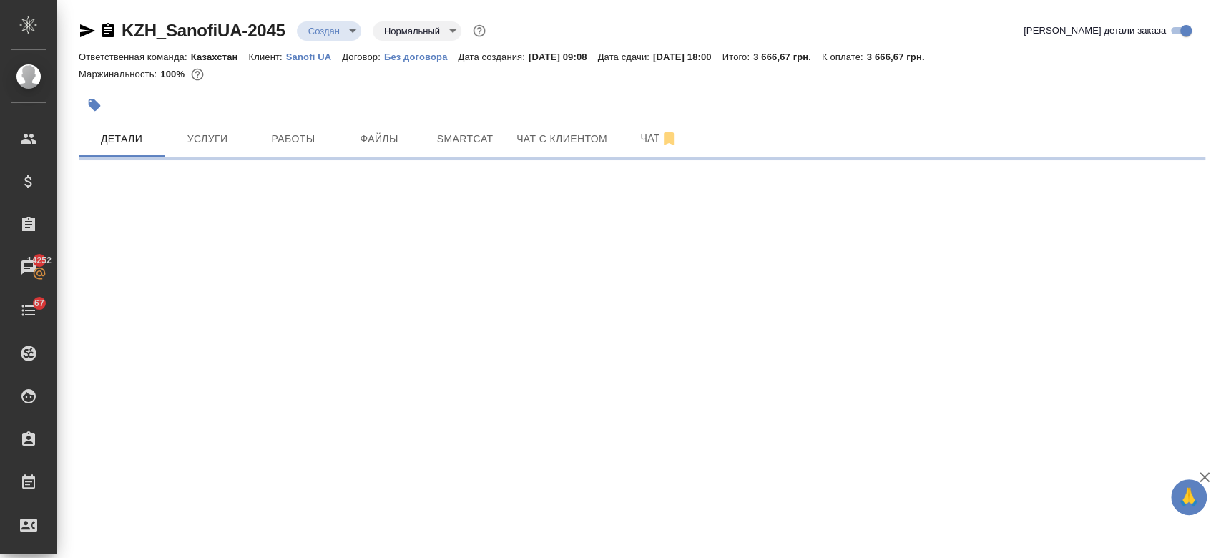
select select "RU"
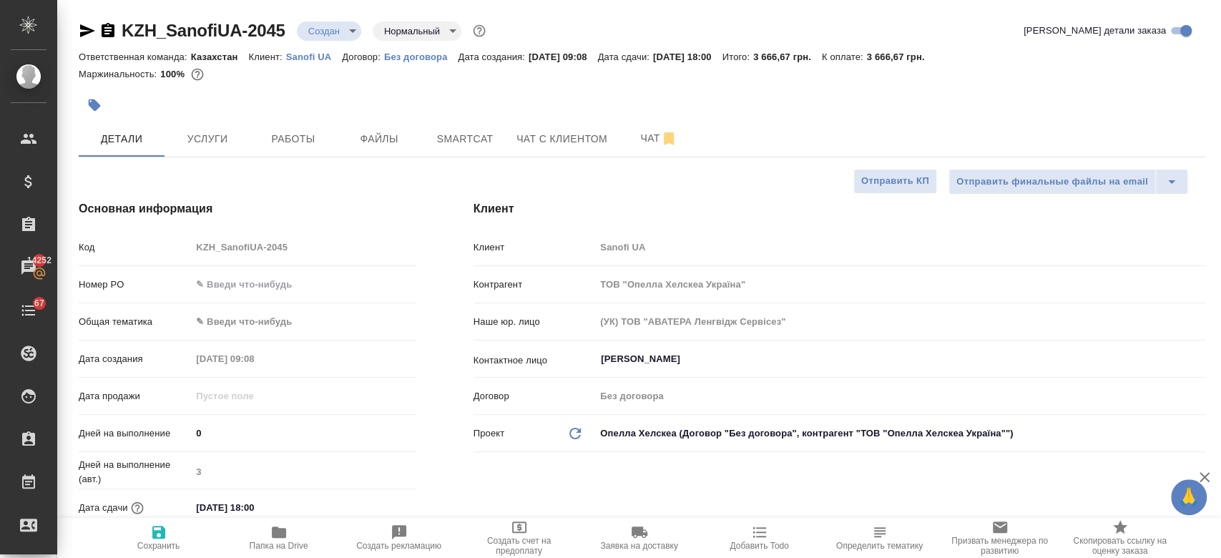
type textarea "x"
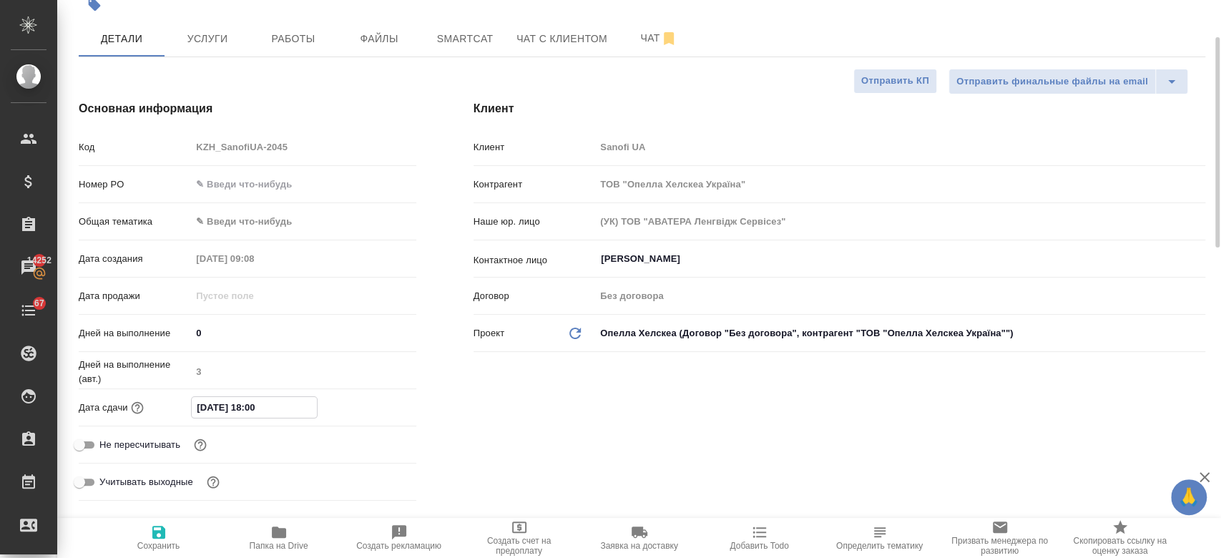
click at [233, 410] on input "25.08.2025 18:00" at bounding box center [254, 407] width 125 height 21
click at [378, 407] on icon "button" at bounding box center [374, 406] width 17 height 17
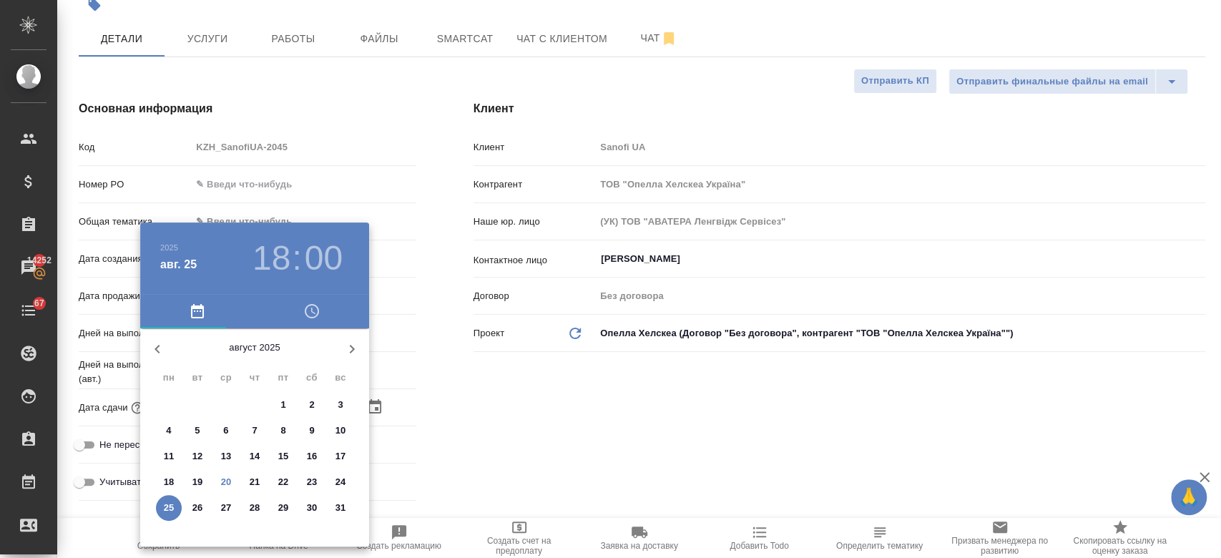
click at [521, 381] on div at bounding box center [610, 279] width 1221 height 558
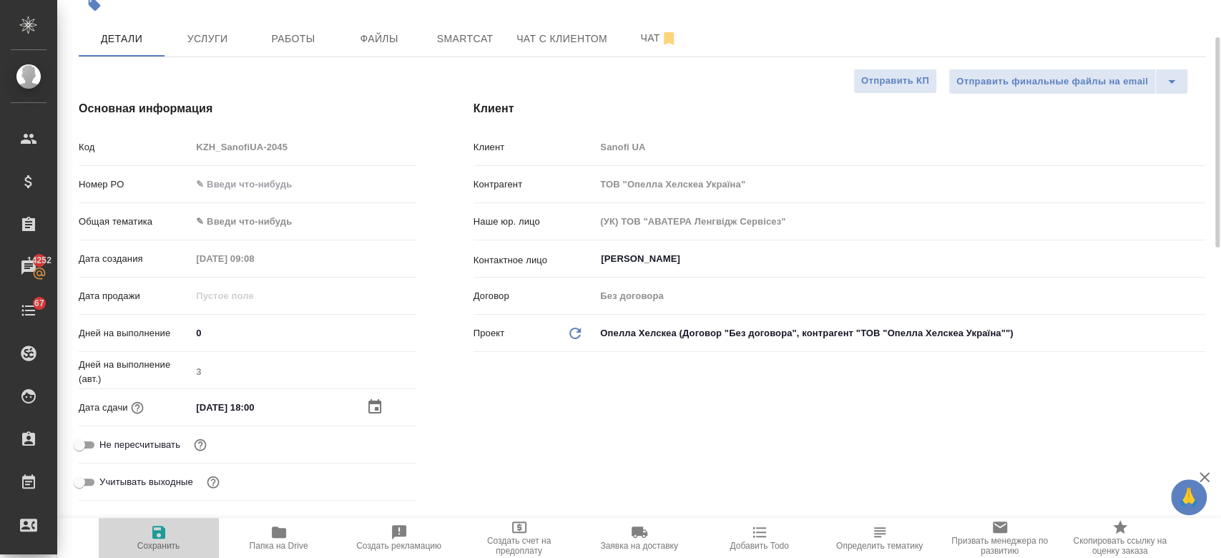
click at [153, 526] on icon "button" at bounding box center [158, 532] width 13 height 13
type textarea "x"
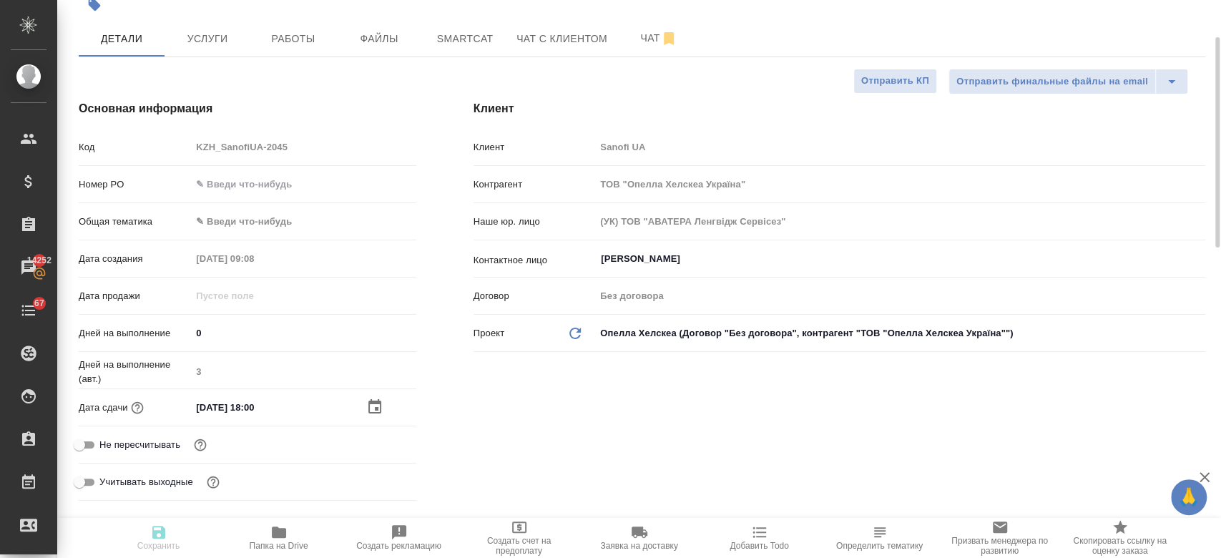
type textarea "x"
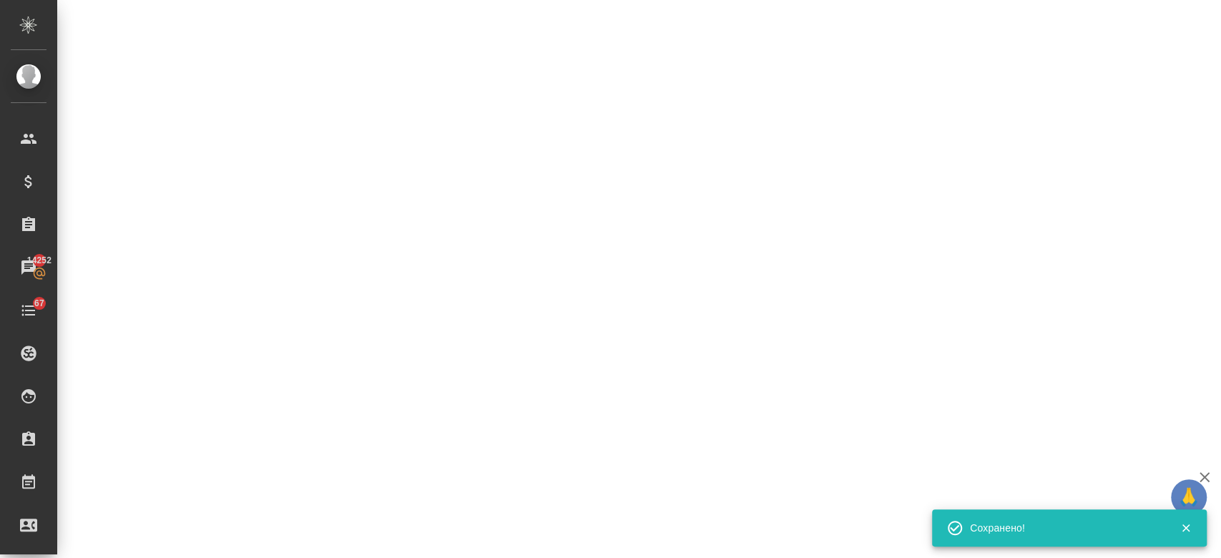
scroll to position [613, 0]
select select "RU"
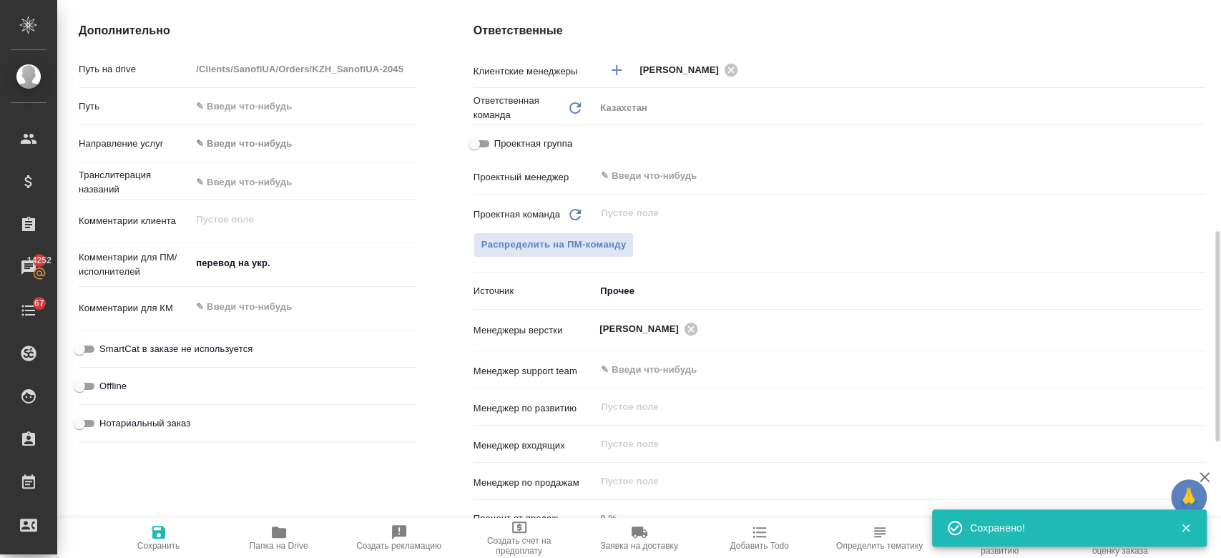
type textarea "x"
click at [566, 235] on button "Распределить на ПМ-команду" at bounding box center [553, 244] width 161 height 25
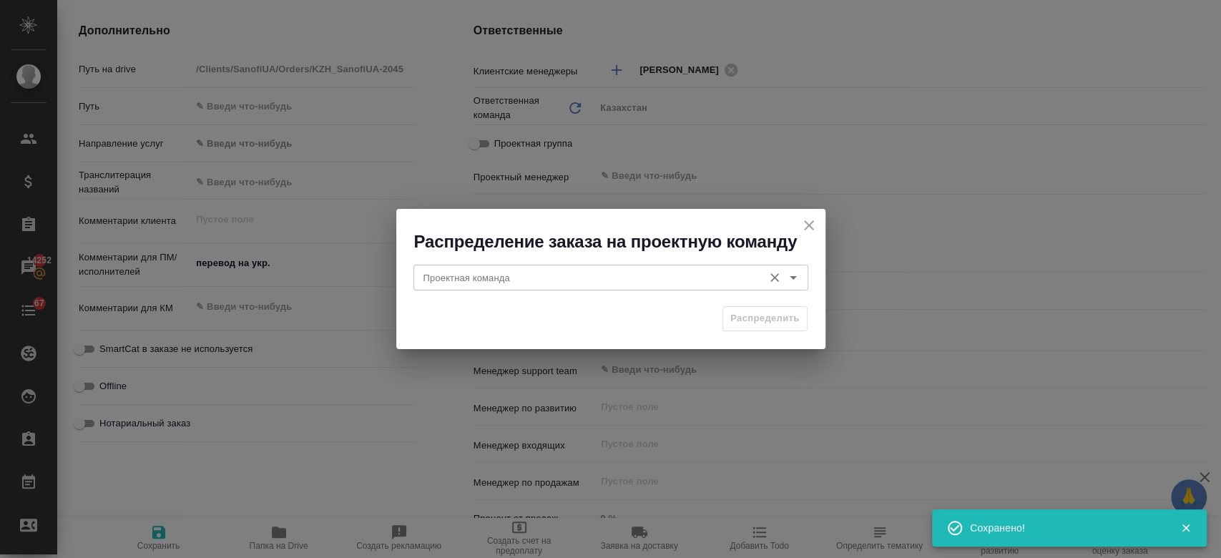
drag, startPoint x: 794, startPoint y: 275, endPoint x: 786, endPoint y: 281, distance: 10.2
click at [786, 281] on icon "Open" at bounding box center [793, 277] width 17 height 17
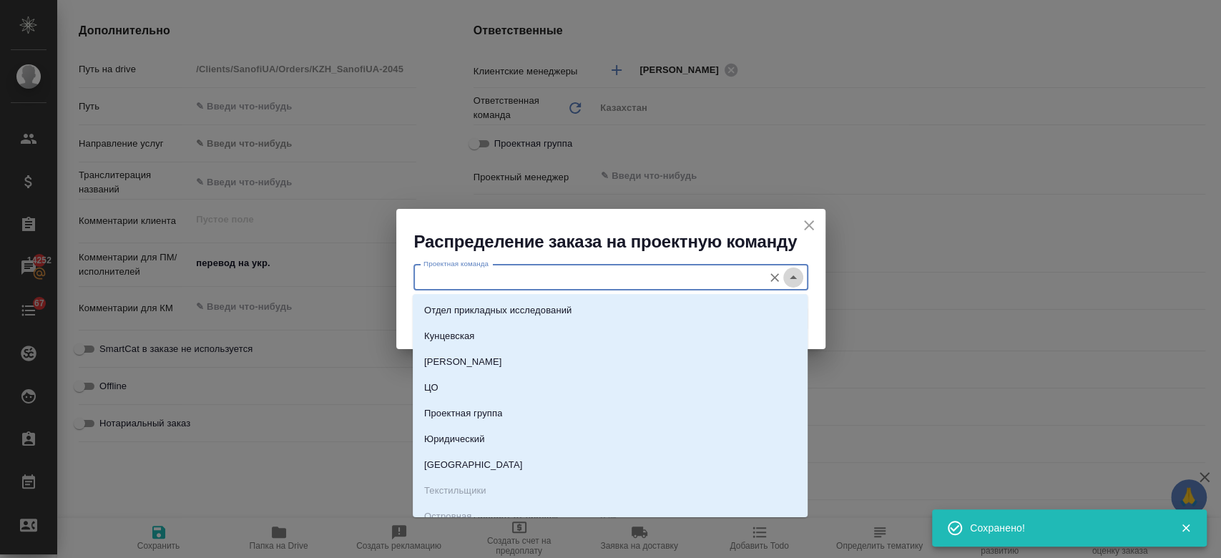
click at [786, 281] on icon "Close" at bounding box center [793, 277] width 17 height 17
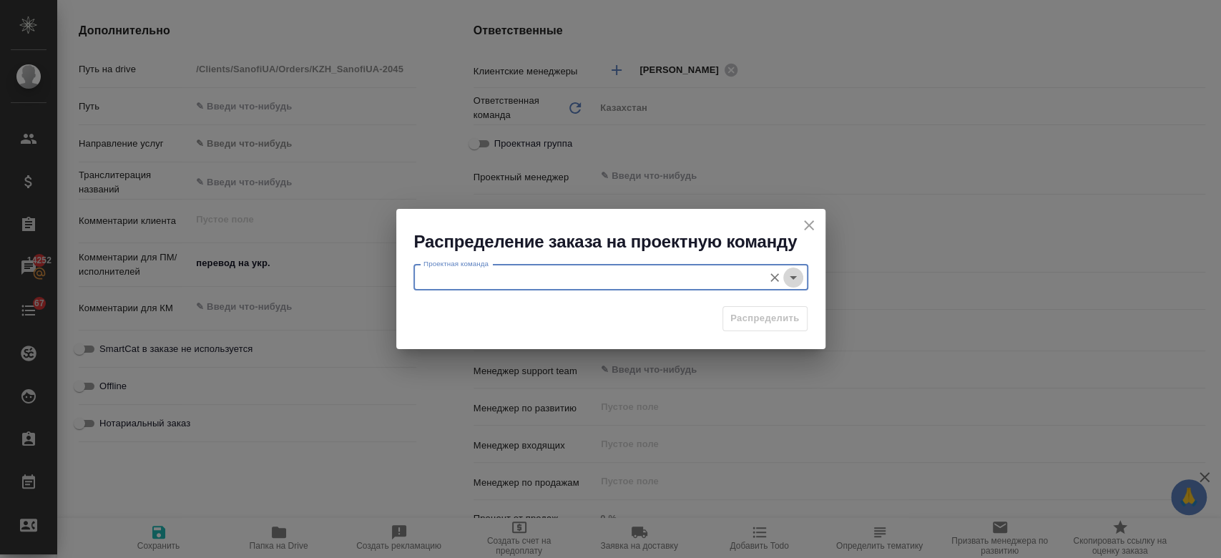
click at [793, 279] on icon "Open" at bounding box center [793, 278] width 7 height 4
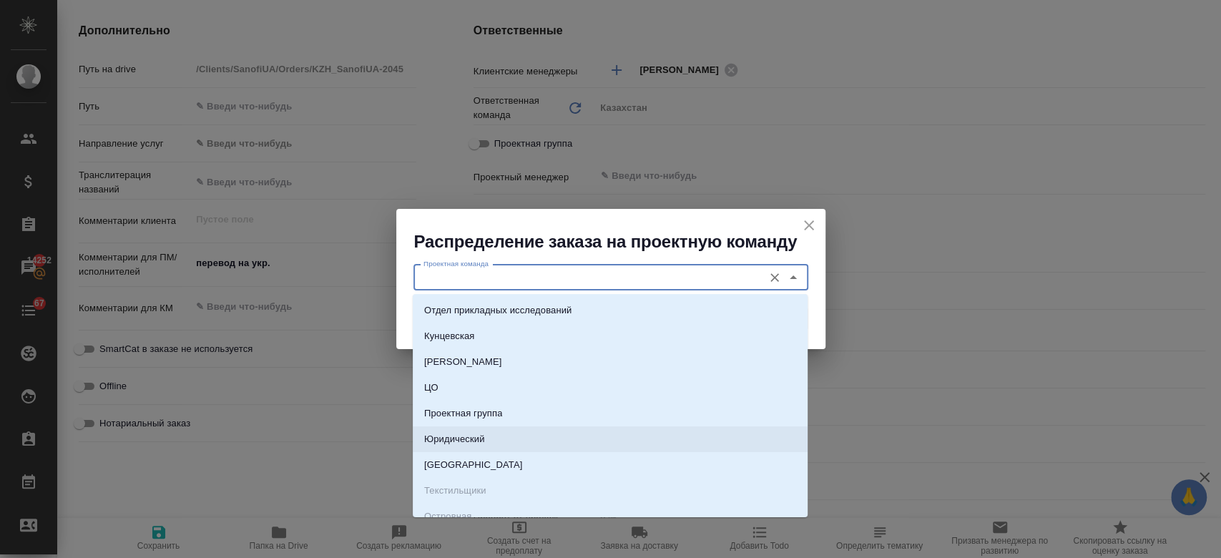
click at [648, 431] on li "Юридический" at bounding box center [610, 439] width 395 height 26
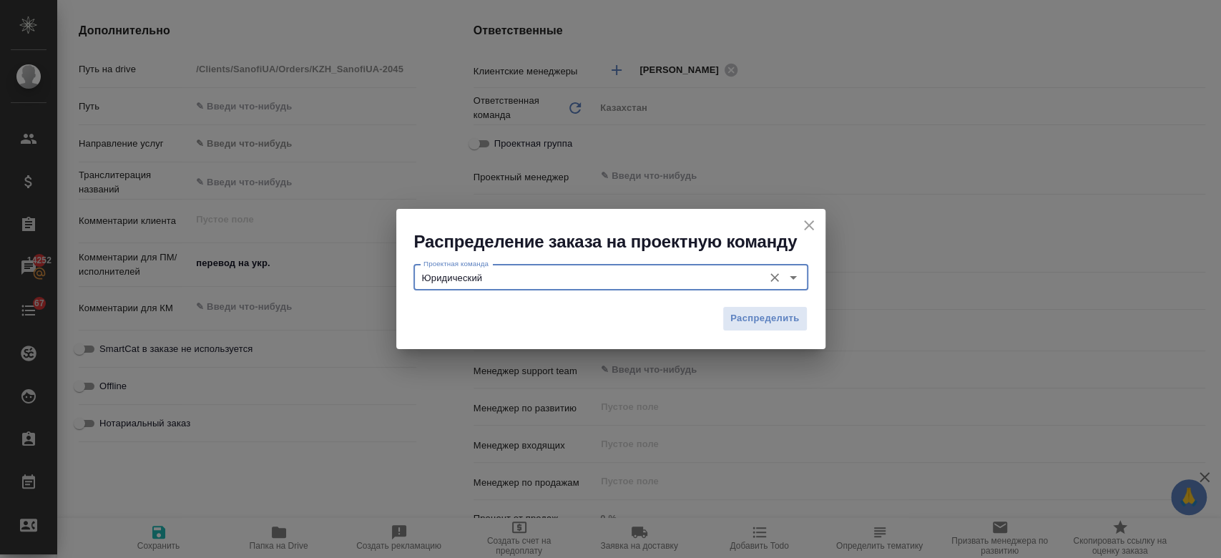
type input "Юридический"
click at [752, 326] on span "Распределить" at bounding box center [764, 318] width 69 height 16
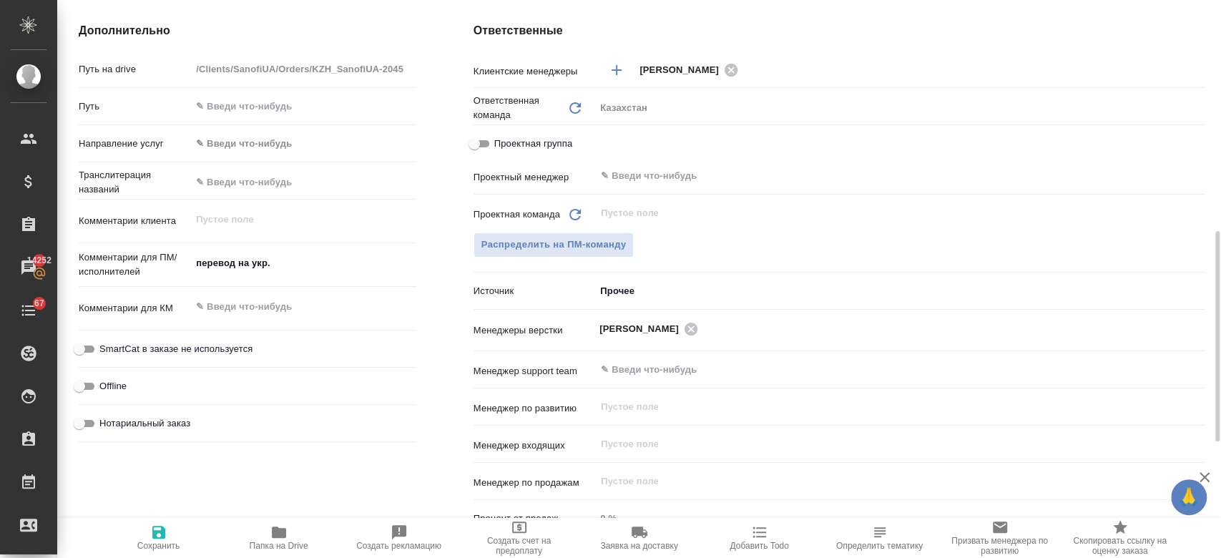
type textarea "x"
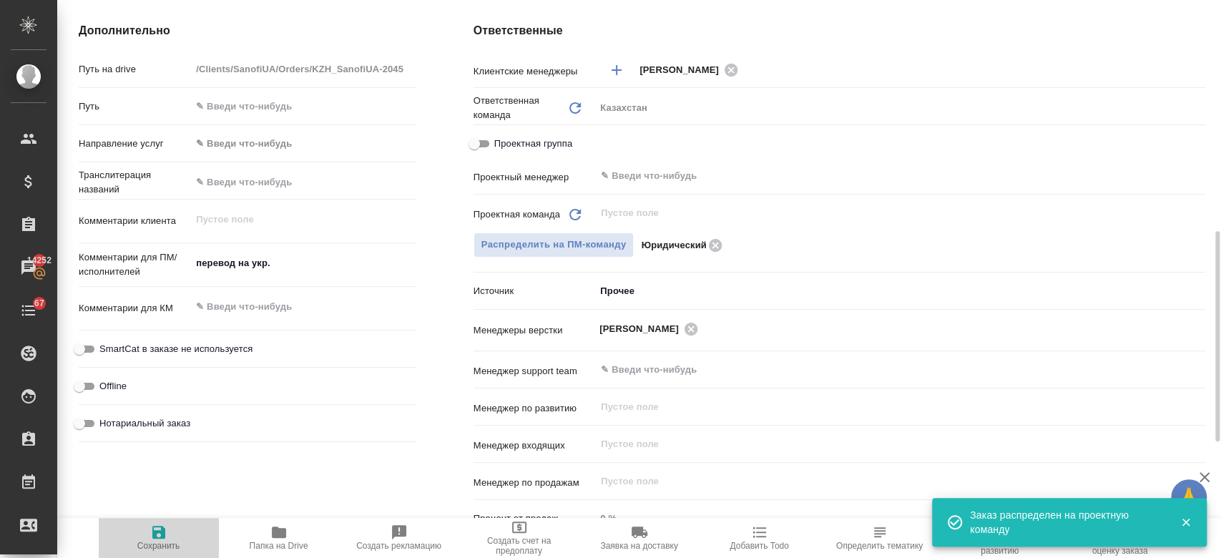
click at [165, 528] on icon "button" at bounding box center [158, 532] width 17 height 17
type textarea "x"
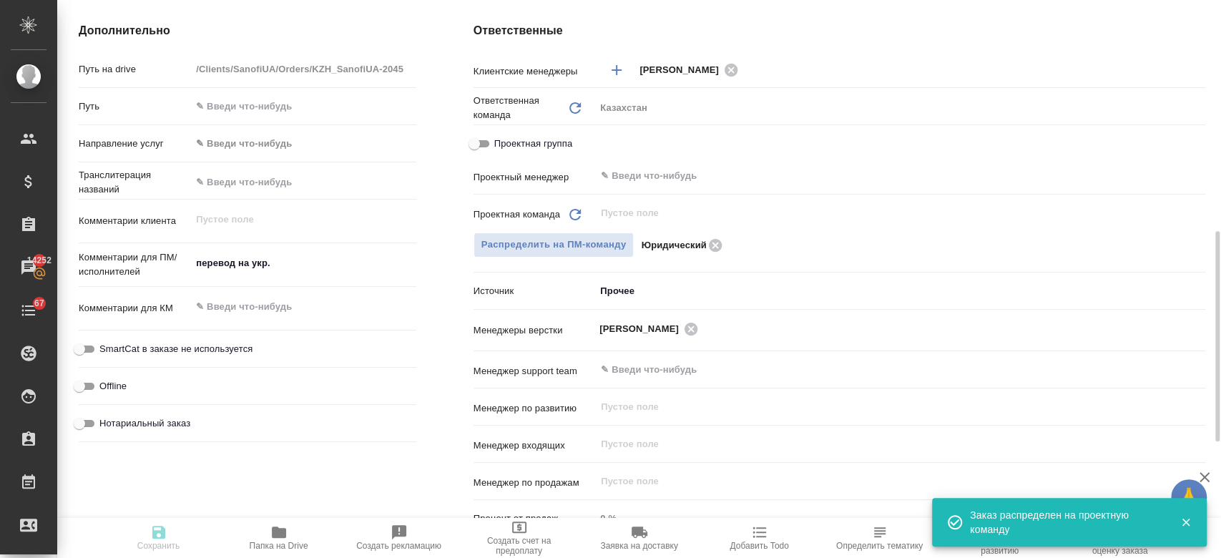
type textarea "x"
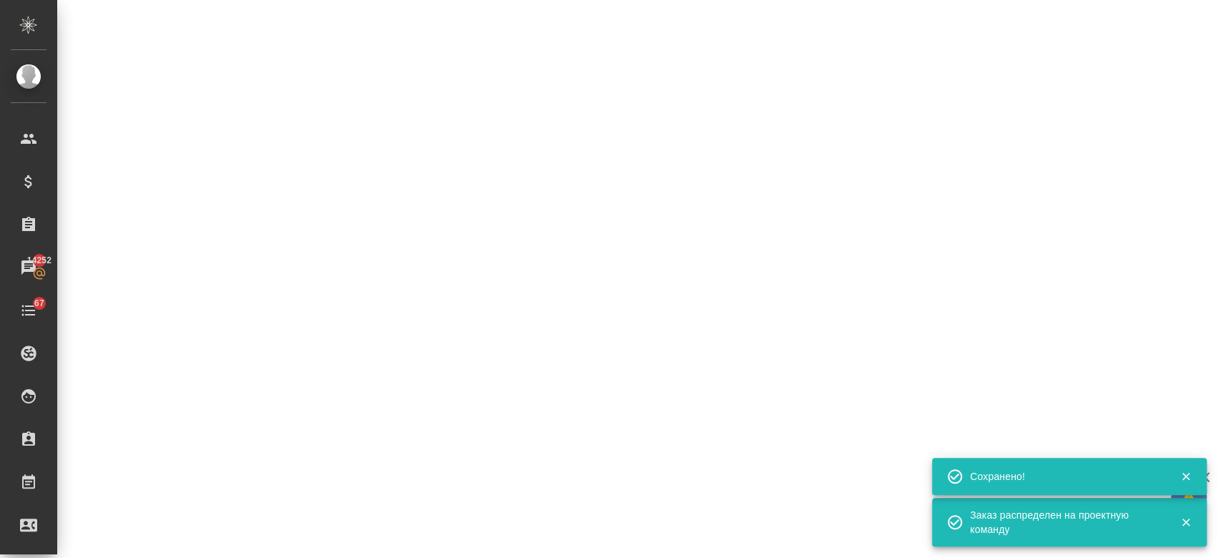
select select "RU"
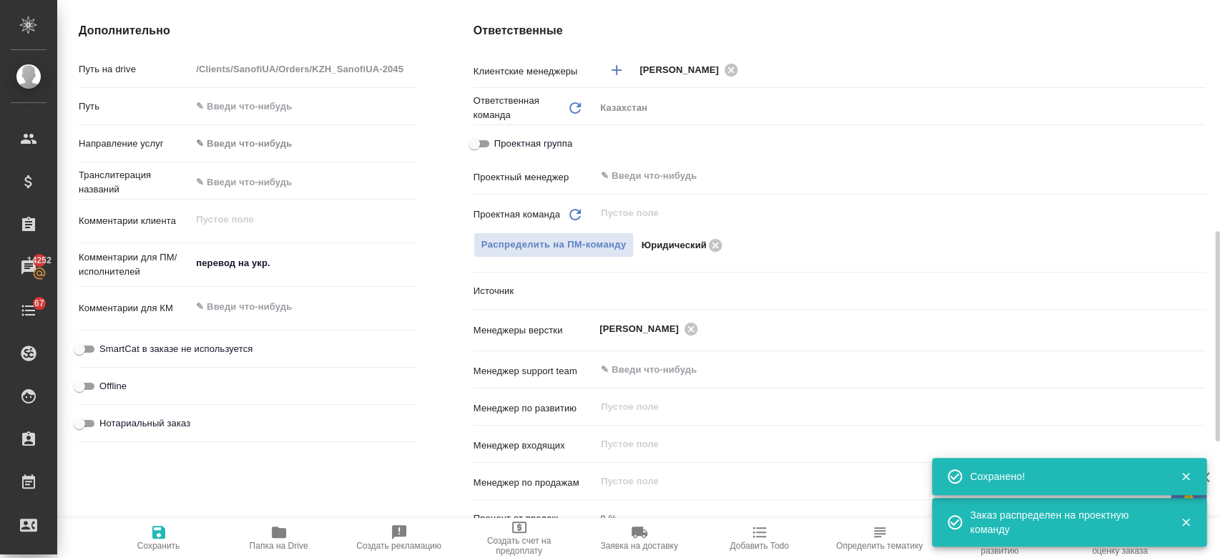
type textarea "x"
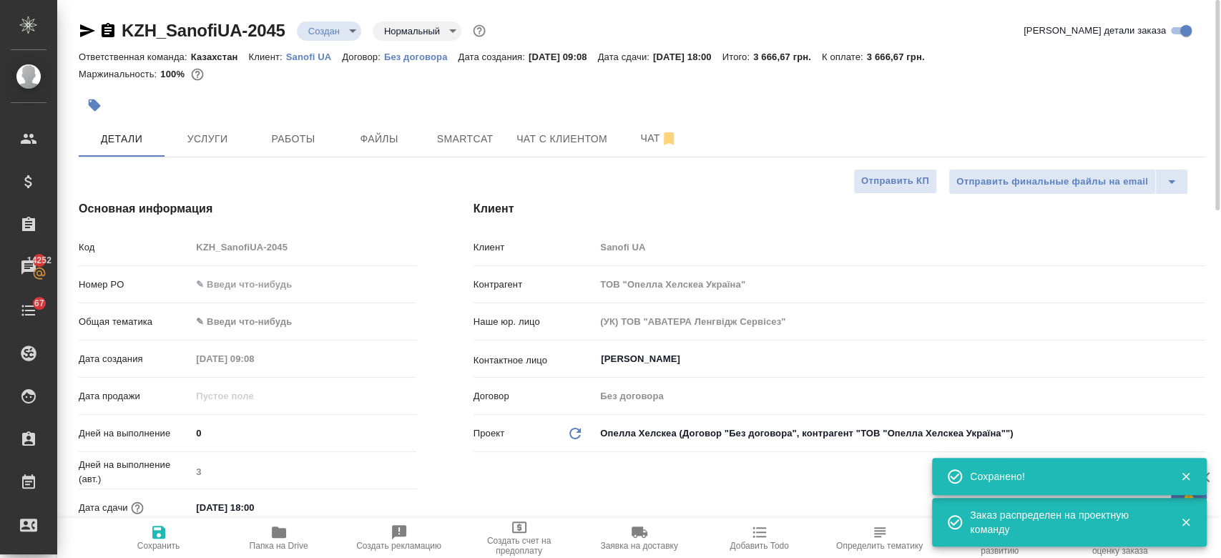
type textarea "x"
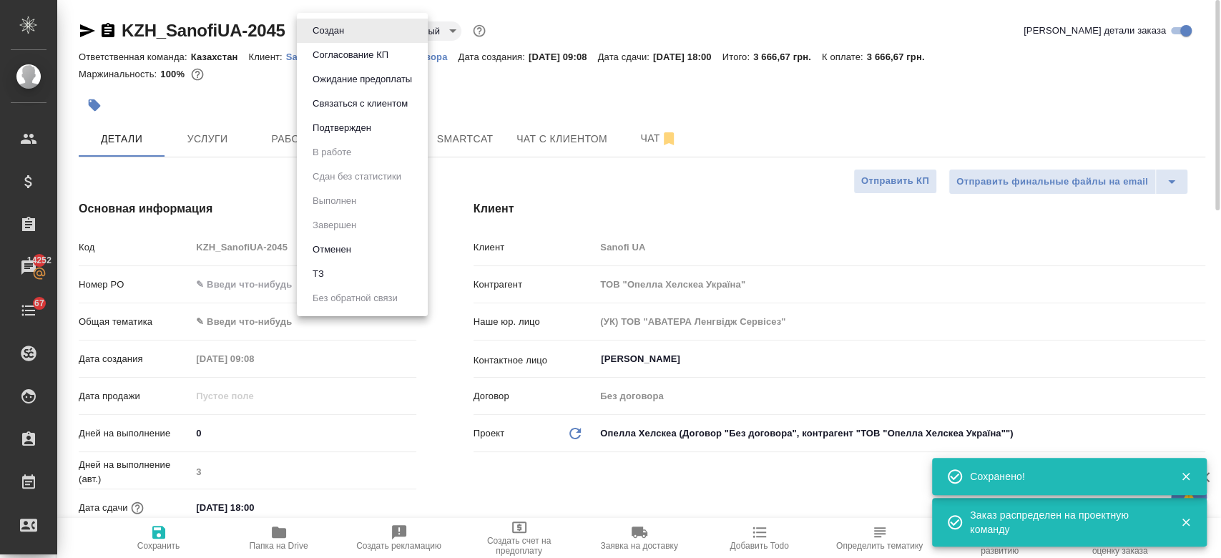
click at [328, 35] on body "🙏 .cls-1 fill:#fff; AWATERA Kosherbayeva Nazerke Клиенты Спецификации Заказы 14…" at bounding box center [610, 279] width 1221 height 558
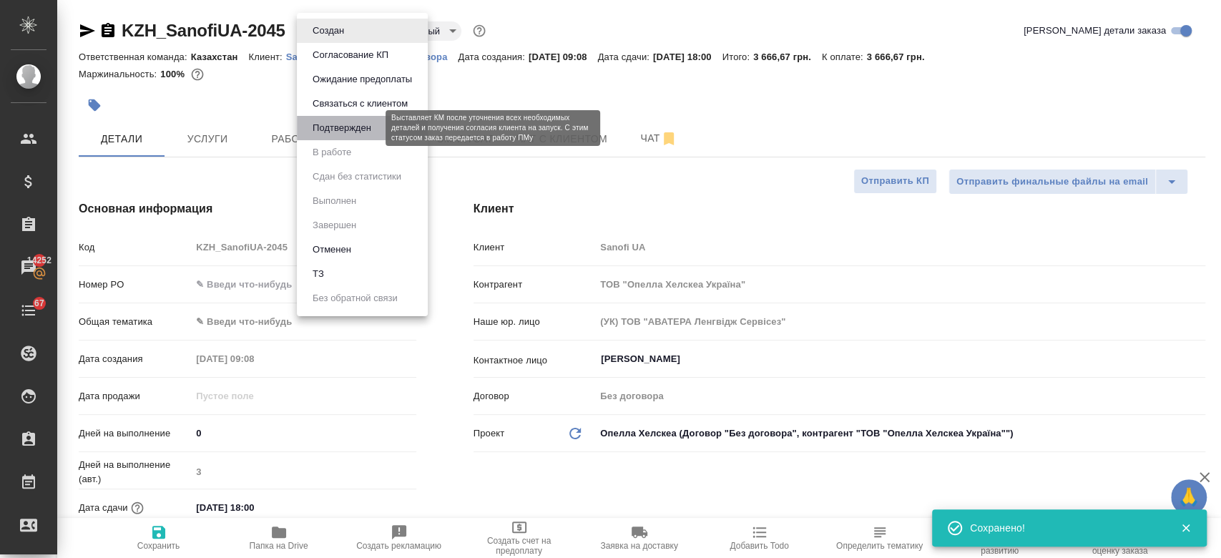
click at [348, 129] on button "Подтвержден" at bounding box center [341, 128] width 67 height 16
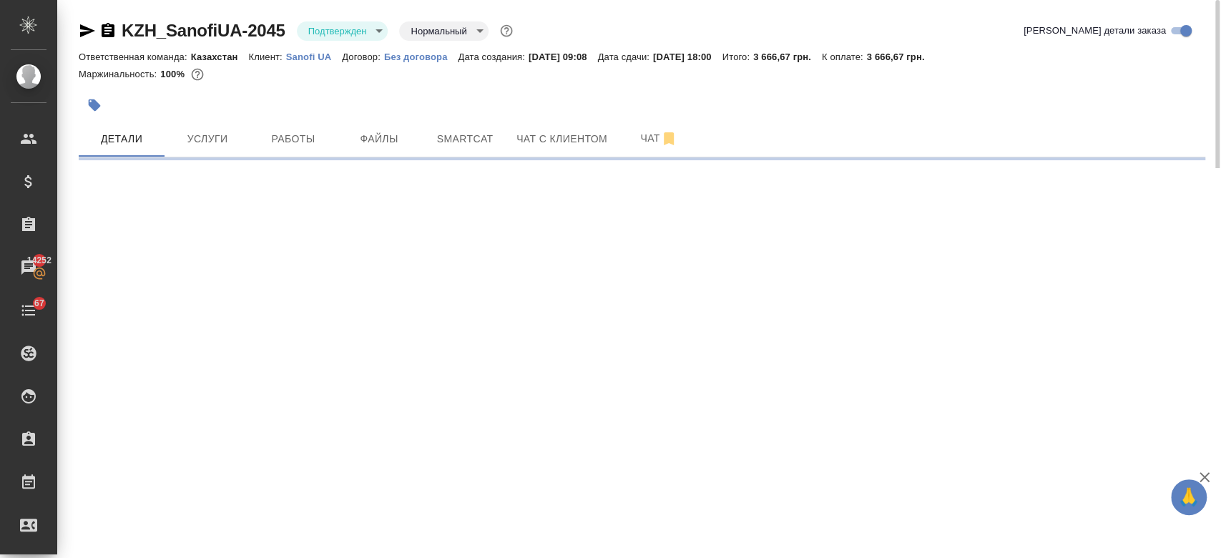
select select "RU"
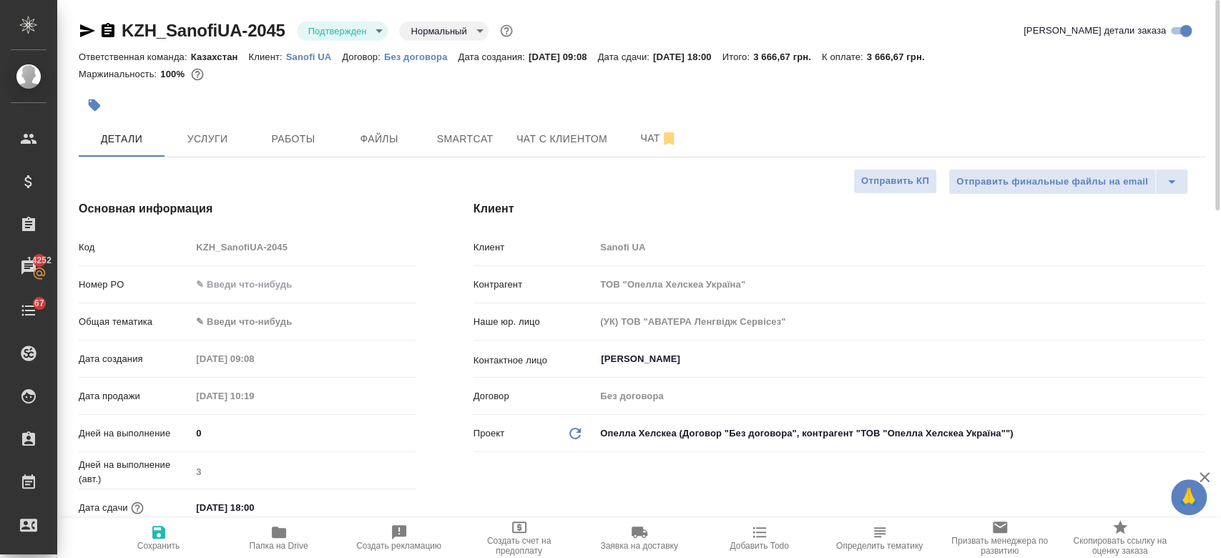
type textarea "x"
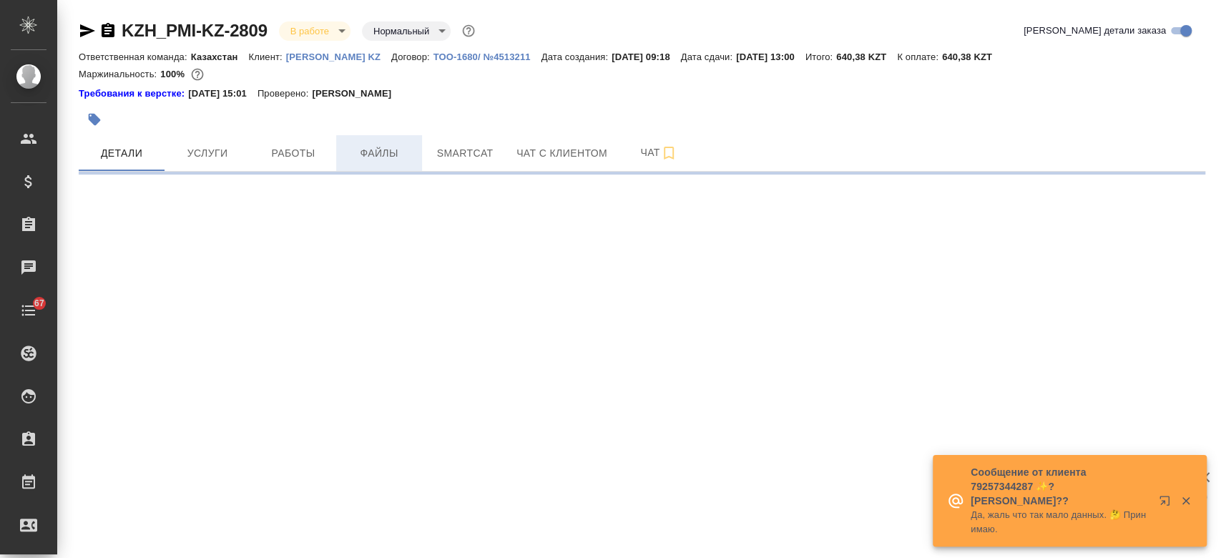
select select "RU"
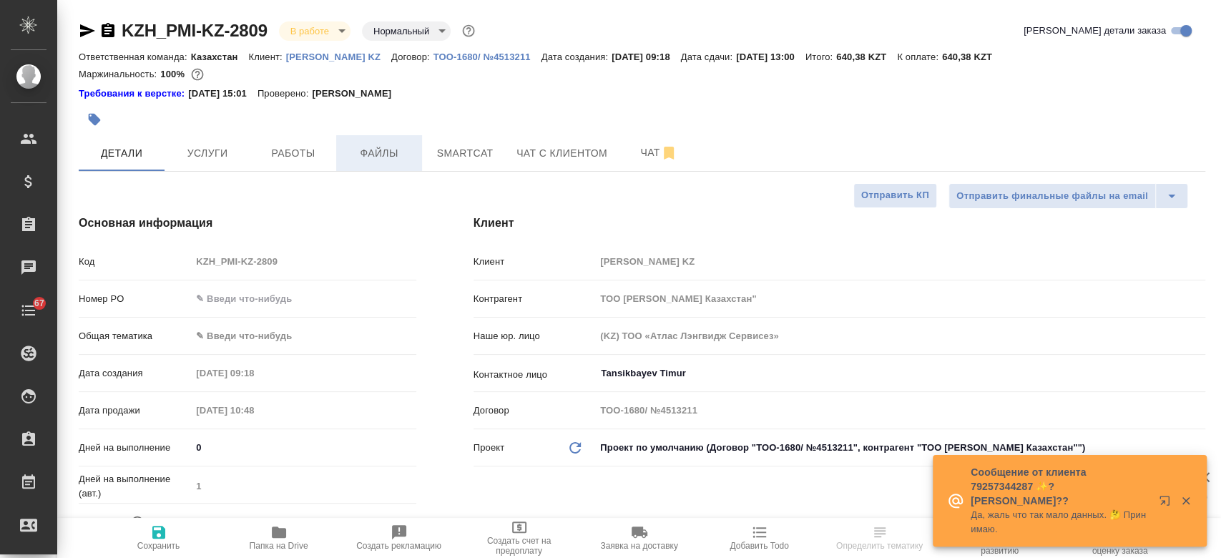
type textarea "x"
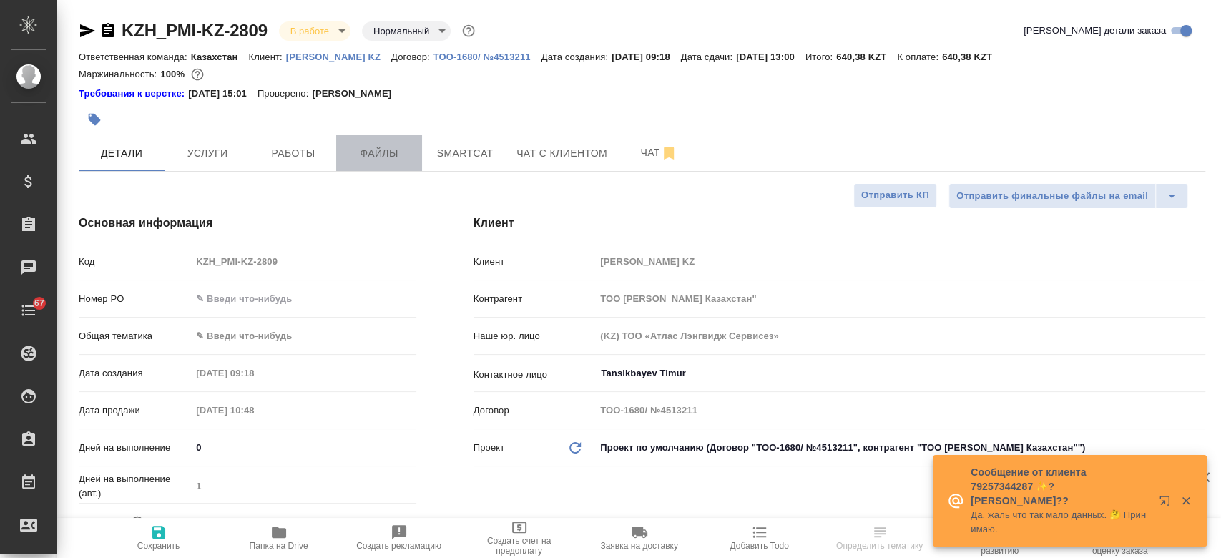
type textarea "x"
click at [367, 162] on span "Файлы" at bounding box center [379, 153] width 69 height 18
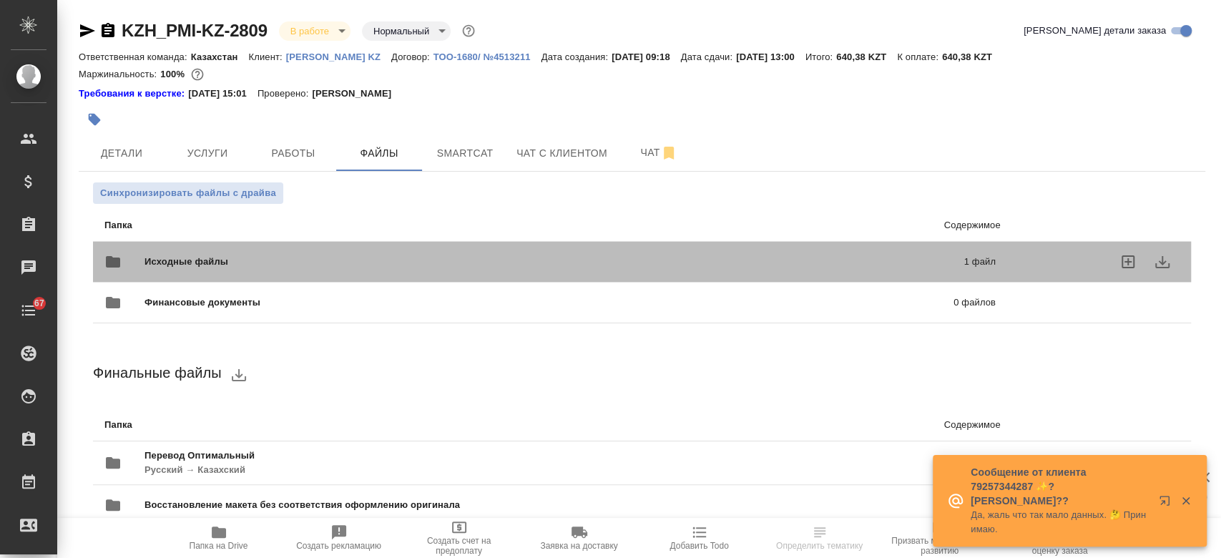
click at [337, 258] on span "Исходные файлы" at bounding box center [369, 262] width 451 height 14
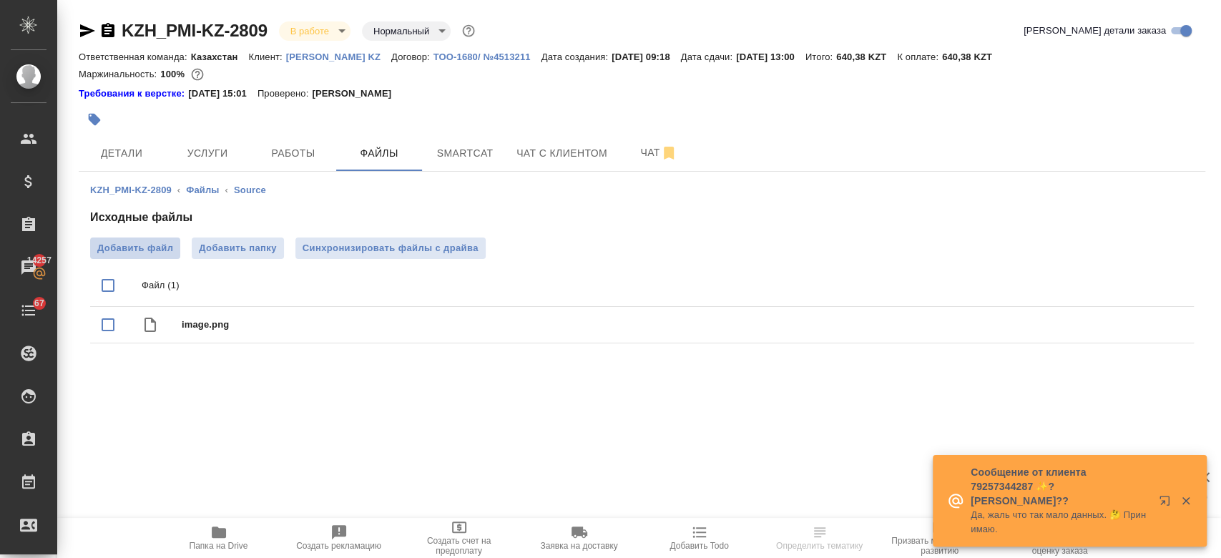
click at [159, 253] on span "Добавить файл" at bounding box center [135, 248] width 76 height 14
click at [0, 0] on input "Добавить файл" at bounding box center [0, 0] width 0 height 0
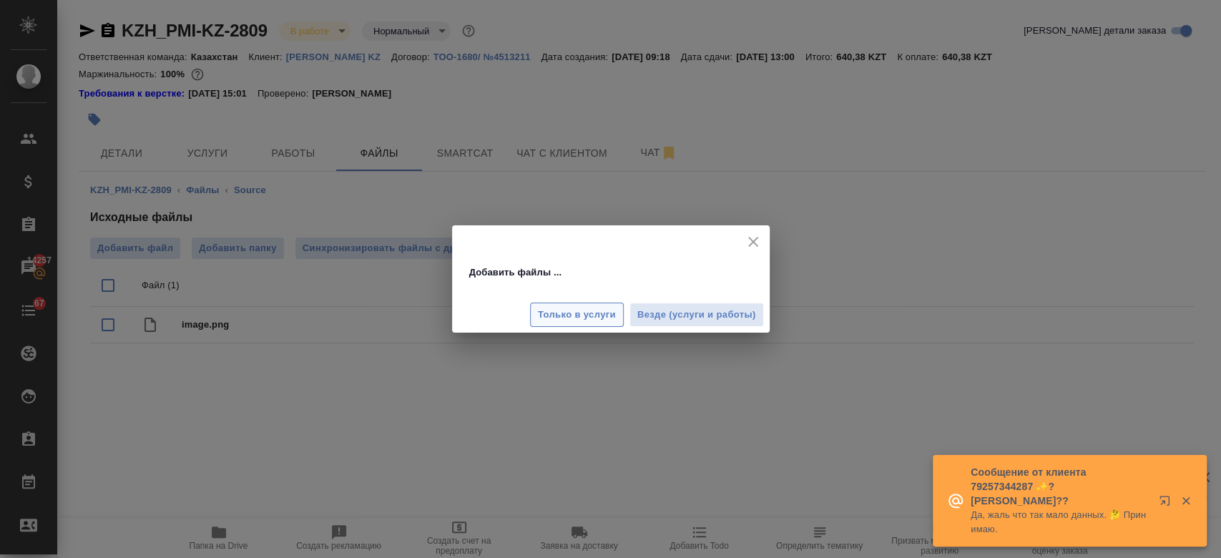
click at [577, 309] on span "Только в услуги" at bounding box center [577, 315] width 78 height 16
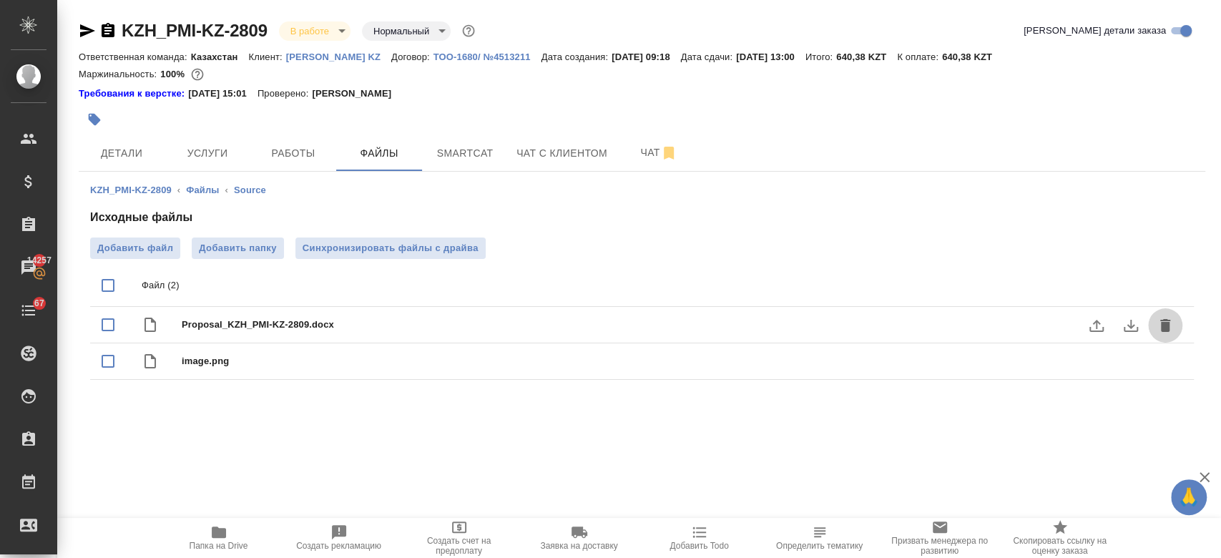
click at [1165, 327] on icon "delete" at bounding box center [1165, 325] width 10 height 13
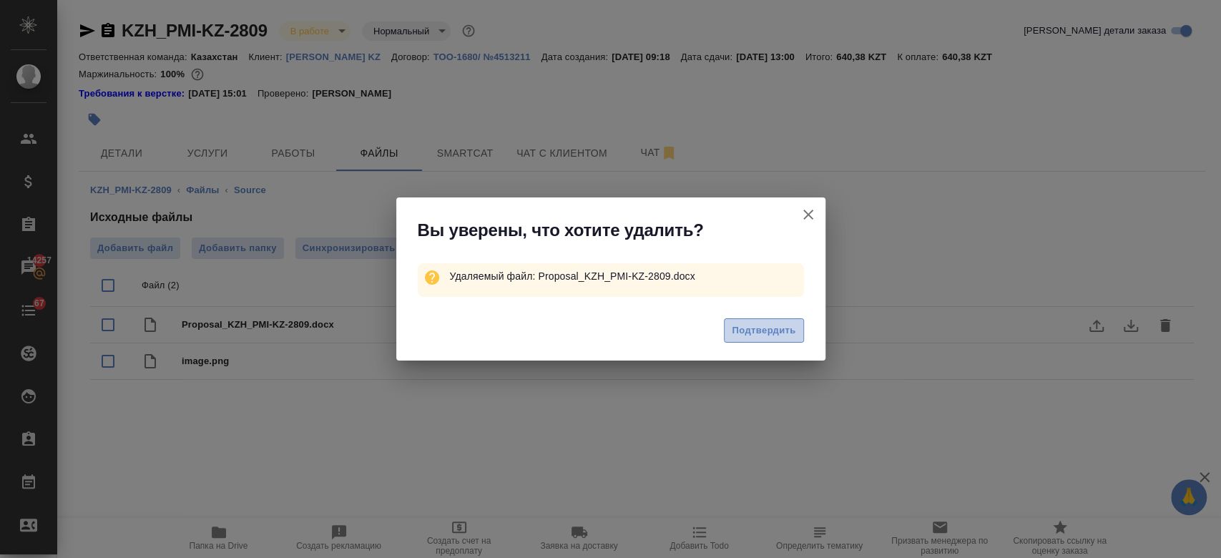
click at [784, 335] on span "Подтвердить" at bounding box center [764, 331] width 64 height 16
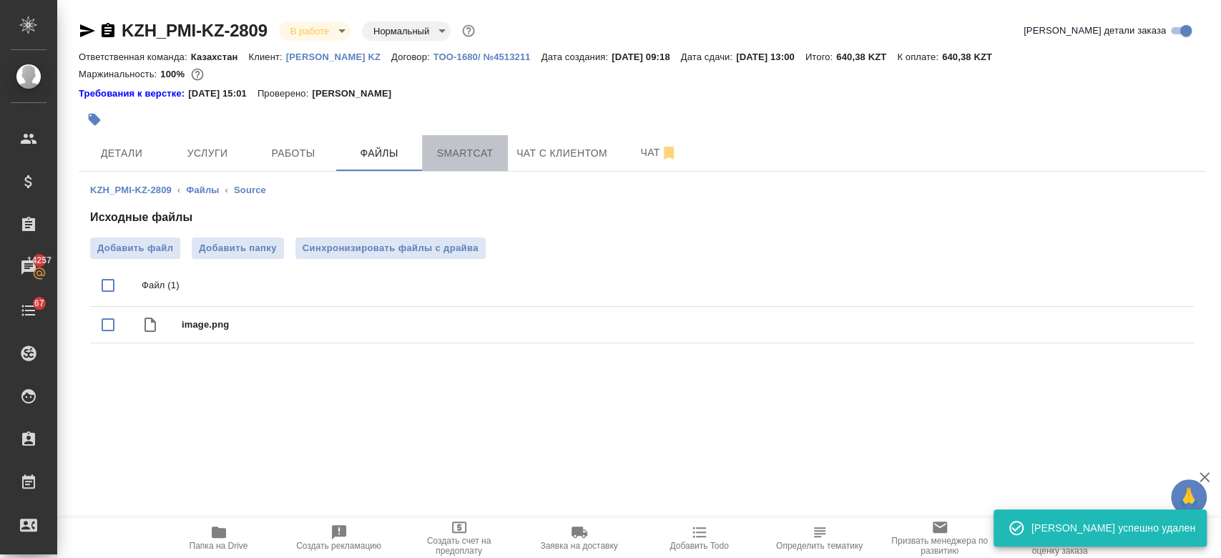
click at [441, 152] on span "Smartcat" at bounding box center [465, 153] width 69 height 18
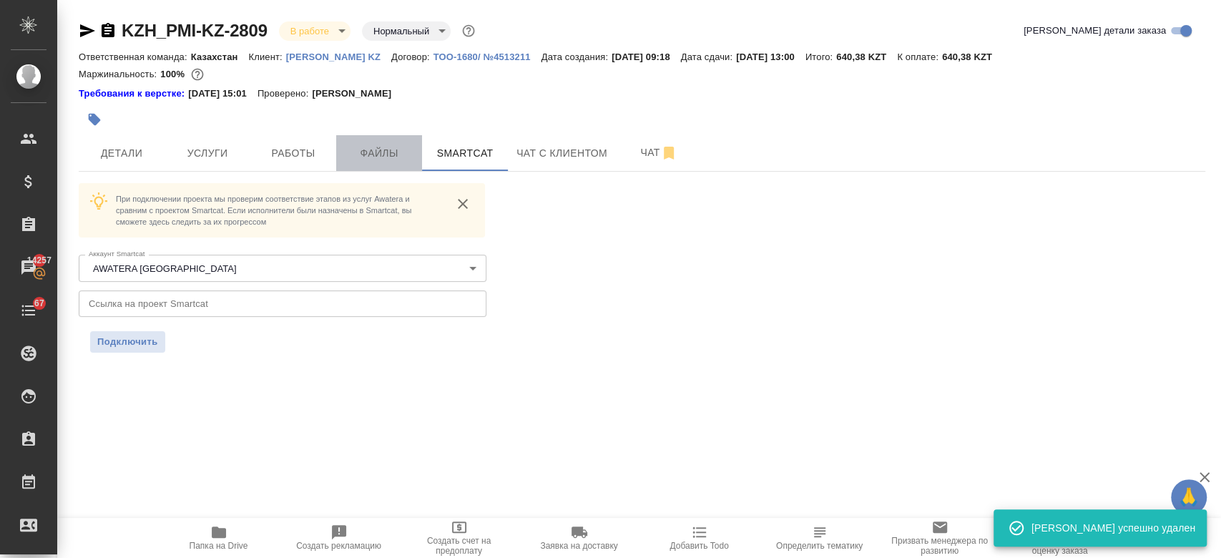
click at [381, 151] on span "Файлы" at bounding box center [379, 153] width 69 height 18
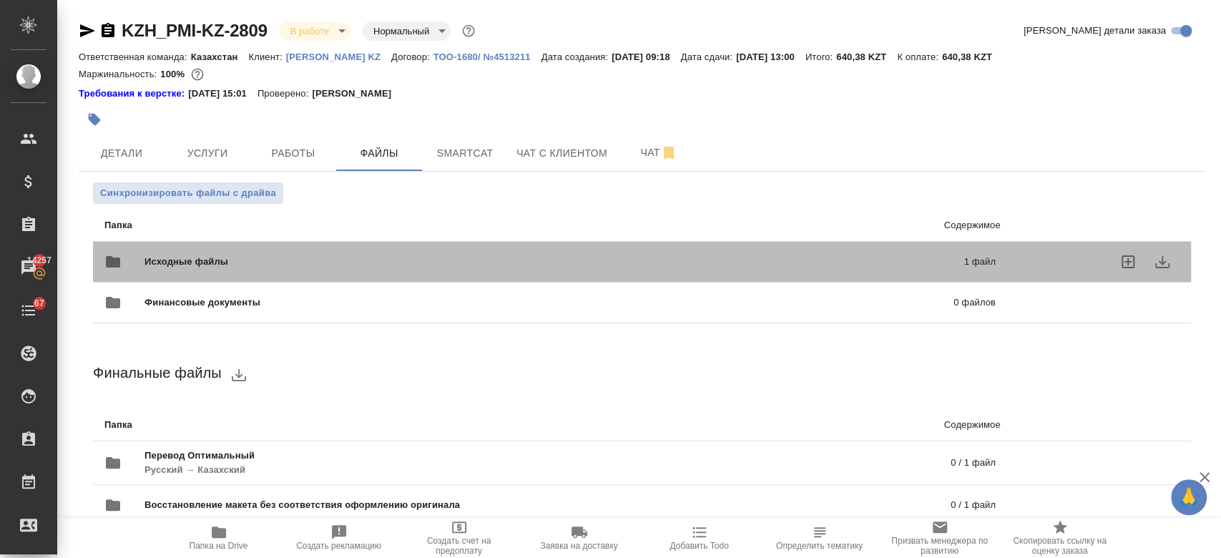
click at [288, 268] on span "Исходные файлы" at bounding box center [369, 262] width 451 height 14
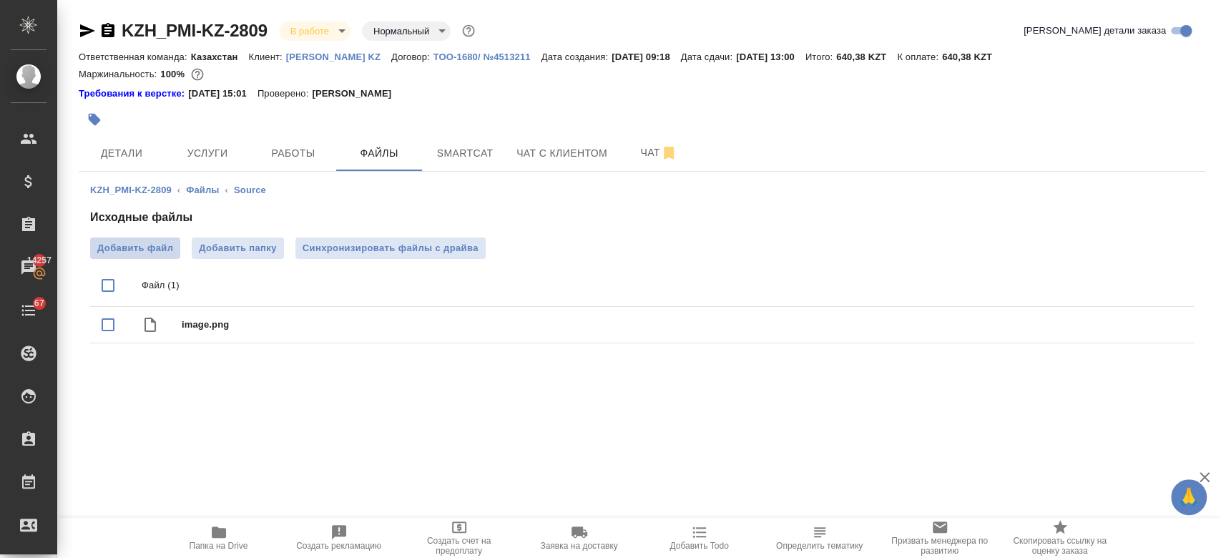
click at [165, 249] on span "Добавить файл" at bounding box center [135, 248] width 76 height 14
click at [0, 0] on input "Добавить файл" at bounding box center [0, 0] width 0 height 0
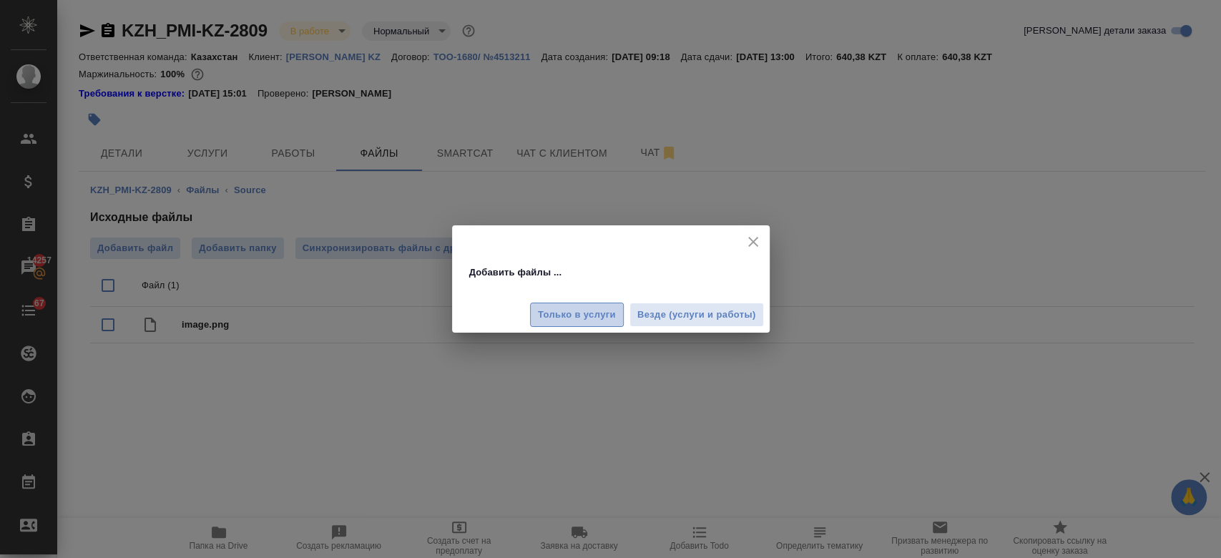
click at [568, 313] on span "Только в услуги" at bounding box center [577, 315] width 78 height 16
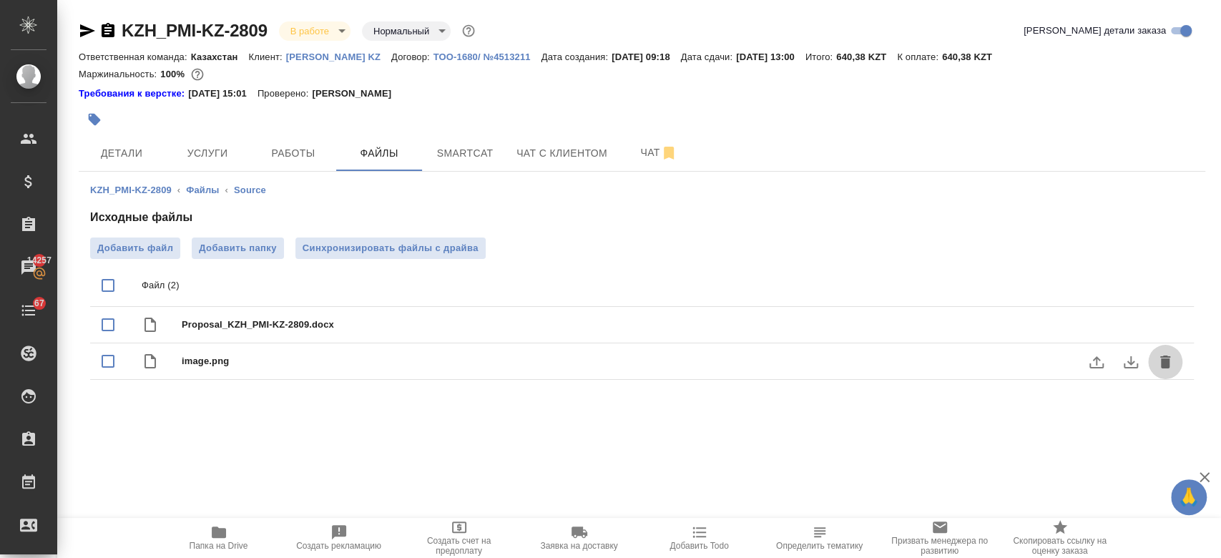
click at [1161, 365] on icon "delete" at bounding box center [1165, 361] width 10 height 13
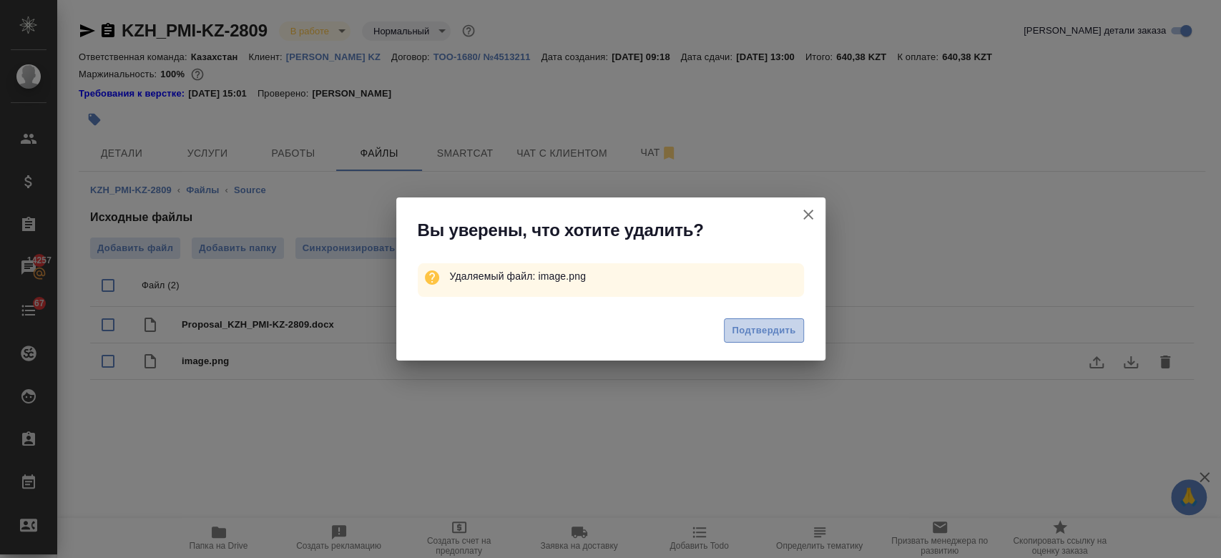
click at [780, 333] on span "Подтвердить" at bounding box center [764, 331] width 64 height 16
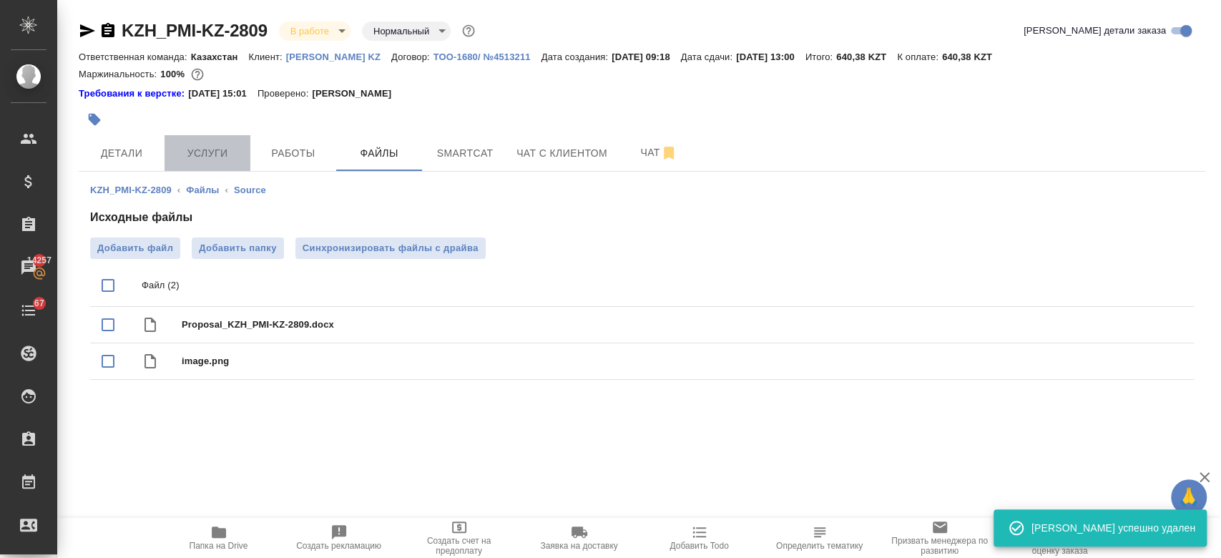
click at [206, 157] on span "Услуги" at bounding box center [207, 153] width 69 height 18
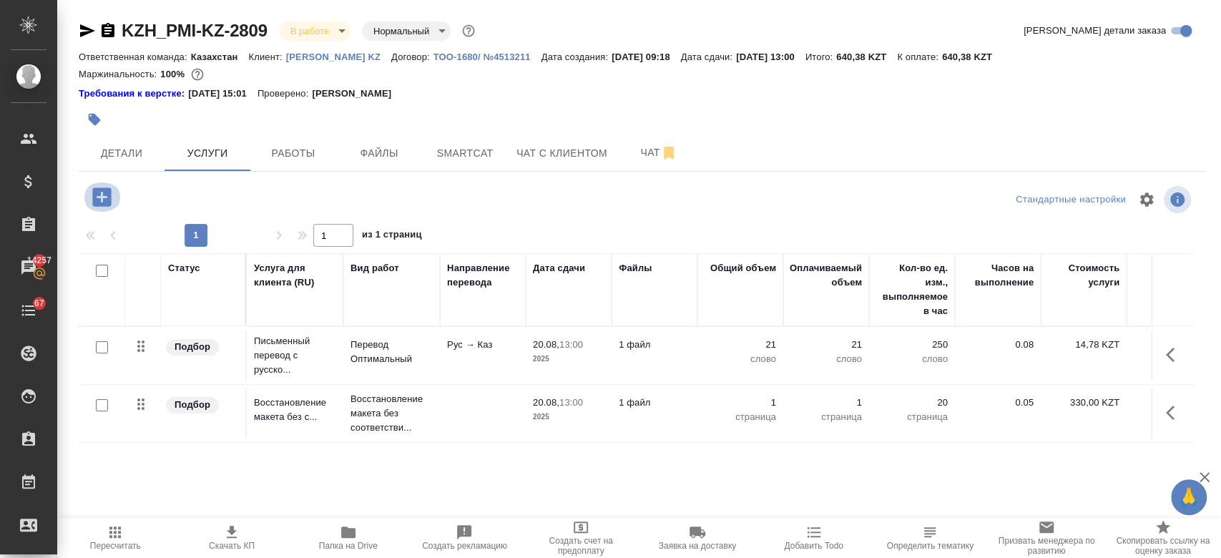
click at [97, 200] on icon "button" at bounding box center [101, 196] width 19 height 19
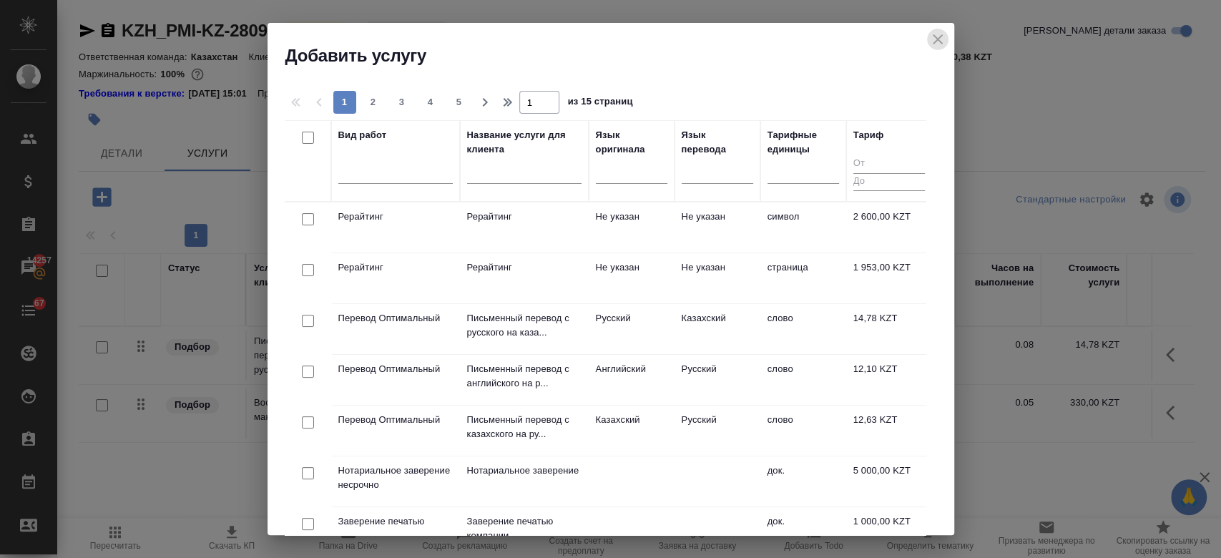
click at [938, 40] on icon "close" at bounding box center [938, 39] width 10 height 10
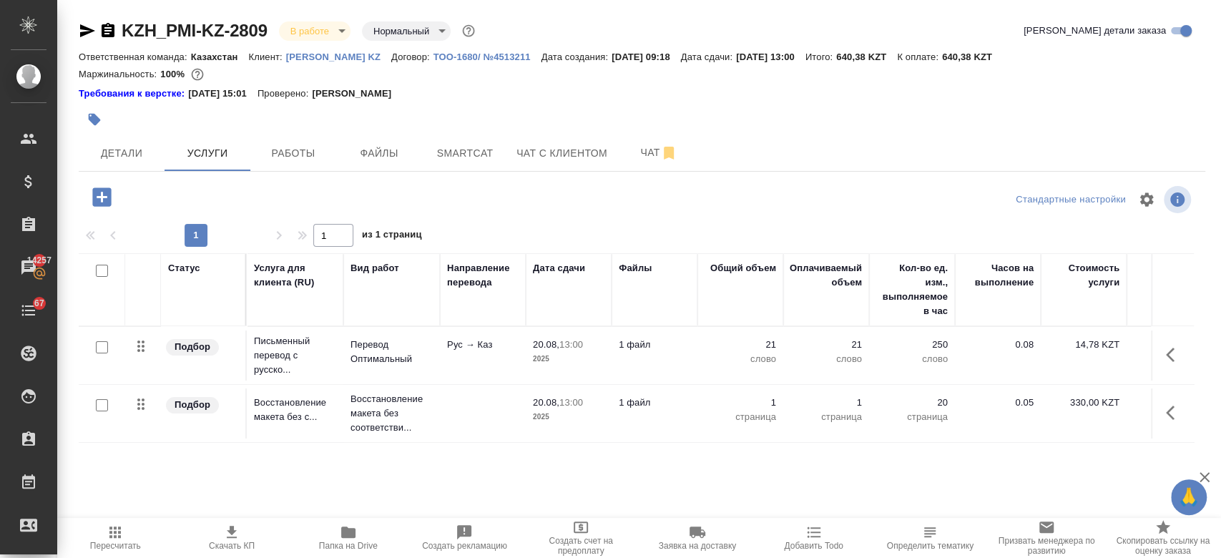
click at [104, 349] on input "checkbox" at bounding box center [102, 347] width 12 height 12
checkbox input "true"
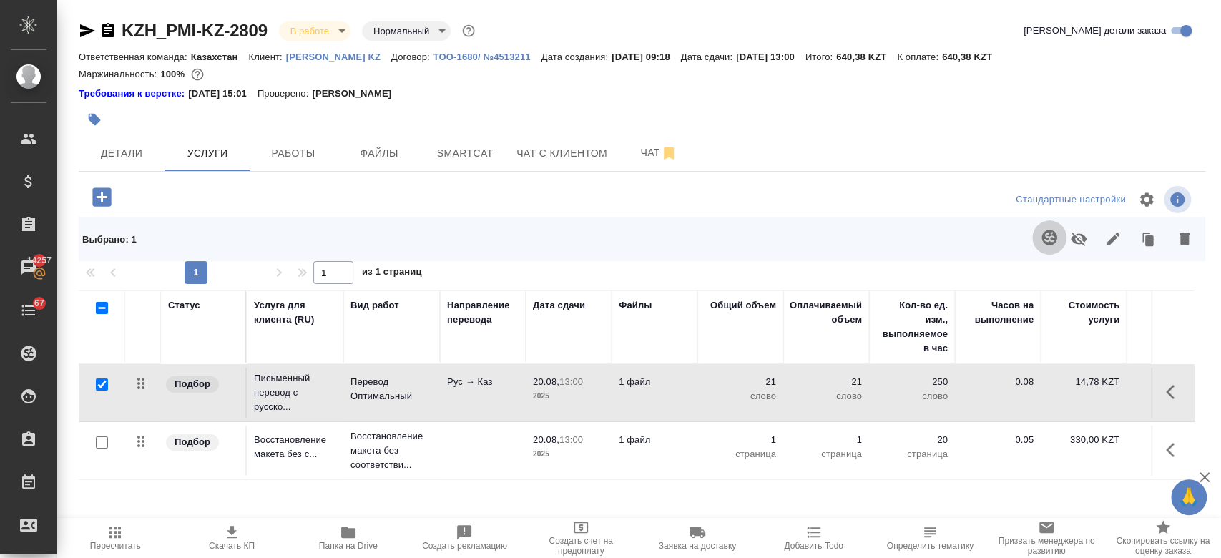
click at [1038, 240] on button "button" at bounding box center [1049, 237] width 34 height 34
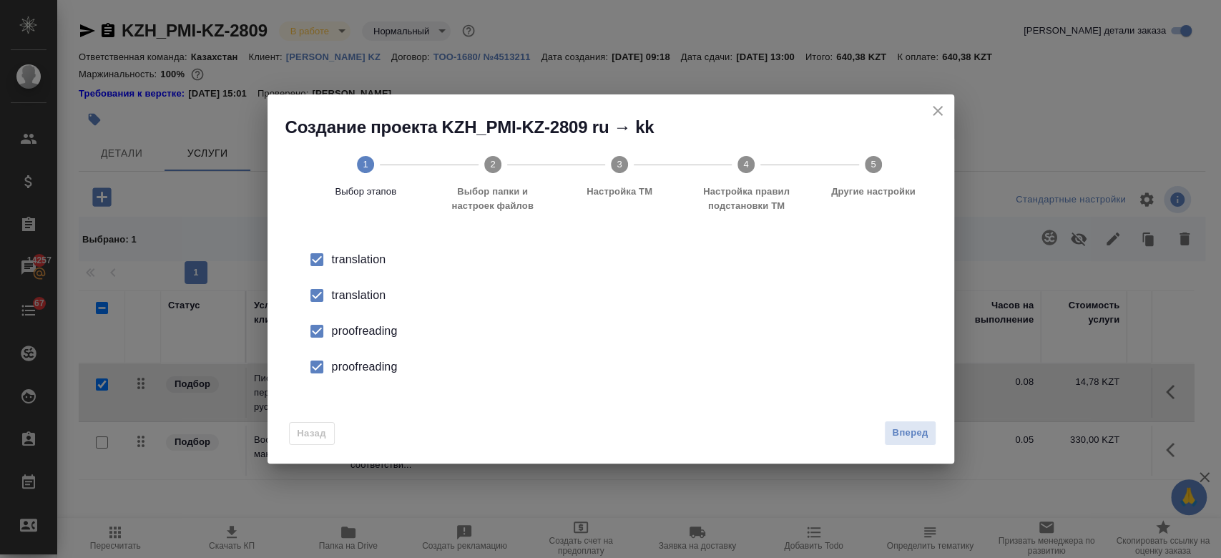
click at [373, 268] on div "translation" at bounding box center [626, 259] width 588 height 17
click at [372, 328] on div "proofreading" at bounding box center [626, 331] width 588 height 17
click at [371, 340] on div "proofreading" at bounding box center [626, 331] width 588 height 17
click at [909, 430] on span "Вперед" at bounding box center [910, 433] width 36 height 16
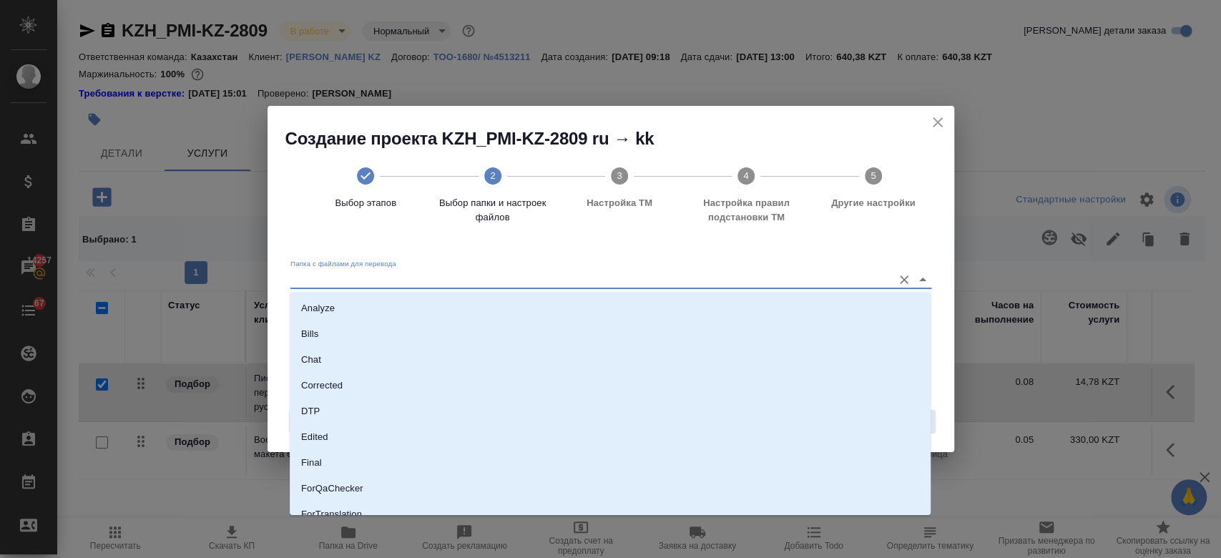
click at [692, 273] on input "Папка с файлами для перевода" at bounding box center [587, 278] width 595 height 17
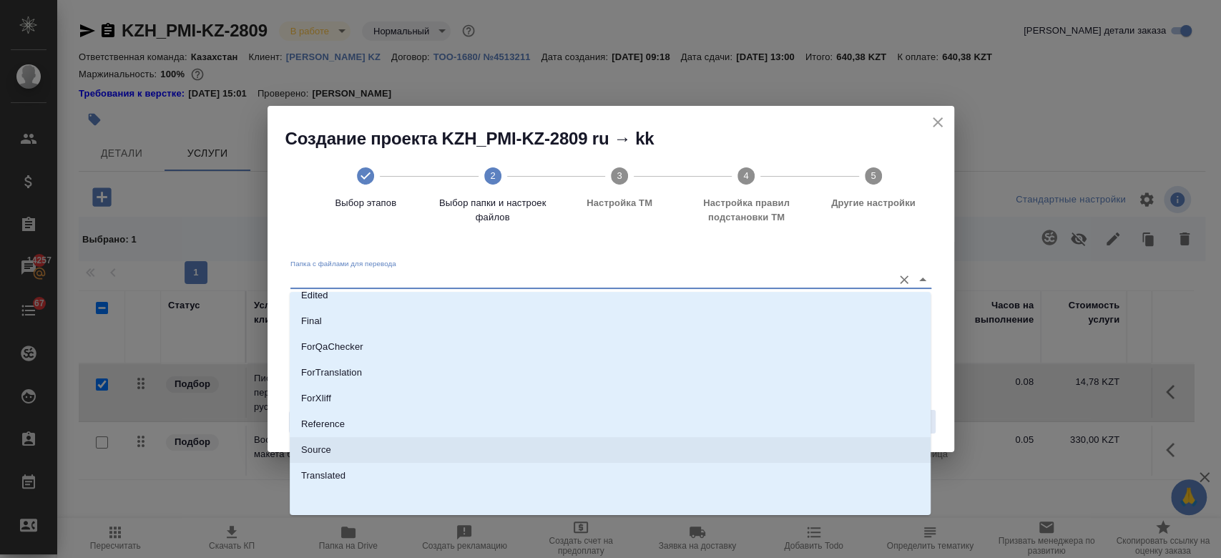
click at [499, 441] on li "Source" at bounding box center [610, 450] width 641 height 26
type input "Source"
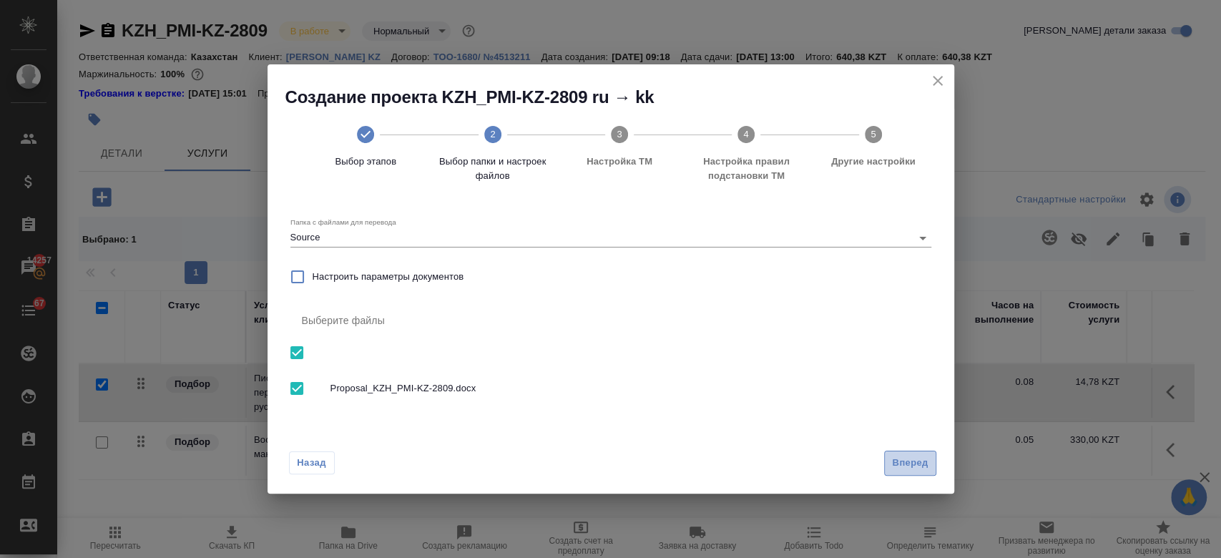
click at [904, 462] on span "Вперед" at bounding box center [910, 463] width 36 height 16
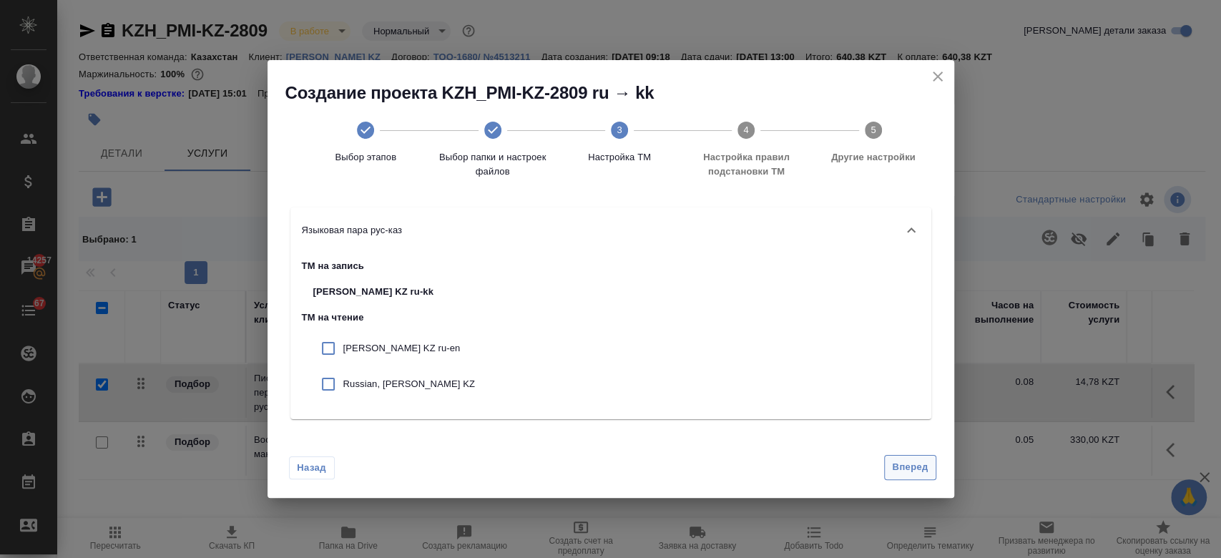
drag, startPoint x: 946, startPoint y: 473, endPoint x: 921, endPoint y: 469, distance: 24.7
click at [921, 469] on div "Назад Вперед" at bounding box center [611, 464] width 687 height 67
click at [921, 469] on span "Вперед" at bounding box center [910, 467] width 36 height 16
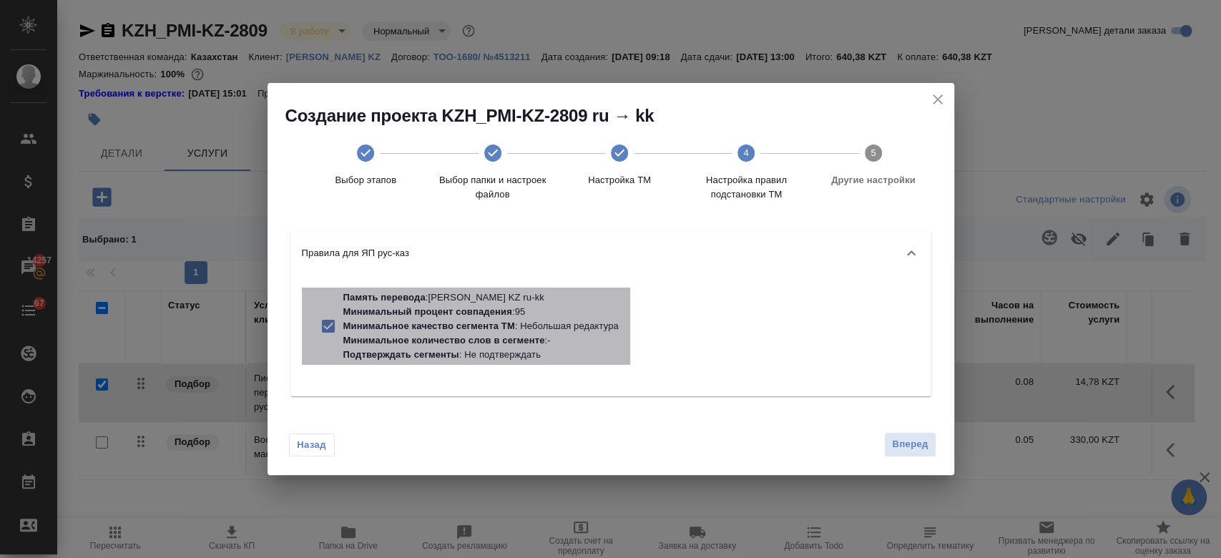
click at [583, 333] on p "Минимальное количество слов в сегменте : -" at bounding box center [480, 340] width 275 height 14
checkbox input "false"
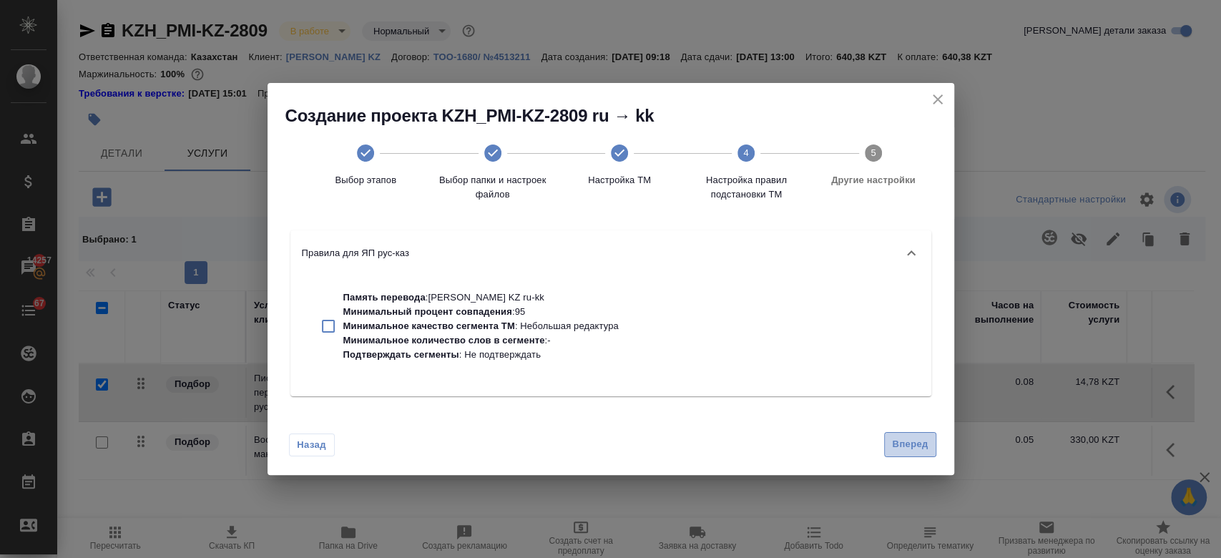
click at [902, 438] on span "Вперед" at bounding box center [910, 444] width 36 height 16
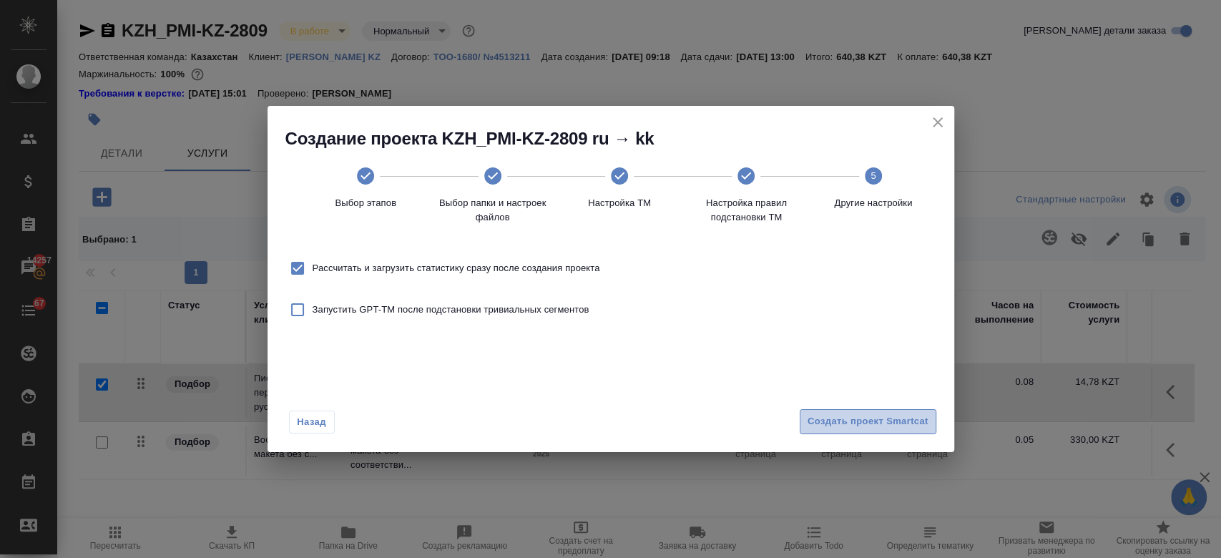
click at [850, 415] on span "Создать проект Smartcat" at bounding box center [868, 421] width 121 height 16
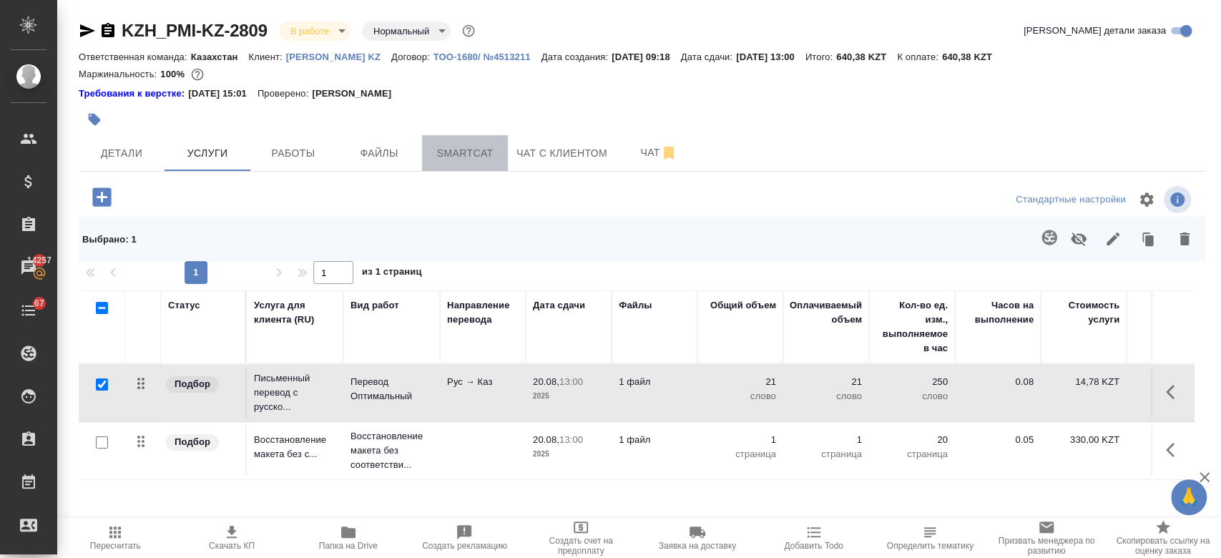
click at [460, 149] on span "Smartcat" at bounding box center [465, 153] width 69 height 18
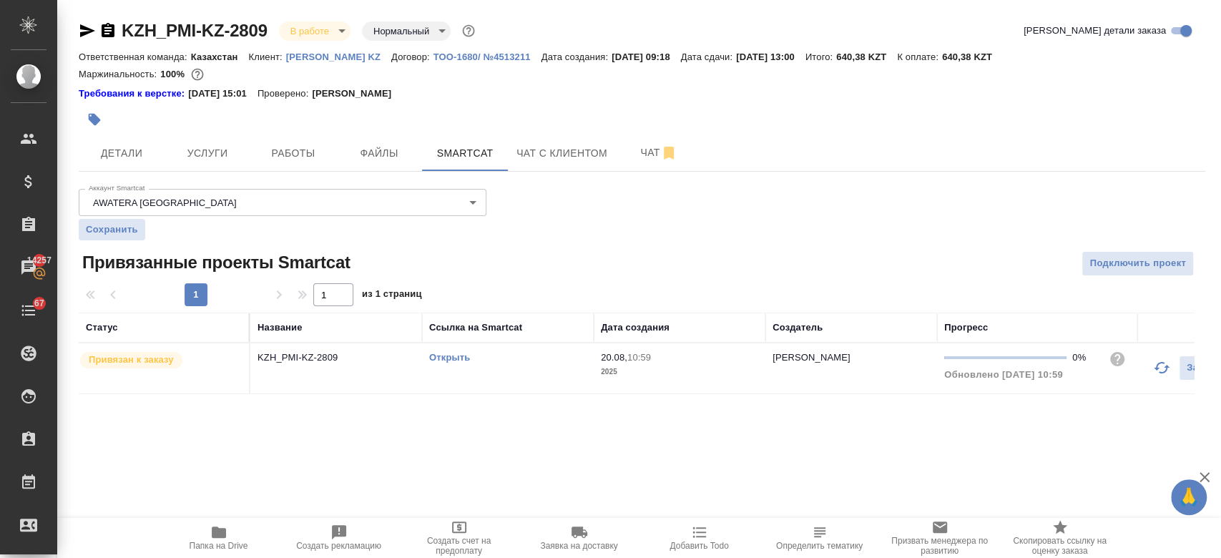
click at [446, 355] on link "Открыть" at bounding box center [449, 357] width 41 height 11
